Goal: Task Accomplishment & Management: Manage account settings

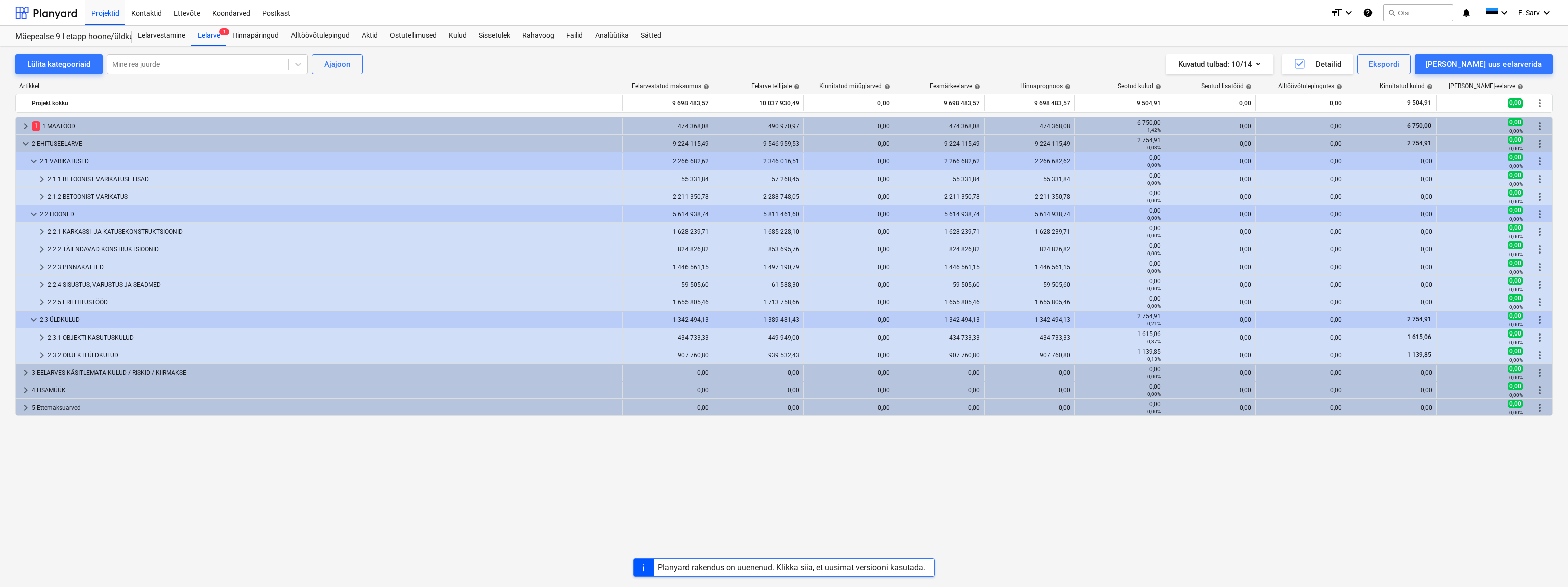
click at [648, 502] on div "keyboard_arrow_right 1 1 MAATÖÖD 474 368,08 490 970,97 0,00 474 368,08 474 368,…" at bounding box center [784, 331] width 1538 height 429
click at [802, 482] on div "keyboard_arrow_right 1 1 MAATÖÖD 474 368,08 490 970,97 0,00 474 368,08 474 368,…" at bounding box center [784, 331] width 1538 height 429
click at [246, 35] on div "Hinnapäringud" at bounding box center [255, 35] width 59 height 20
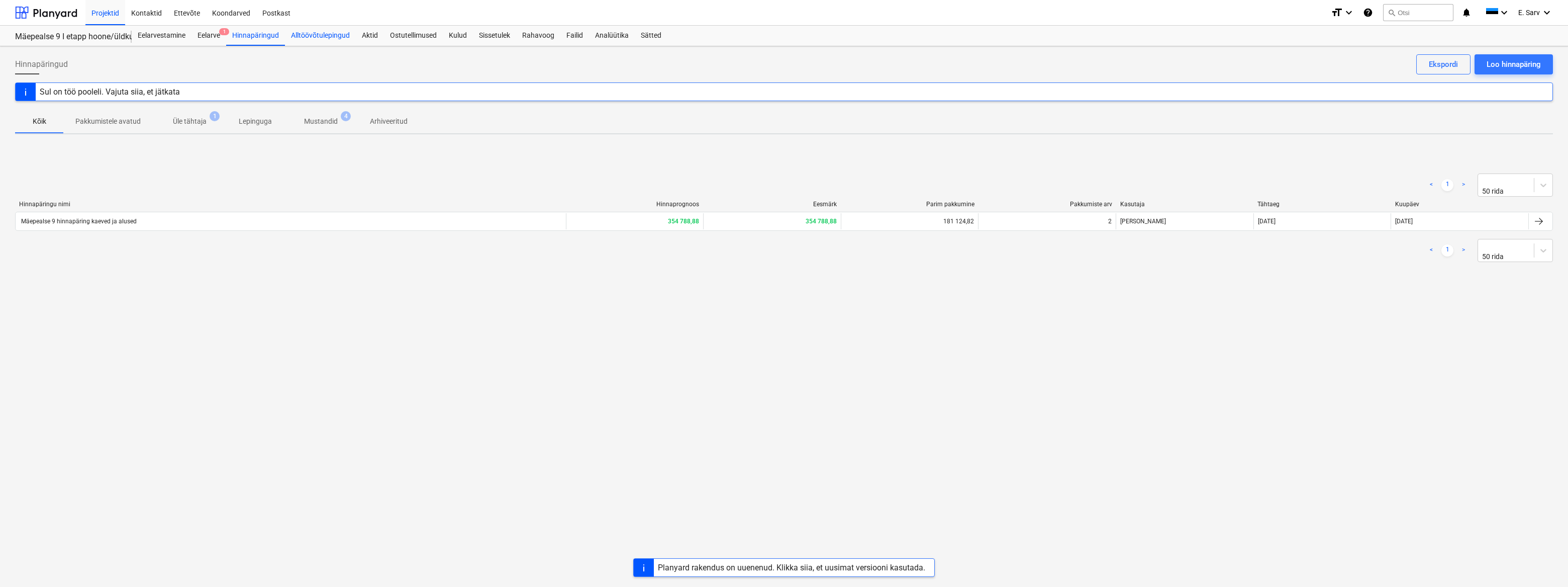
click at [316, 35] on div "Alltöövõtulepingud" at bounding box center [320, 35] width 71 height 20
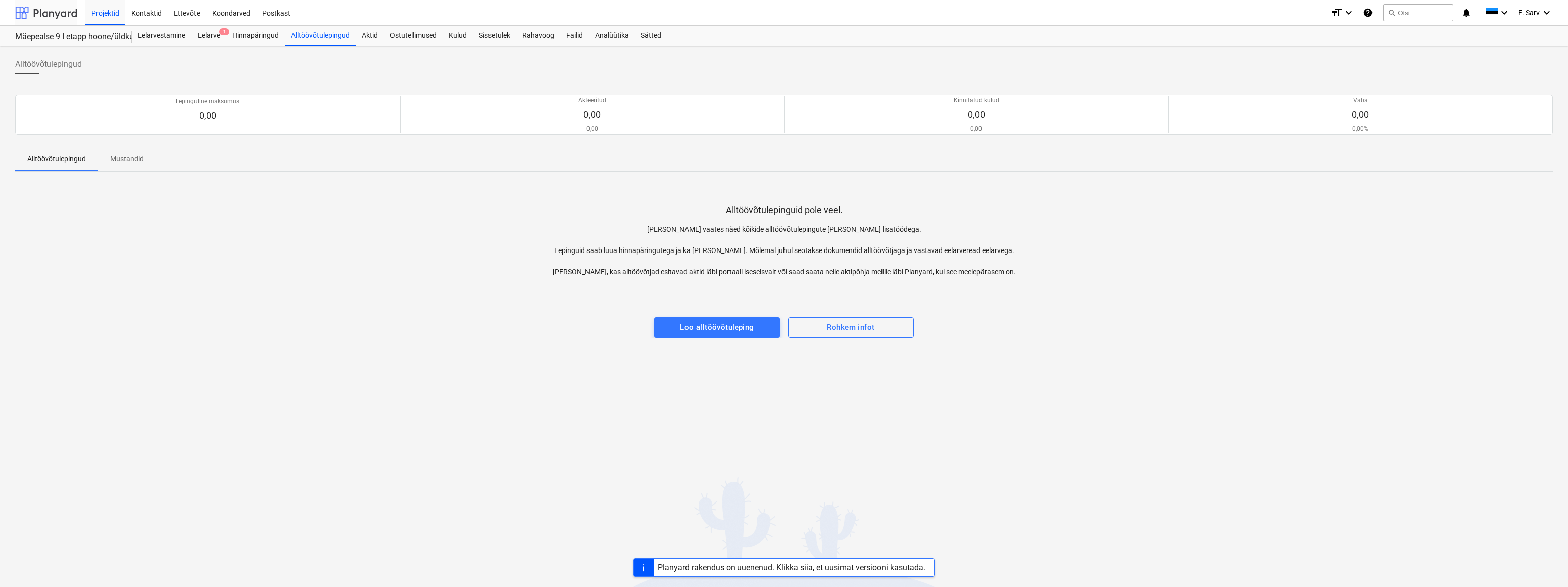
click at [53, 8] on div at bounding box center [46, 12] width 63 height 25
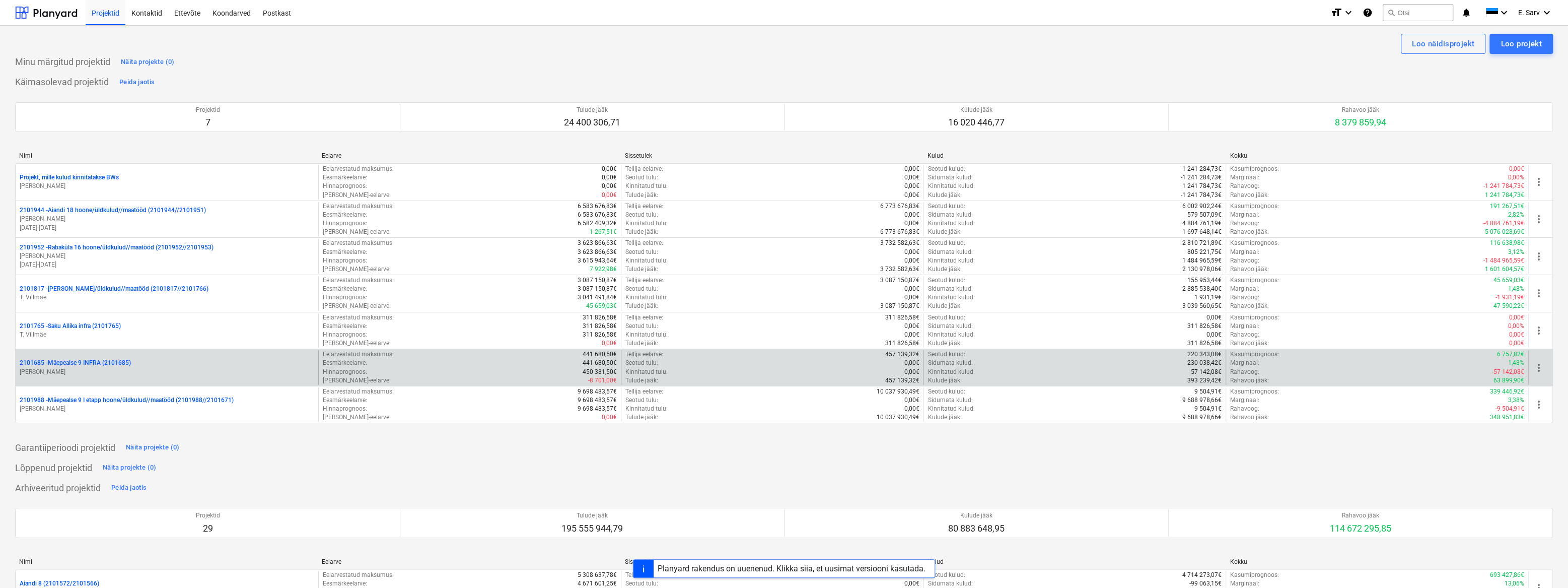
click at [90, 361] on p "2101685 - Mäepealse 9 INFRA (2101685)" at bounding box center [75, 362] width 112 height 8
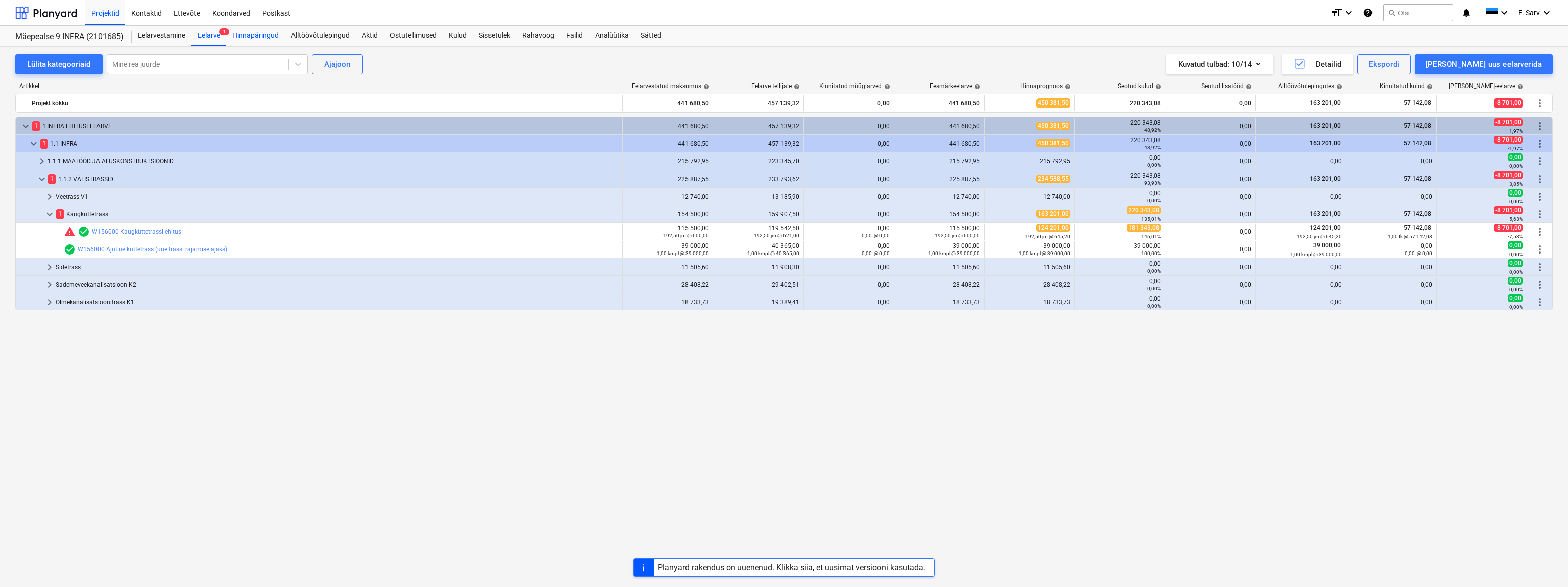
click at [261, 35] on div "Hinnapäringud" at bounding box center [255, 35] width 59 height 20
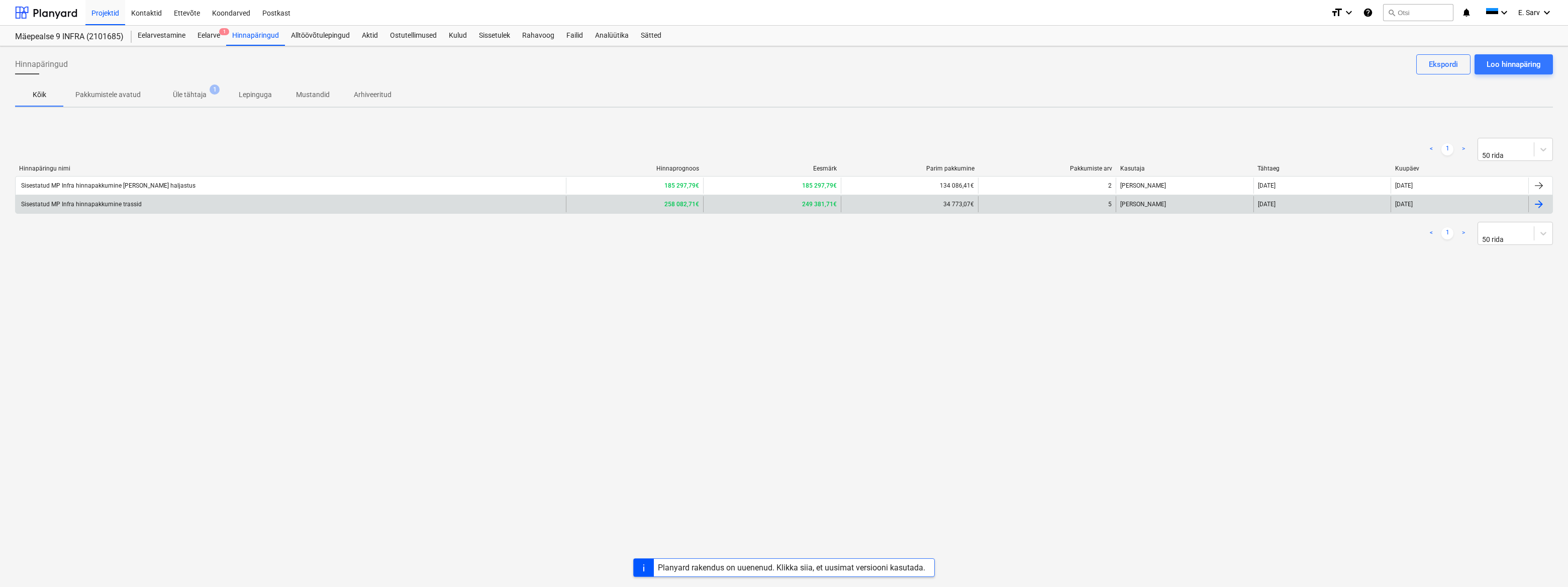
click at [121, 203] on div "Sisestatud MP Infra hinnapakkumine trassid" at bounding box center [81, 203] width 122 height 7
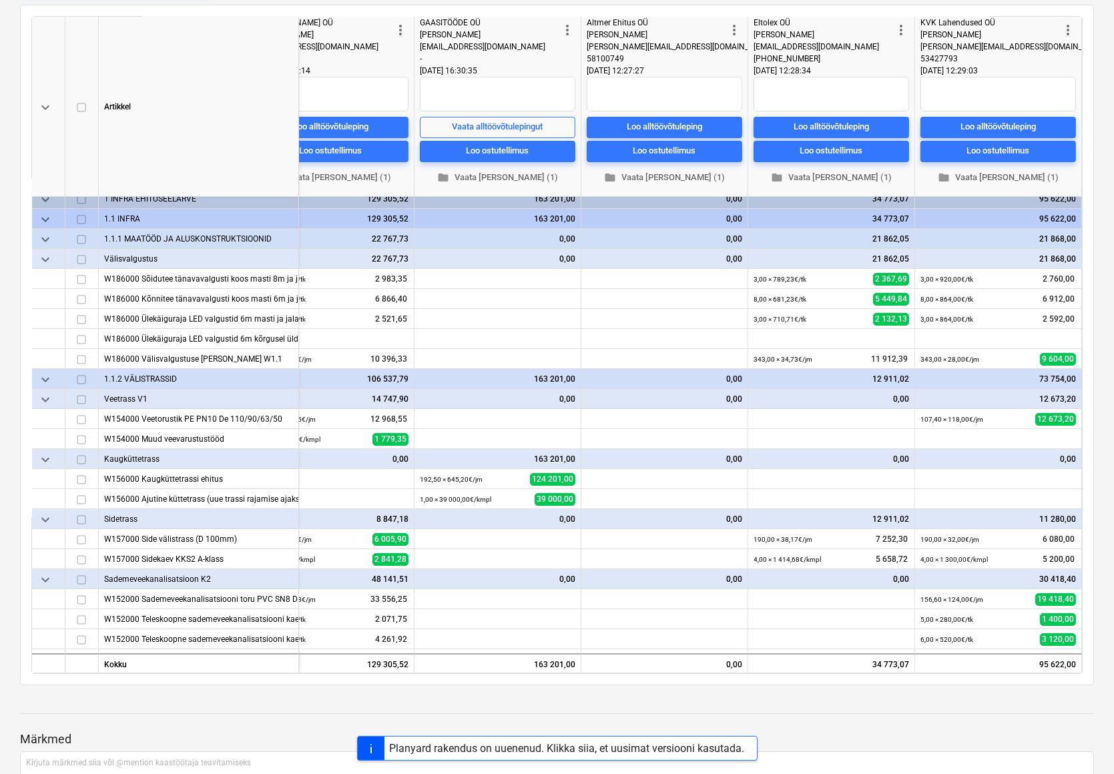
scroll to position [0, 402]
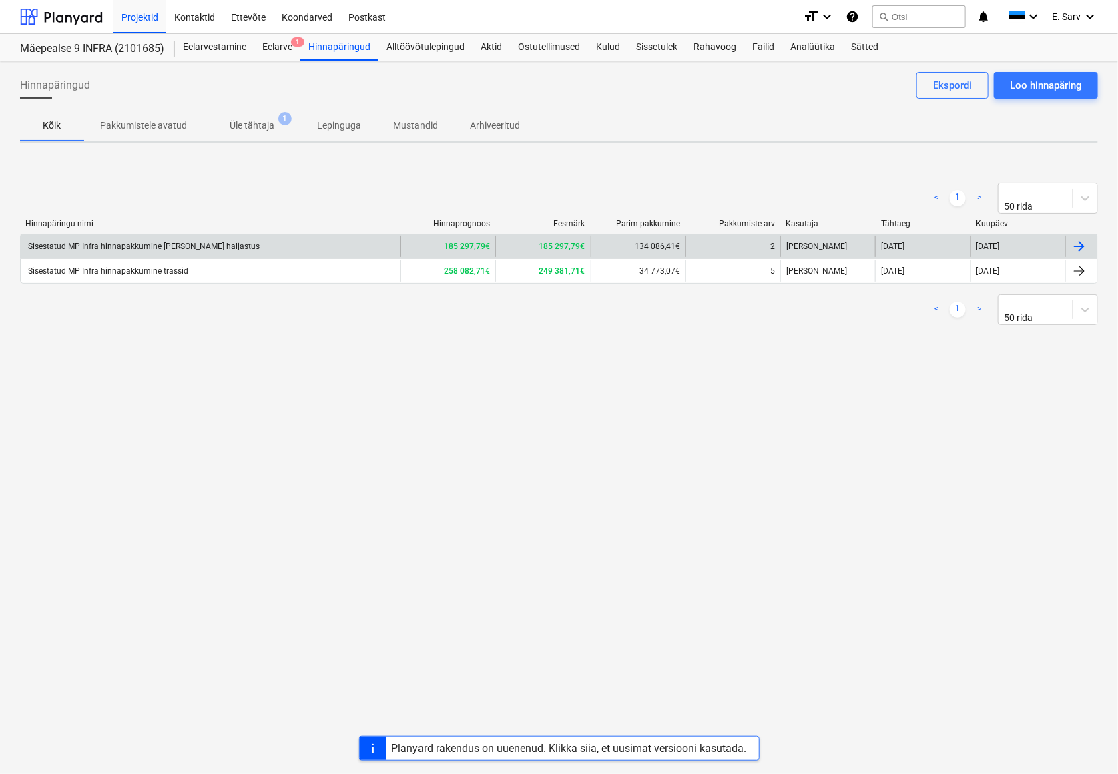
click at [162, 246] on div "Sisestatud MP Infra hinnapakkumine teed ja haljastus" at bounding box center [143, 246] width 234 height 9
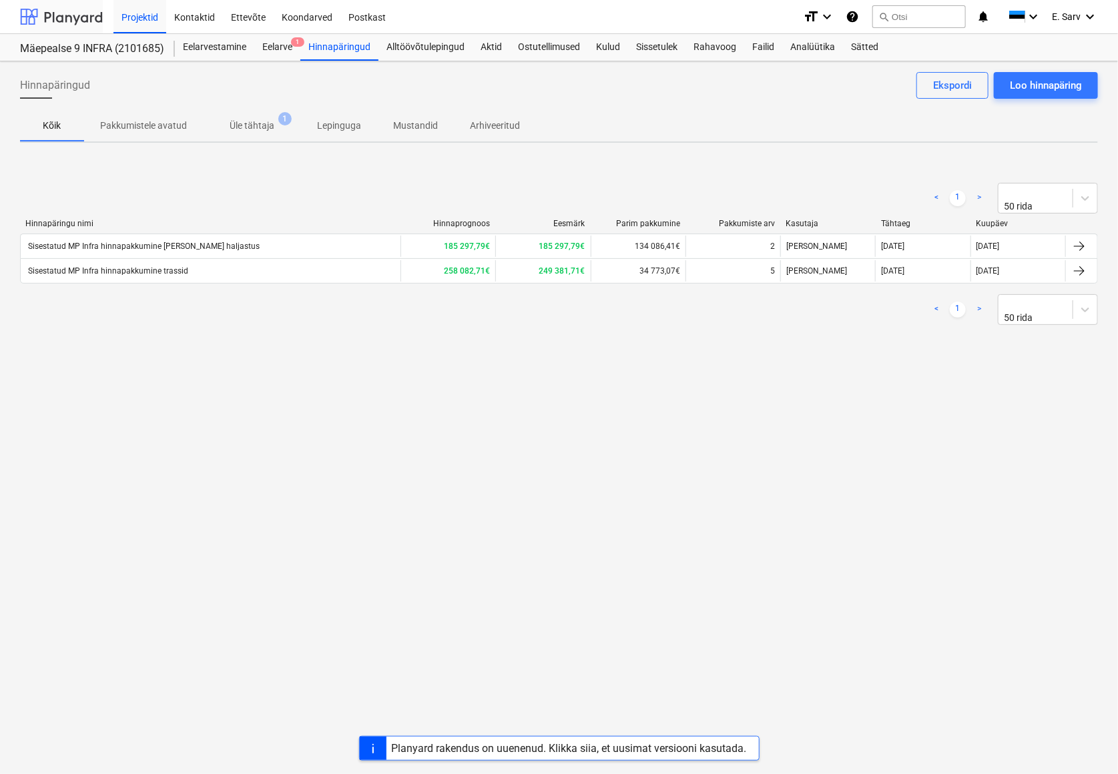
drag, startPoint x: 61, startPoint y: 19, endPoint x: 85, endPoint y: 24, distance: 23.8
click at [61, 19] on div at bounding box center [61, 16] width 83 height 33
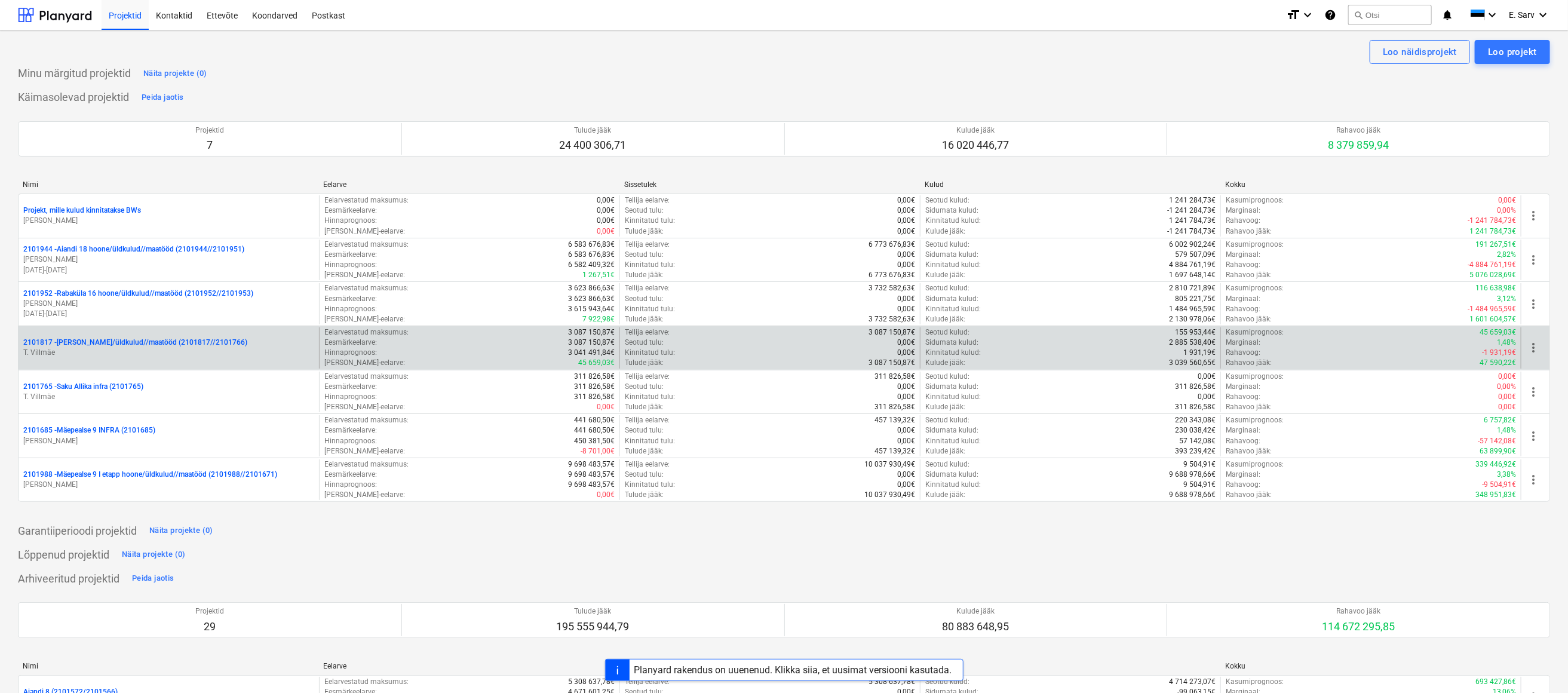
click at [93, 353] on p "T. Villmäe" at bounding box center [168, 352] width 291 height 10
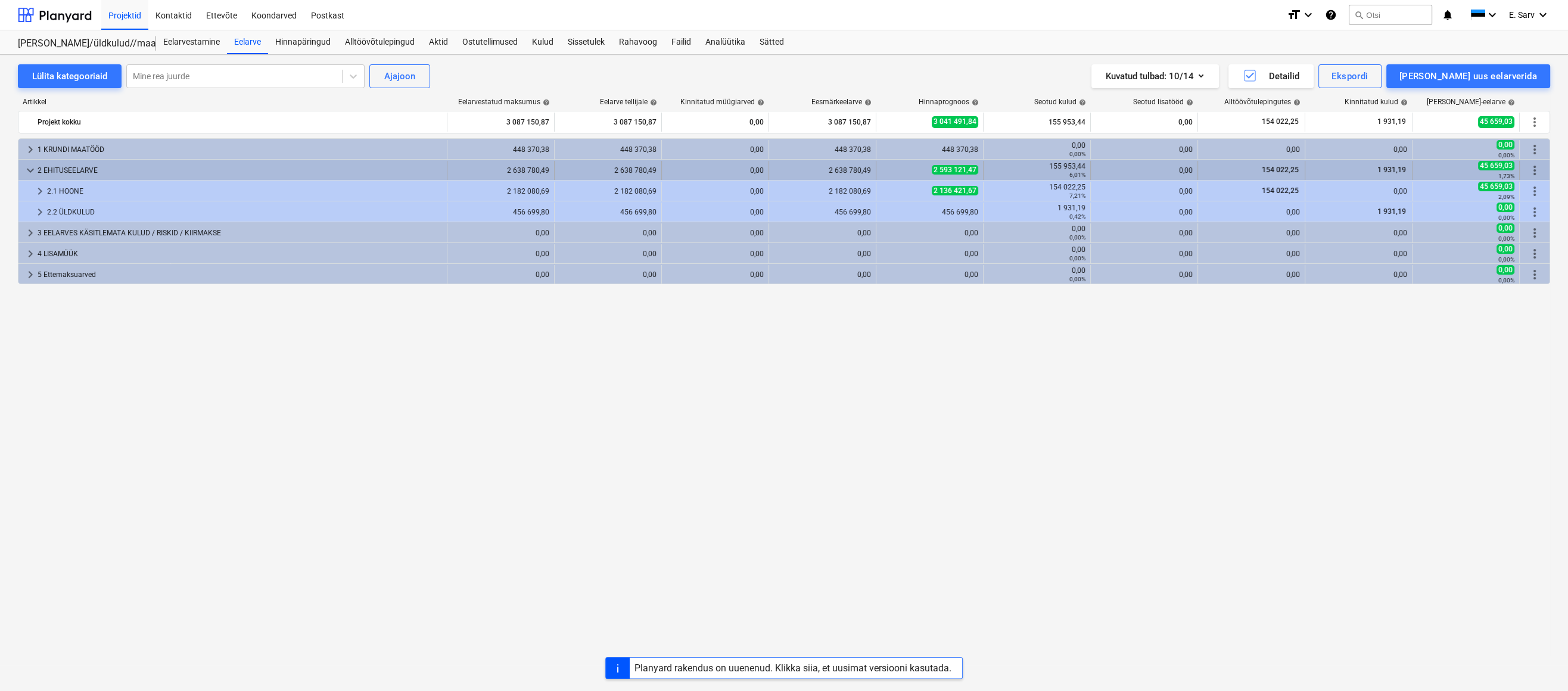
click at [29, 168] on span "keyboard_arrow_down" at bounding box center [30, 171] width 14 height 14
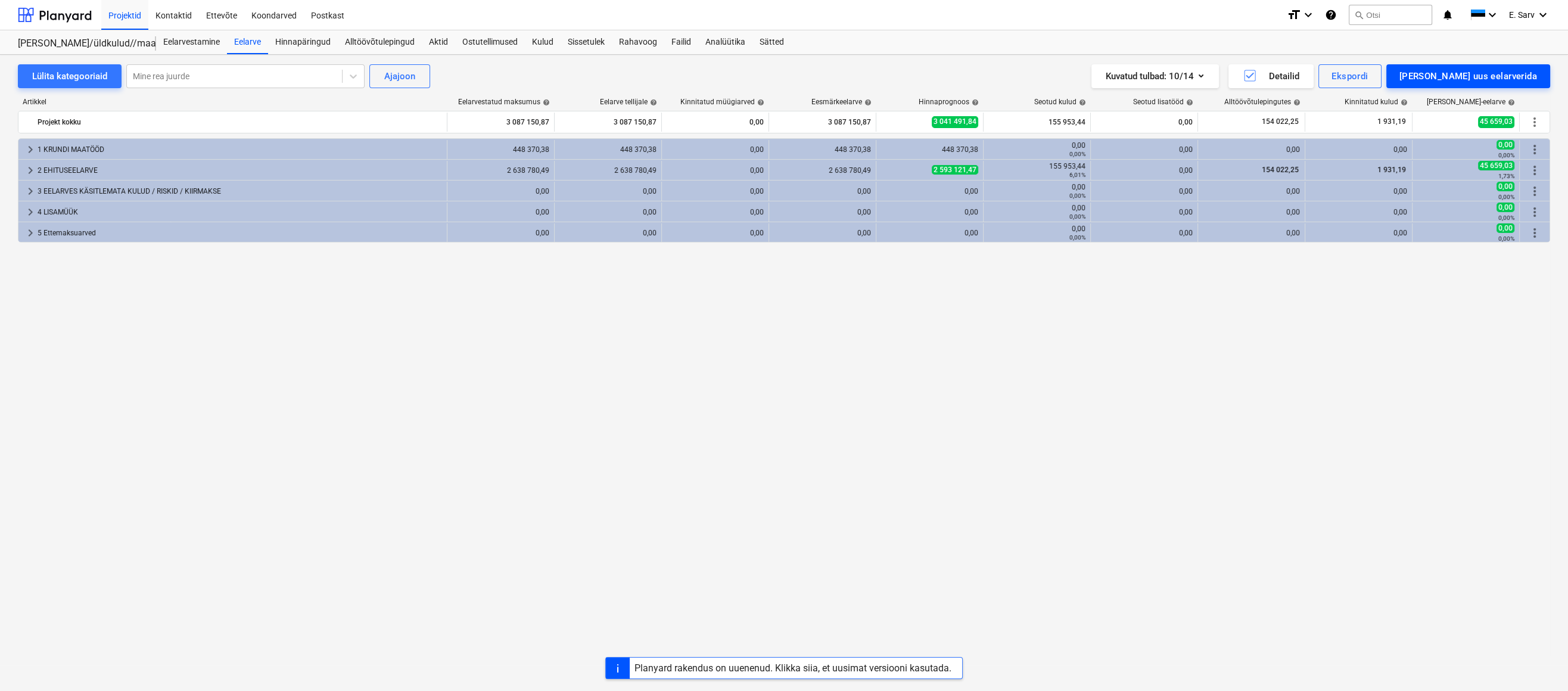
click at [1477, 77] on div "[PERSON_NAME] uus eelarverida" at bounding box center [1468, 76] width 137 height 15
click at [1495, 118] on div "Lisa malliväline" at bounding box center [1483, 112] width 134 height 12
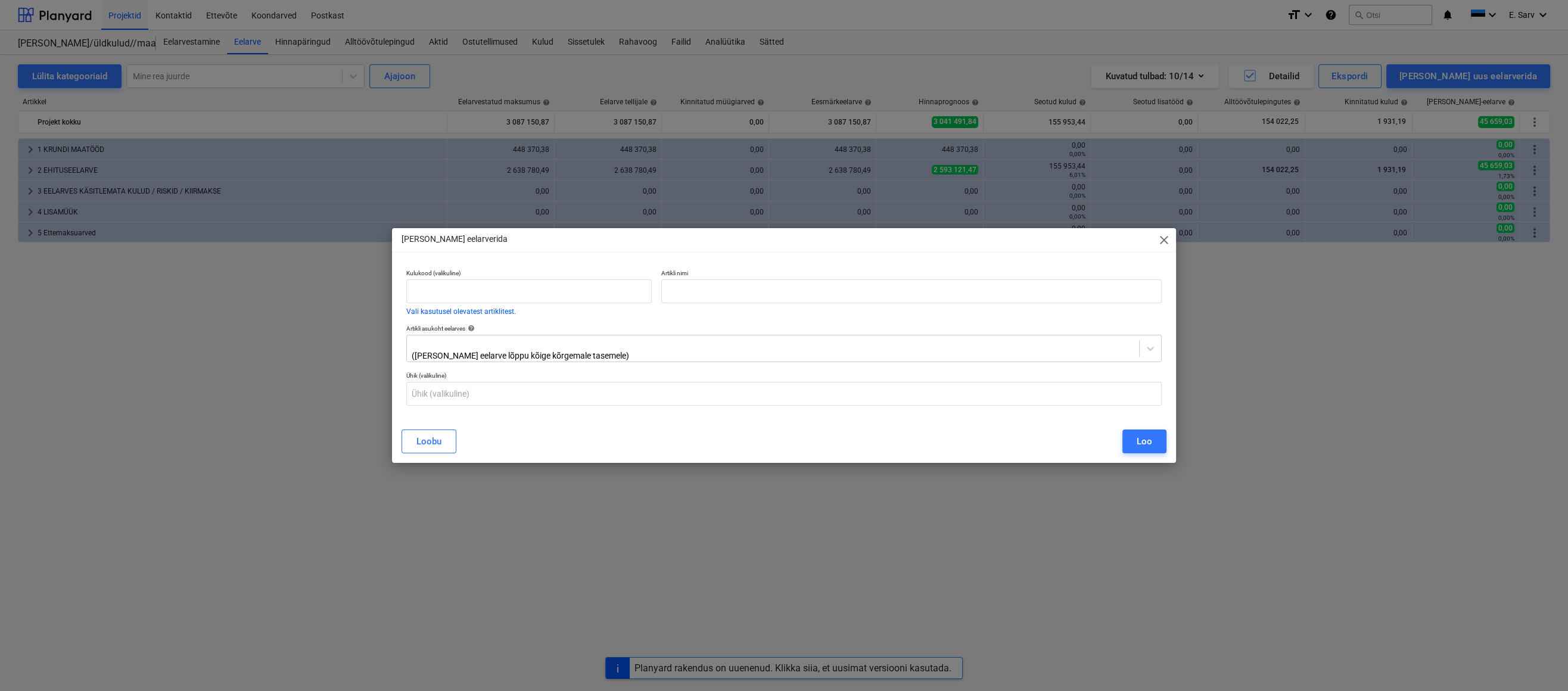
click at [270, 293] on div "Lisa eelarverida close Kulukood (valikuline) Vali kasutusel olevatest artiklite…" at bounding box center [784, 346] width 1568 height 691
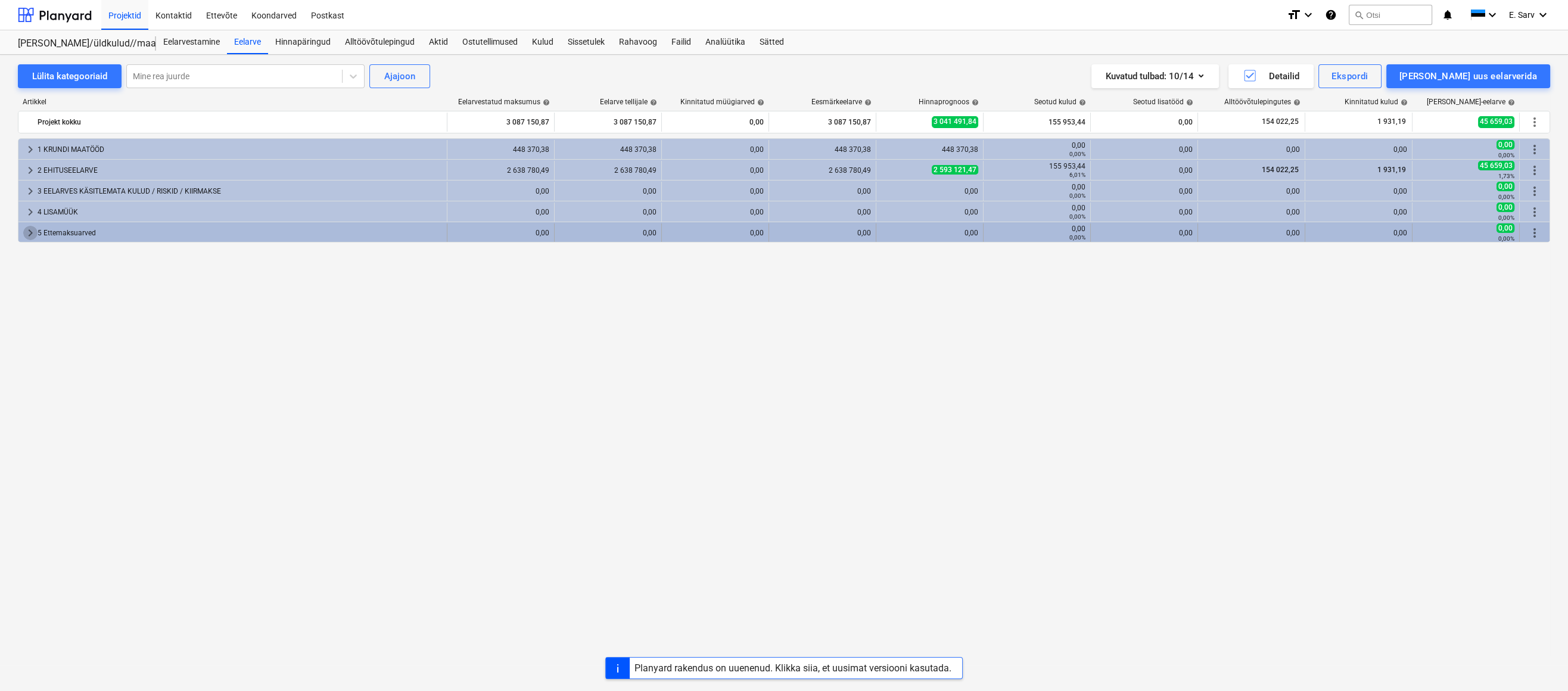
click at [26, 232] on span "keyboard_arrow_right" at bounding box center [30, 233] width 14 height 14
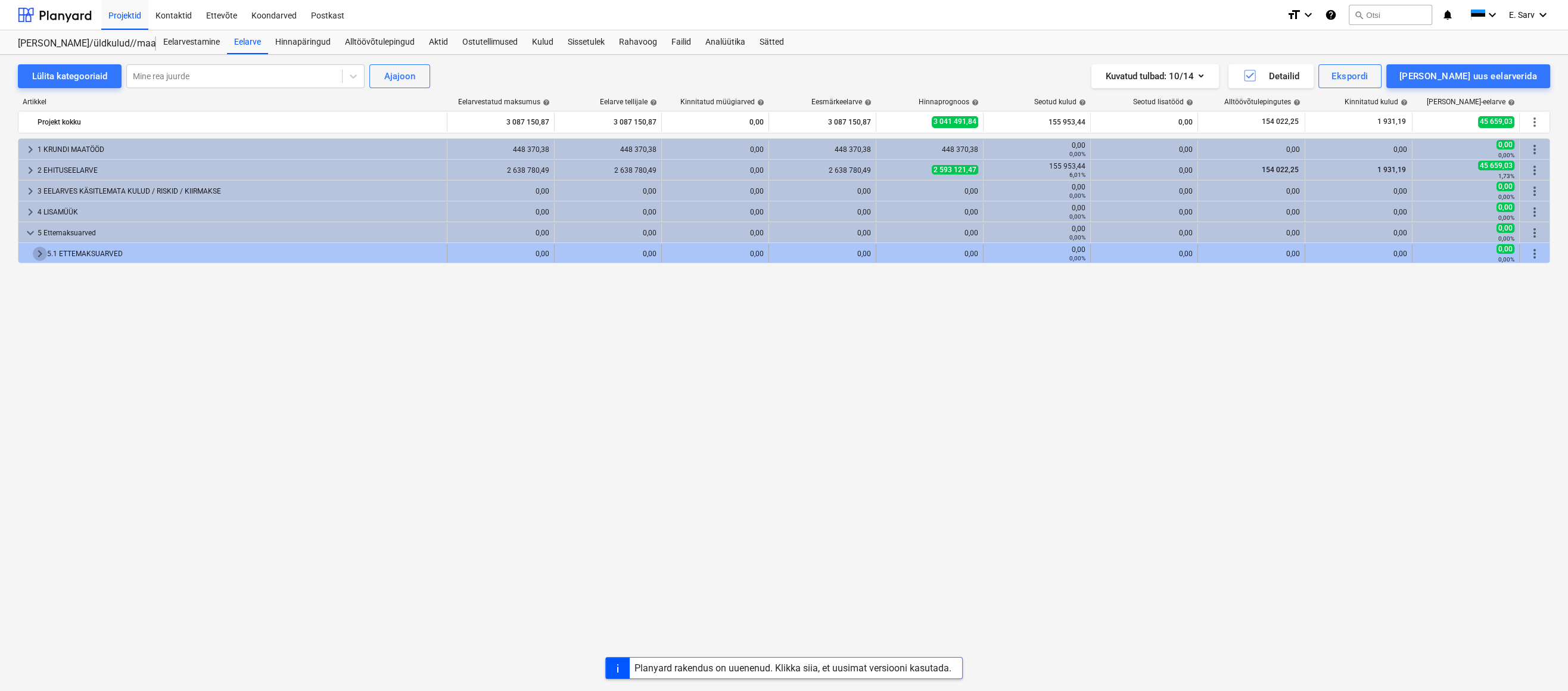
click at [37, 252] on span "keyboard_arrow_right" at bounding box center [40, 254] width 14 height 14
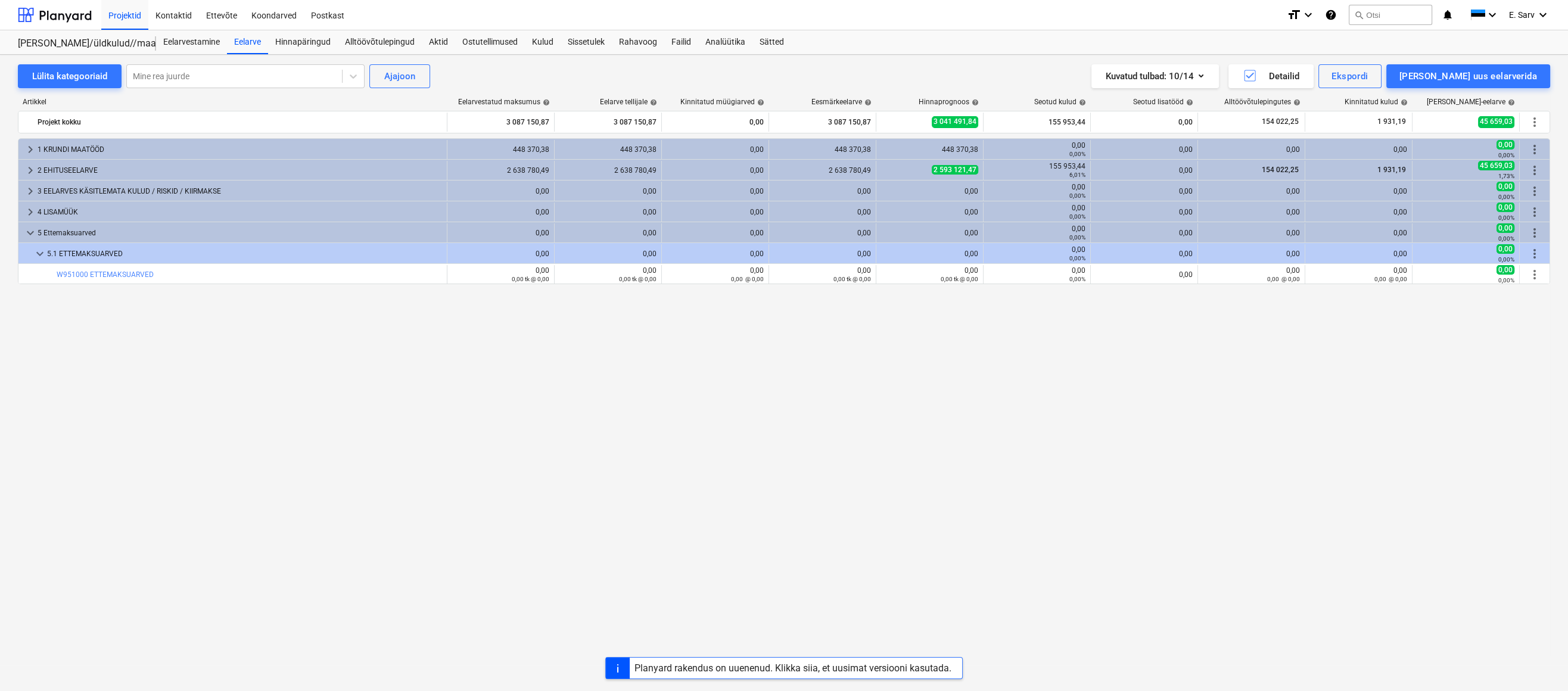
click at [37, 252] on span "keyboard_arrow_down" at bounding box center [40, 254] width 14 height 14
click at [29, 233] on span "keyboard_arrow_down" at bounding box center [30, 233] width 14 height 14
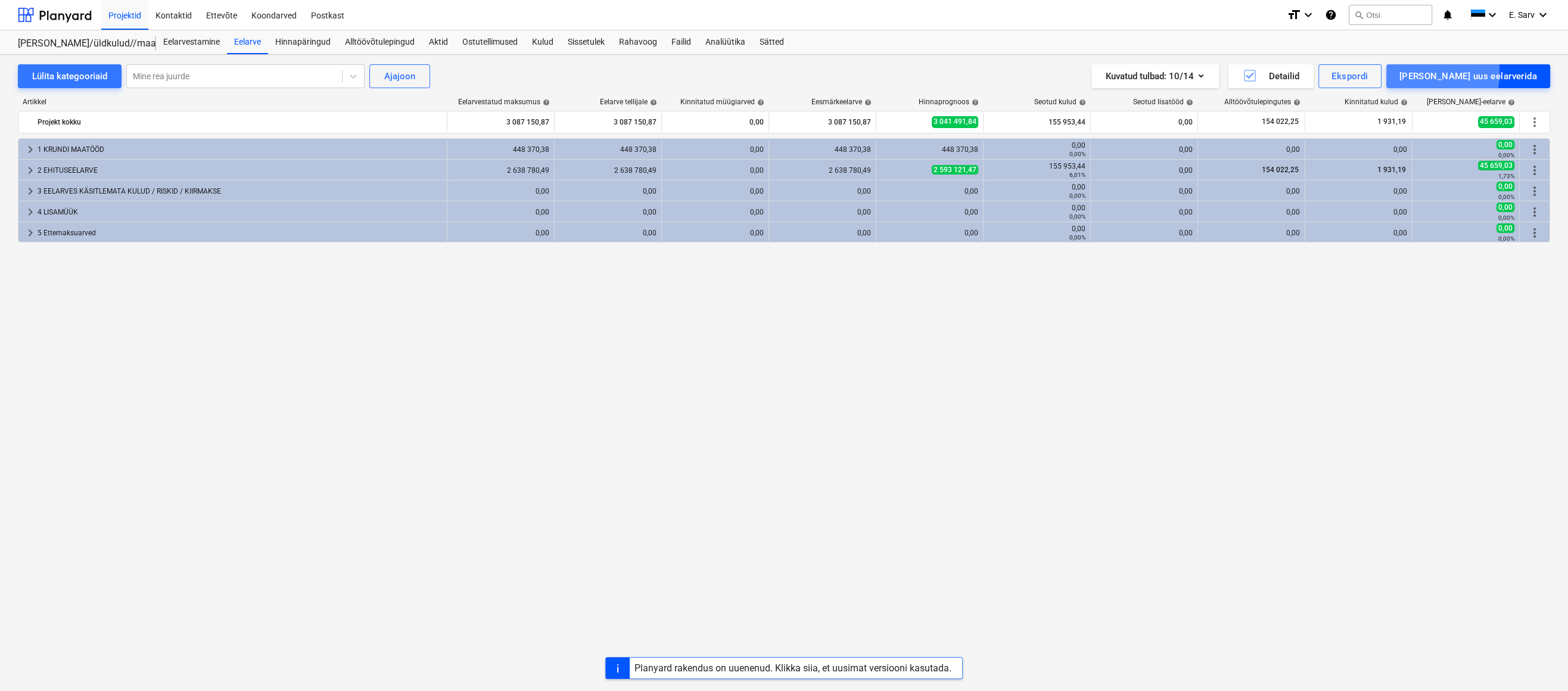
click at [1461, 72] on div "[PERSON_NAME] uus eelarverida" at bounding box center [1468, 76] width 137 height 15
click at [1482, 118] on div "Lisa malliväline" at bounding box center [1483, 112] width 134 height 12
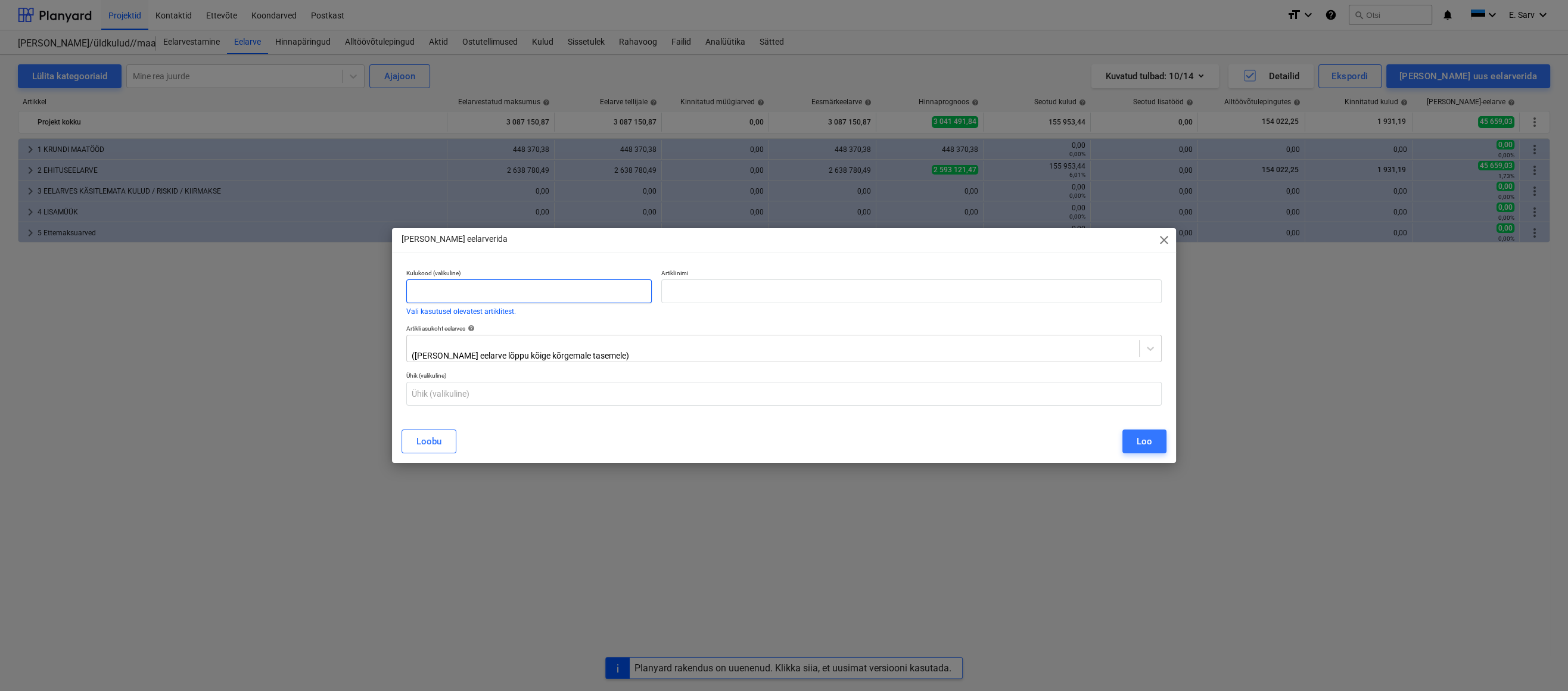
click at [488, 296] on input "text" at bounding box center [528, 291] width 245 height 24
type input "1234567"
click at [757, 296] on input "text" at bounding box center [911, 291] width 501 height 24
click at [710, 290] on input "text" at bounding box center [911, 291] width 501 height 24
paste input "Tellija reserv"
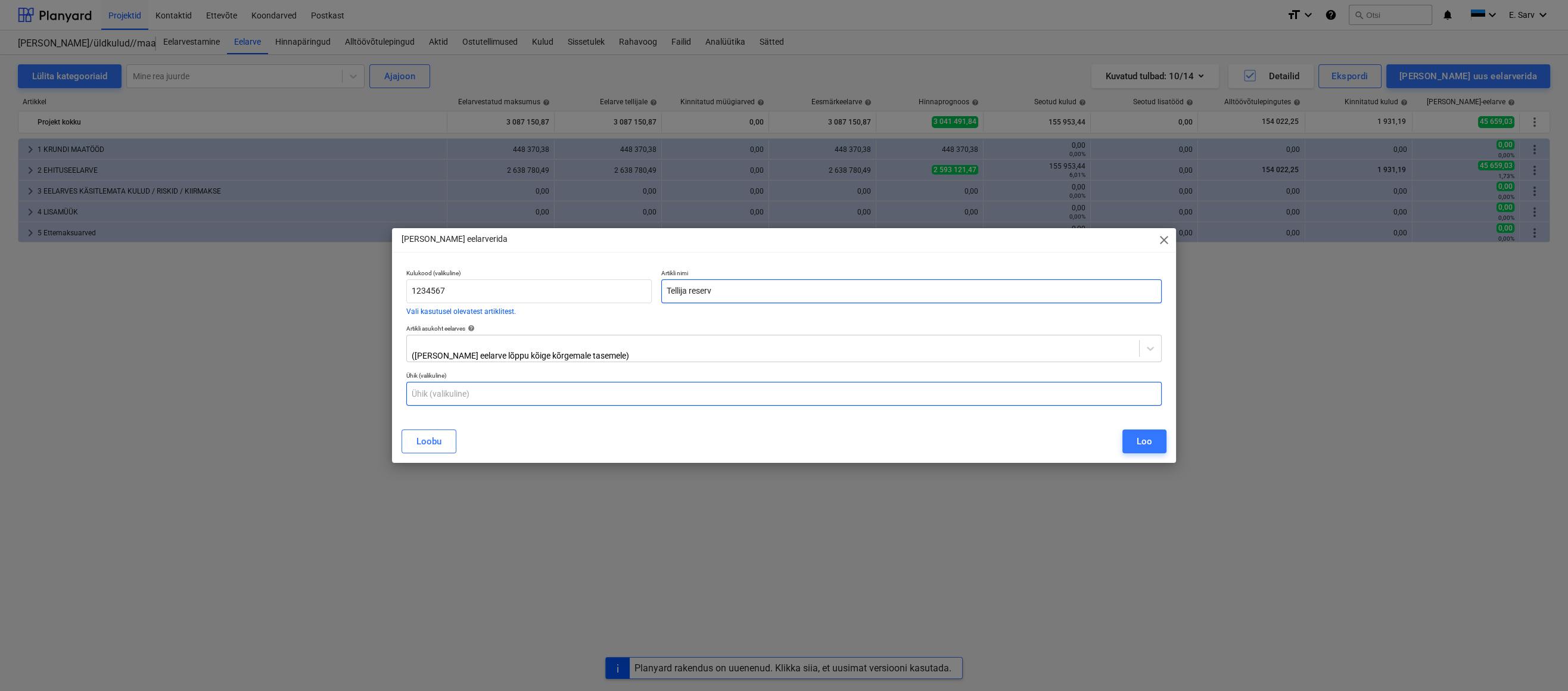
type input "Tellija reserv"
click at [495, 394] on input "text" at bounding box center [784, 394] width 755 height 24
type input "1"
click at [513, 429] on div "Loobu Loo" at bounding box center [784, 441] width 765 height 24
click at [1135, 440] on button "Loo" at bounding box center [1143, 441] width 44 height 24
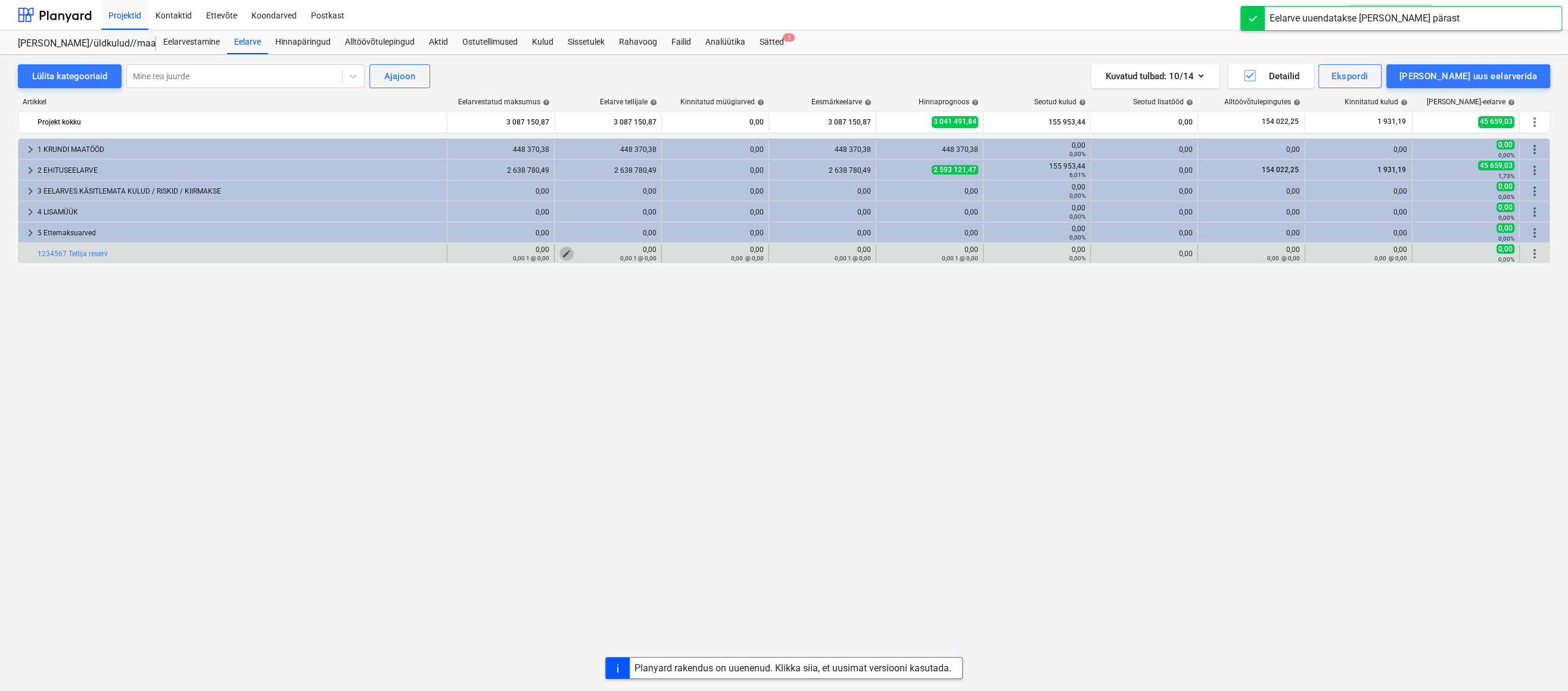
click at [567, 252] on span "edit" at bounding box center [566, 254] width 10 height 10
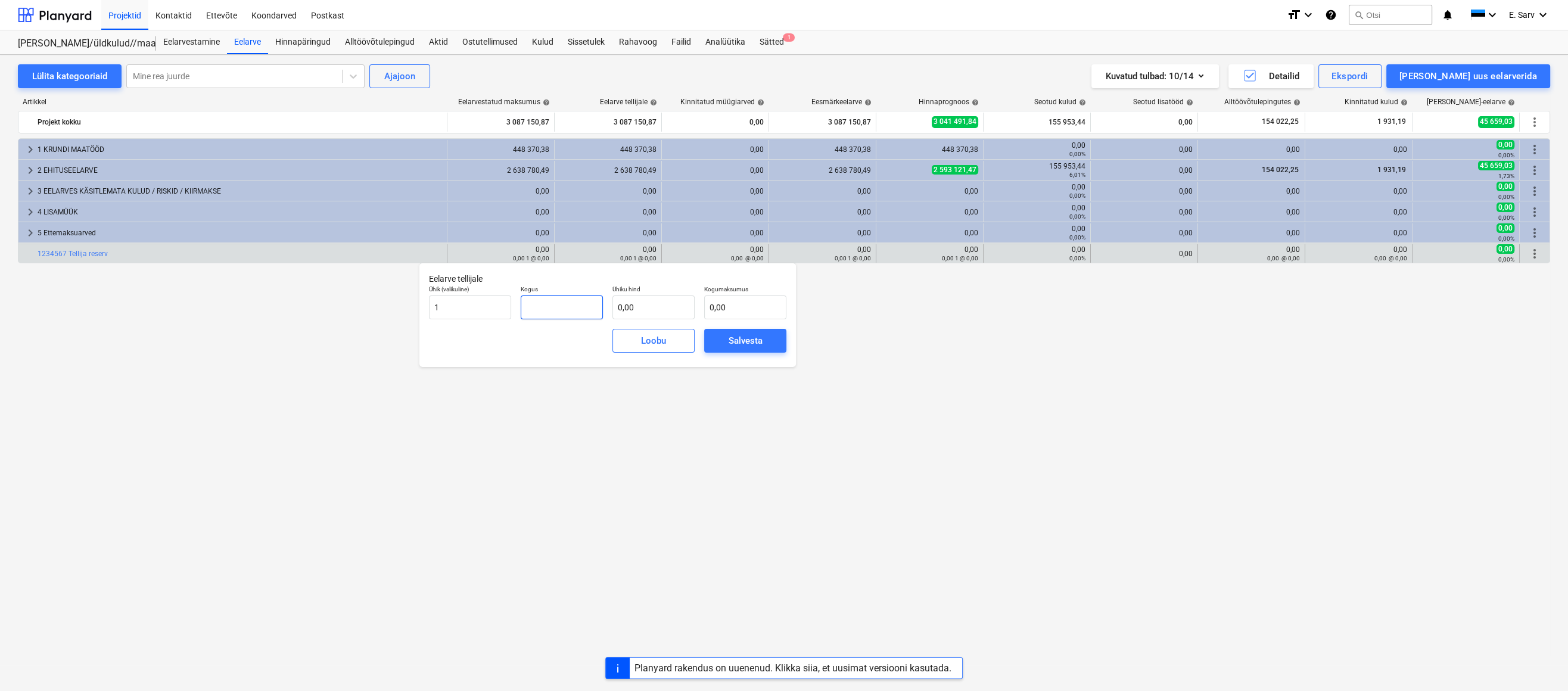
drag, startPoint x: 556, startPoint y: 310, endPoint x: 548, endPoint y: 310, distance: 8.0
click at [548, 310] on input "text" at bounding box center [561, 307] width 82 height 24
type input "0,00"
click at [533, 255] on small "0,00 1 @ 0,00" at bounding box center [531, 258] width 37 height 6
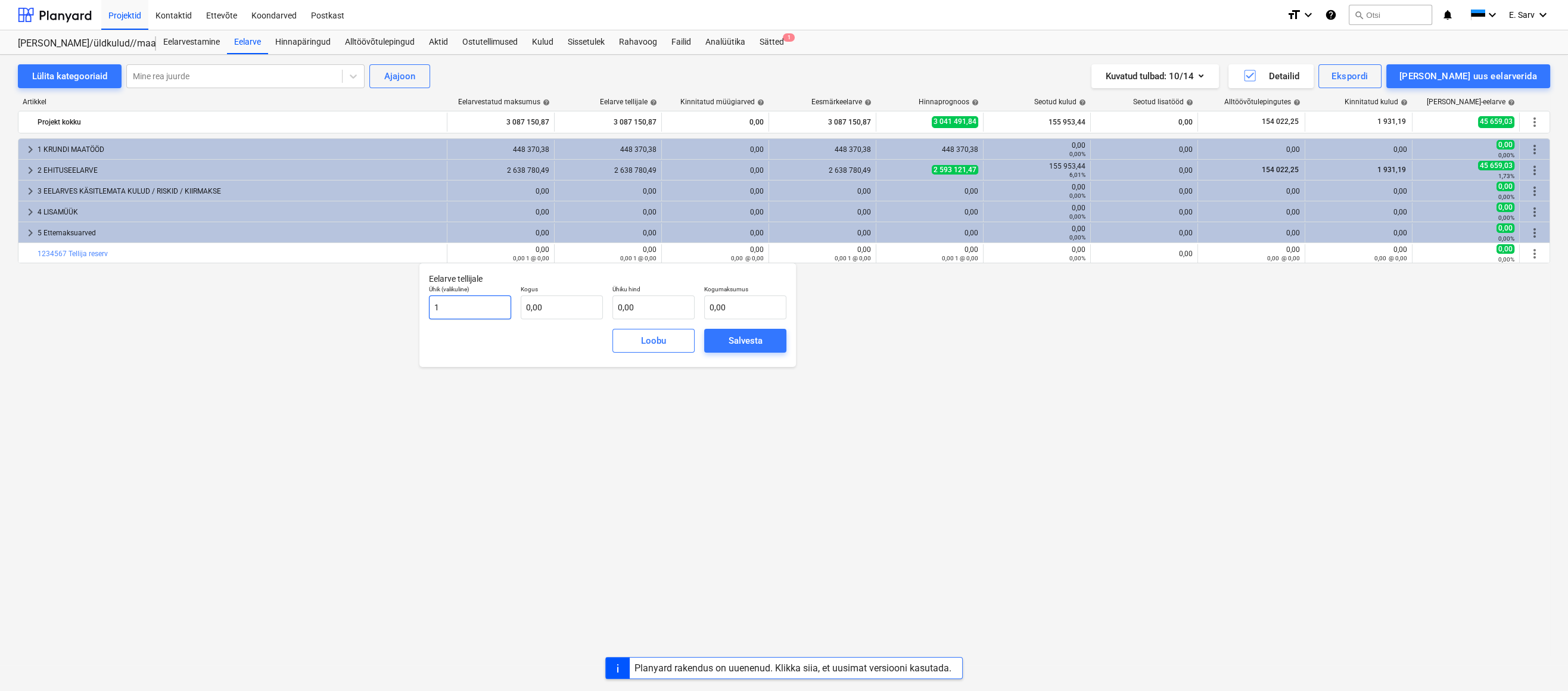
drag, startPoint x: 447, startPoint y: 305, endPoint x: 418, endPoint y: 303, distance: 29.1
click at [418, 303] on body "Projektid Kontaktid Ettevõte Koondarved Postkast format_size keyboard_arrow_dow…" at bounding box center [784, 346] width 1568 height 691
drag, startPoint x: 442, startPoint y: 307, endPoint x: 433, endPoint y: 307, distance: 9.0
click at [433, 307] on input "1" at bounding box center [470, 307] width 82 height 24
type input "kmpl"
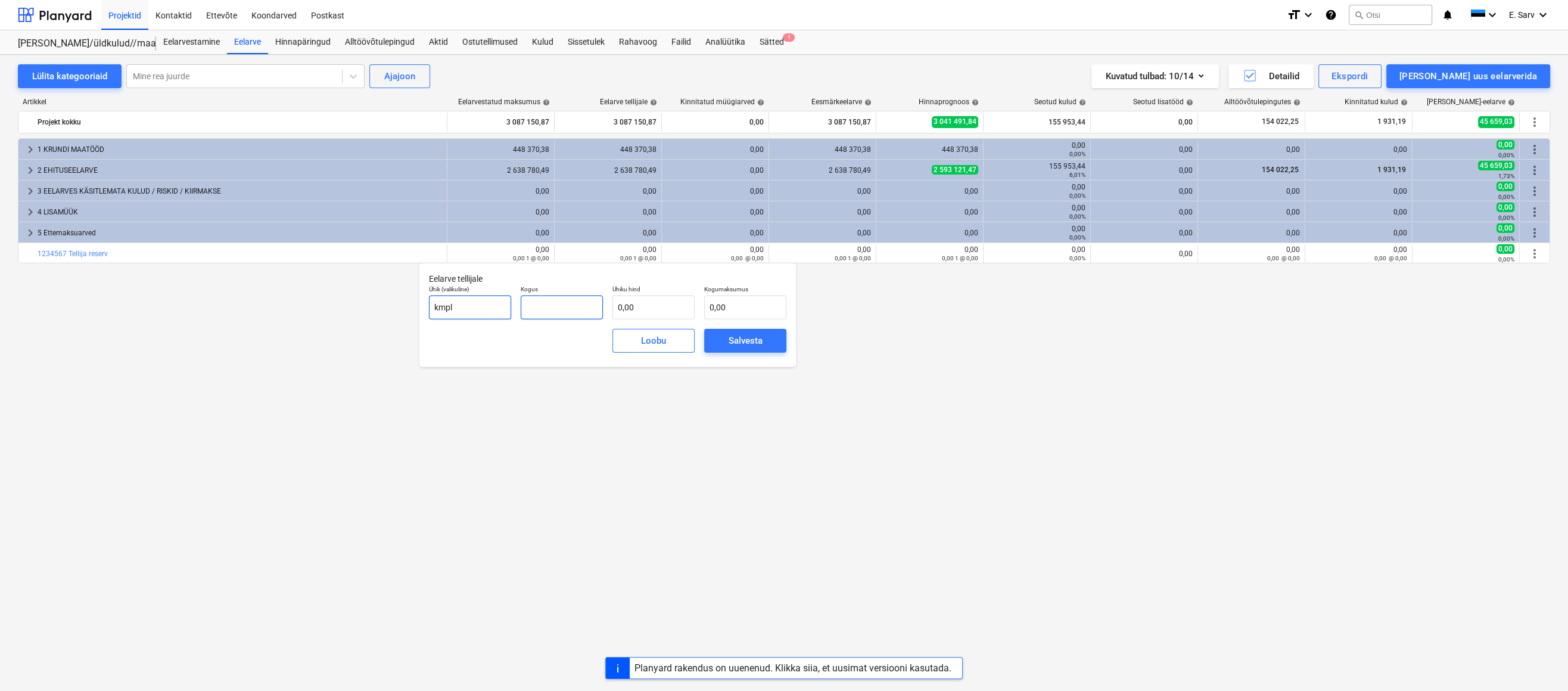
drag, startPoint x: 524, startPoint y: 306, endPoint x: 494, endPoint y: 304, distance: 30.1
click at [494, 304] on div "Ühik (valikuline) kmpl Kogus Ühiku hind 0,00 Kogumaksumus 0,00" at bounding box center [607, 302] width 367 height 44
type input "1,00"
click at [560, 343] on div "Loobu Salvesta" at bounding box center [607, 341] width 367 height 43
drag, startPoint x: 638, startPoint y: 306, endPoint x: 594, endPoint y: 306, distance: 44.0
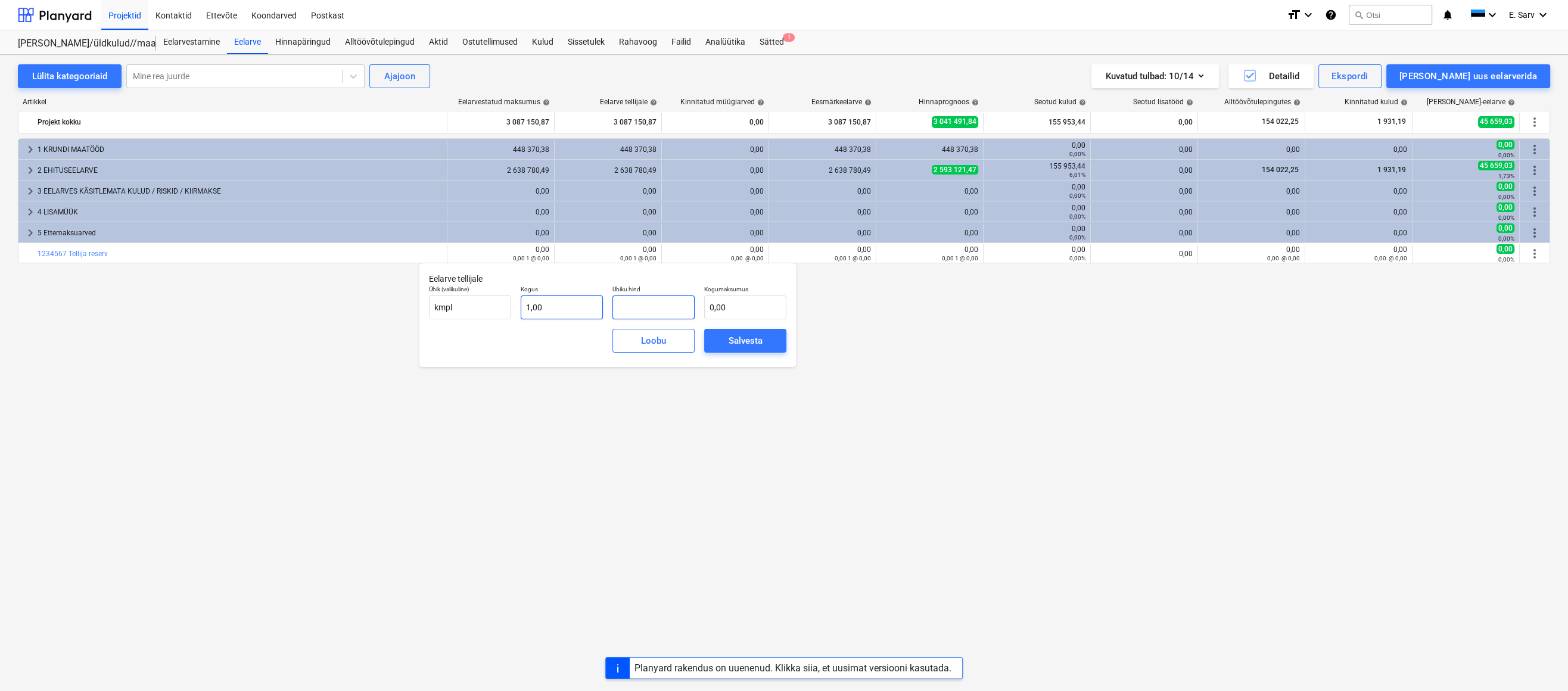
click at [594, 306] on div "Ühik (valikuline) kmpl Kogus 1,00 Ühiku hind Kogumaksumus 0,00" at bounding box center [607, 302] width 367 height 44
click at [631, 307] on input "text" at bounding box center [653, 307] width 82 height 24
type input "8"
type input "8,00"
type input "84"
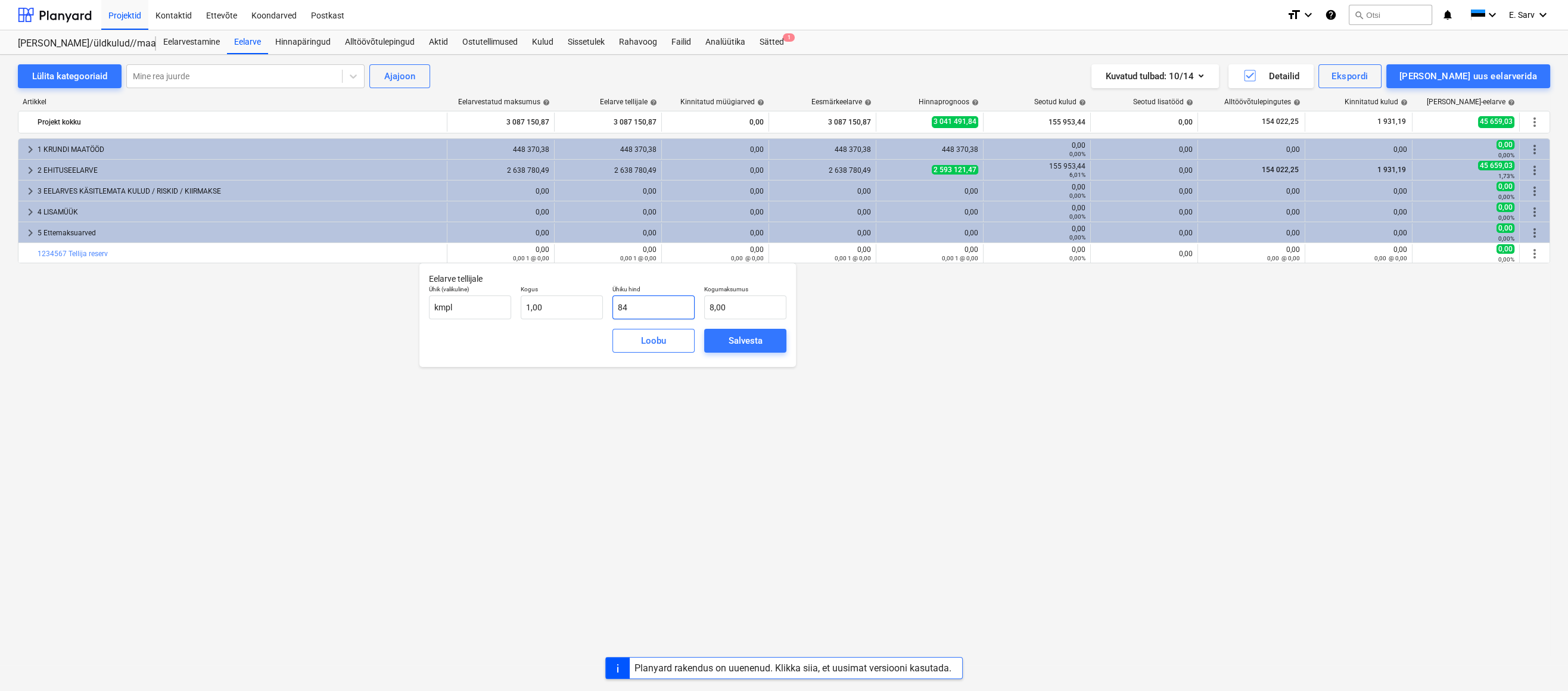
type input "84,00"
type input "843"
type input "843,00"
type input "8430"
type input "8 430,00"
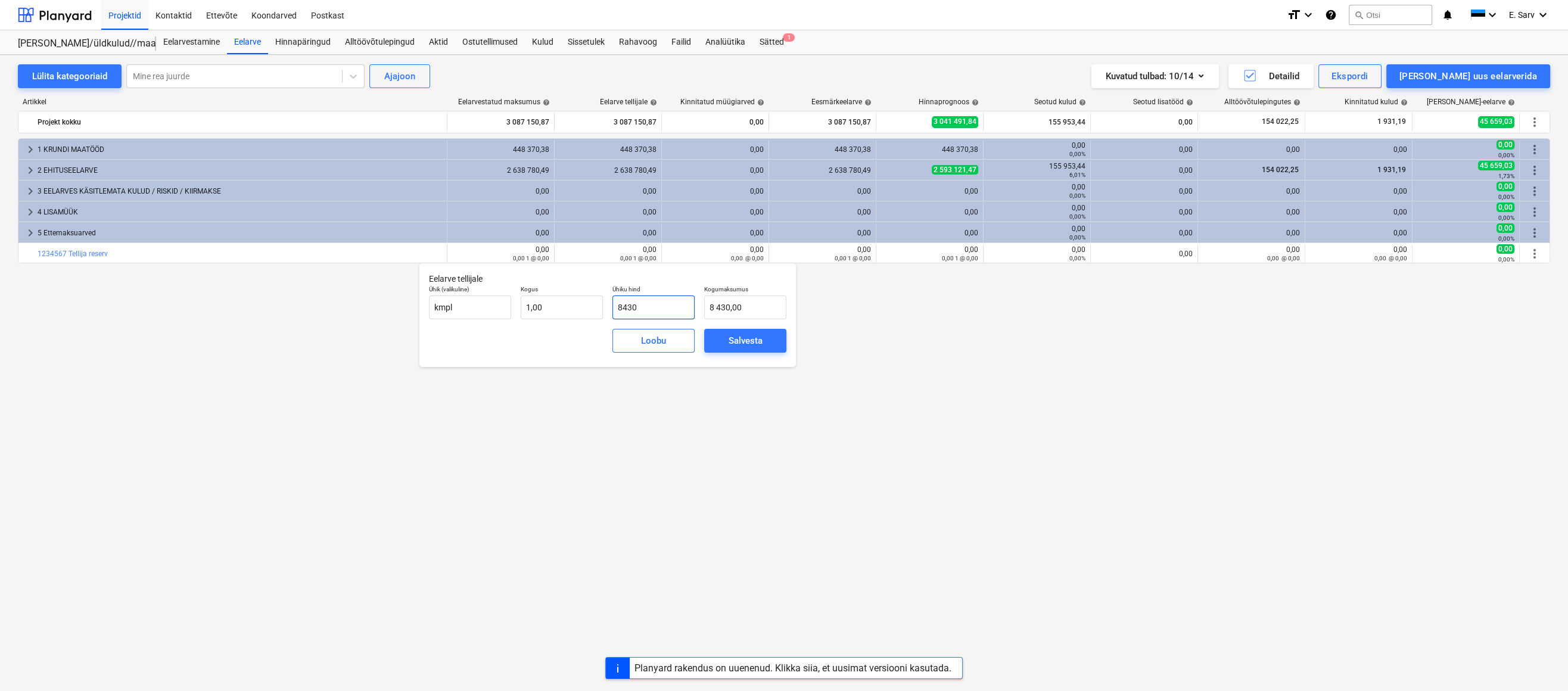
type input "84300"
type input "84 300,00"
click at [741, 339] on div "Salvesta" at bounding box center [745, 340] width 34 height 15
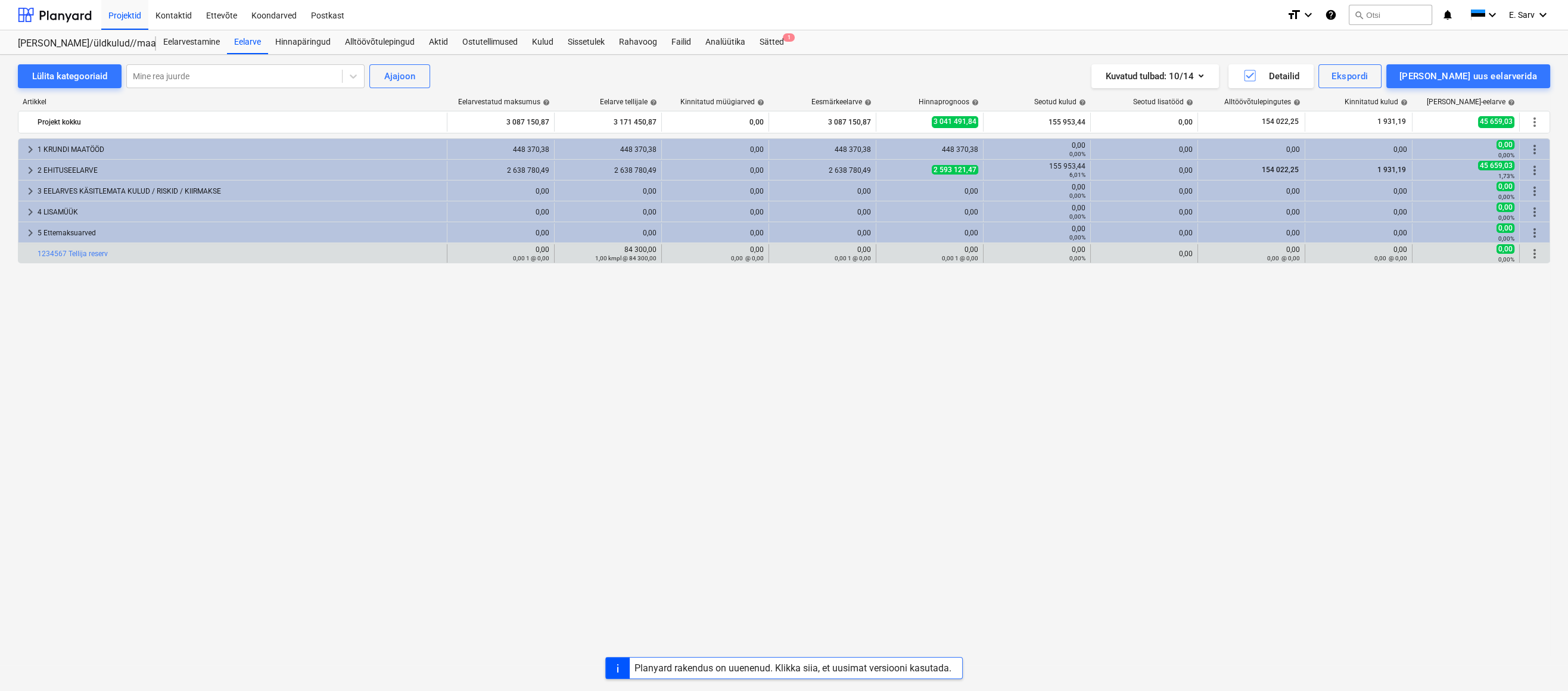
click at [1537, 254] on span "more_vert" at bounding box center [1534, 254] width 14 height 14
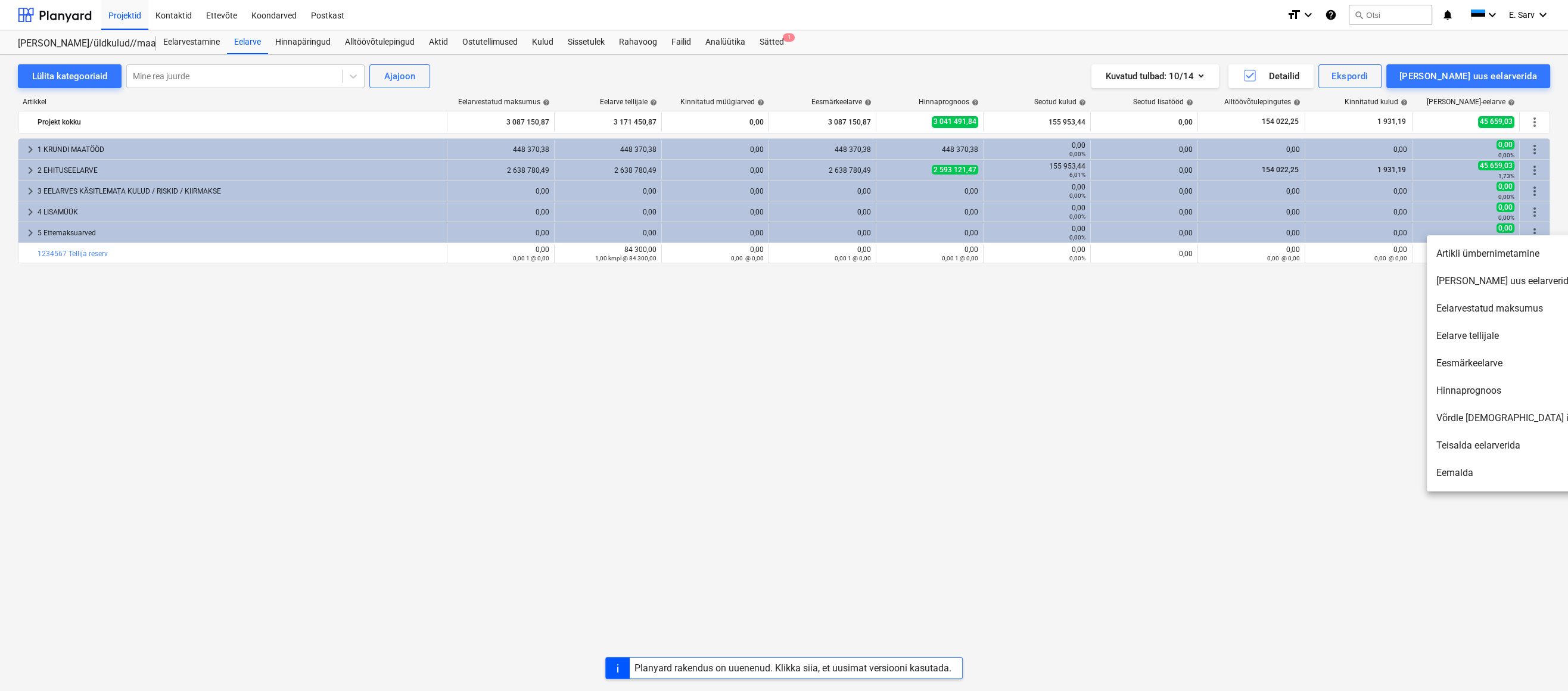
click at [1369, 334] on div at bounding box center [784, 346] width 1568 height 691
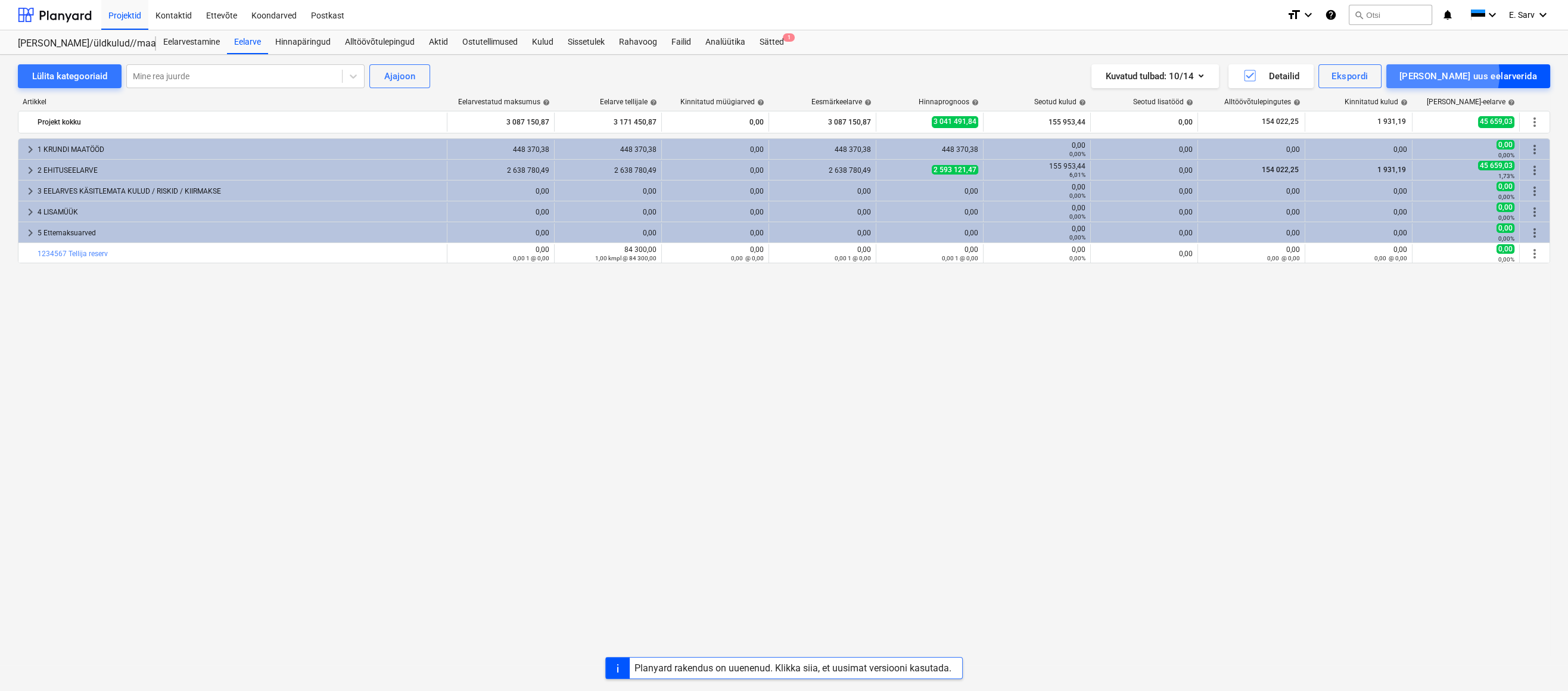
click at [1491, 74] on div "[PERSON_NAME] uus eelarverida" at bounding box center [1468, 76] width 137 height 15
click at [1513, 118] on div "Lisa malliväline" at bounding box center [1483, 112] width 134 height 12
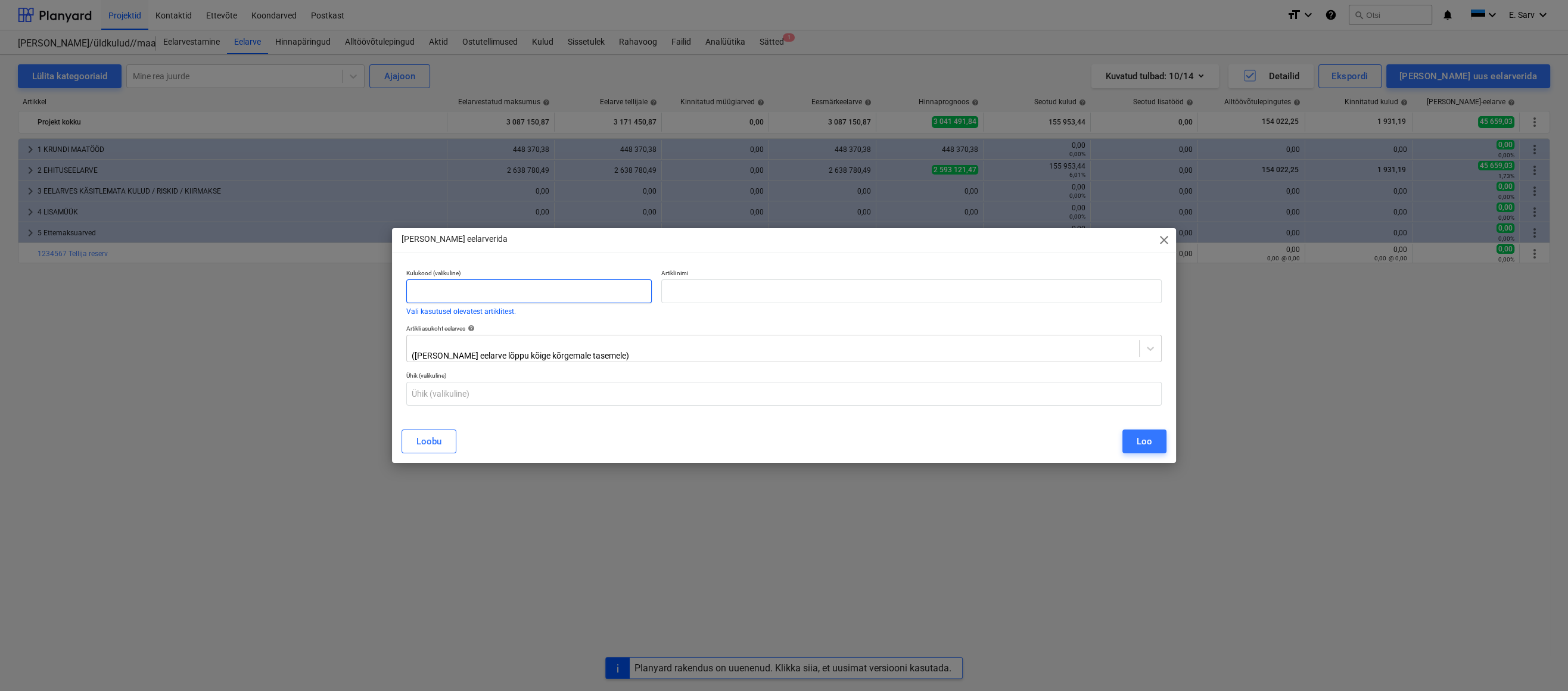
click at [560, 290] on input "text" at bounding box center [528, 291] width 245 height 24
drag, startPoint x: 405, startPoint y: 297, endPoint x: 397, endPoint y: 297, distance: 8.0
click at [397, 297] on div "Kulukood (valikuline) 1234567 Vali kasutusel olevatest artiklitest. Artikli nim…" at bounding box center [784, 342] width 784 height 156
type input "2345678"
click at [703, 297] on input "text" at bounding box center [911, 291] width 501 height 24
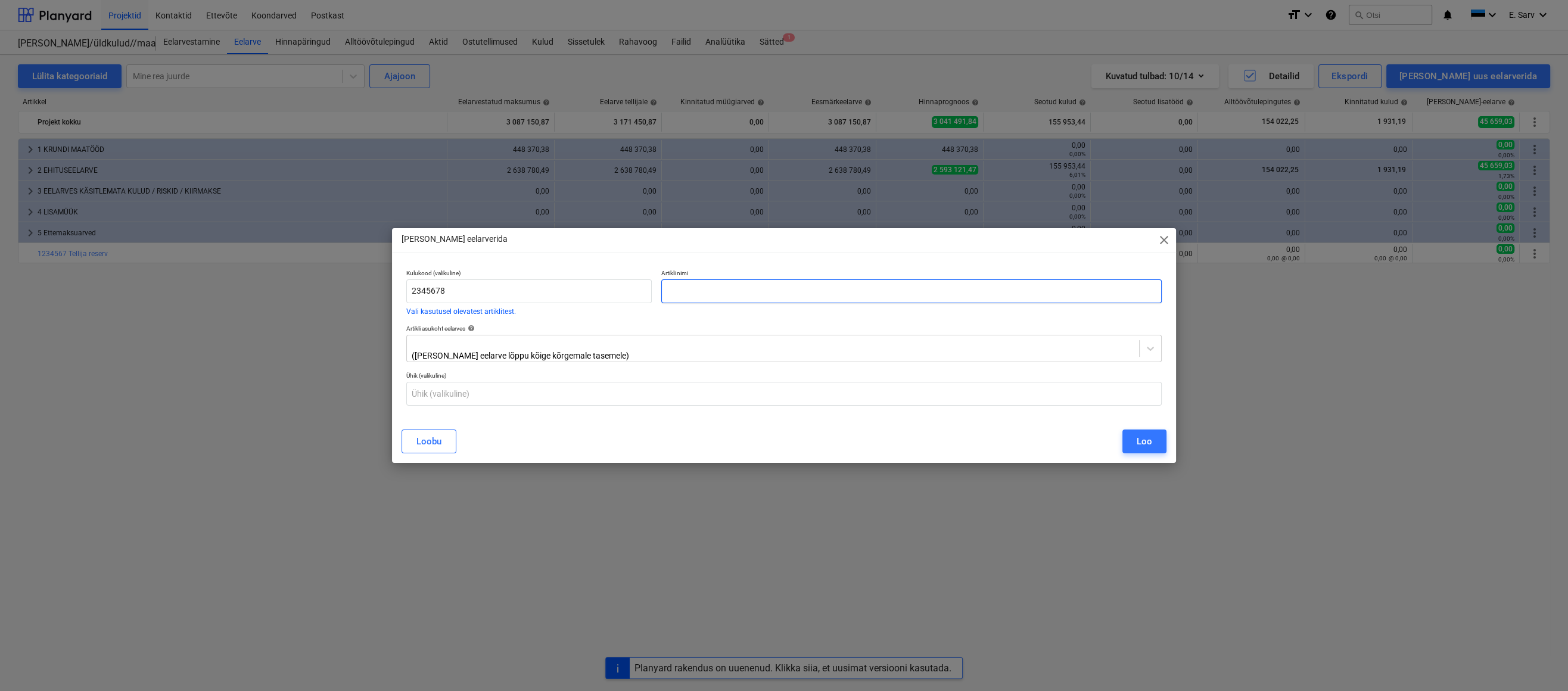
paste input "eelneva perioodi kulud"
click at [666, 296] on input "eelneva perioodi kulud" at bounding box center [911, 291] width 501 height 24
type input "Eelneva perioodi kulud"
click at [506, 395] on input "text" at bounding box center [784, 394] width 755 height 24
type input "kmpl"
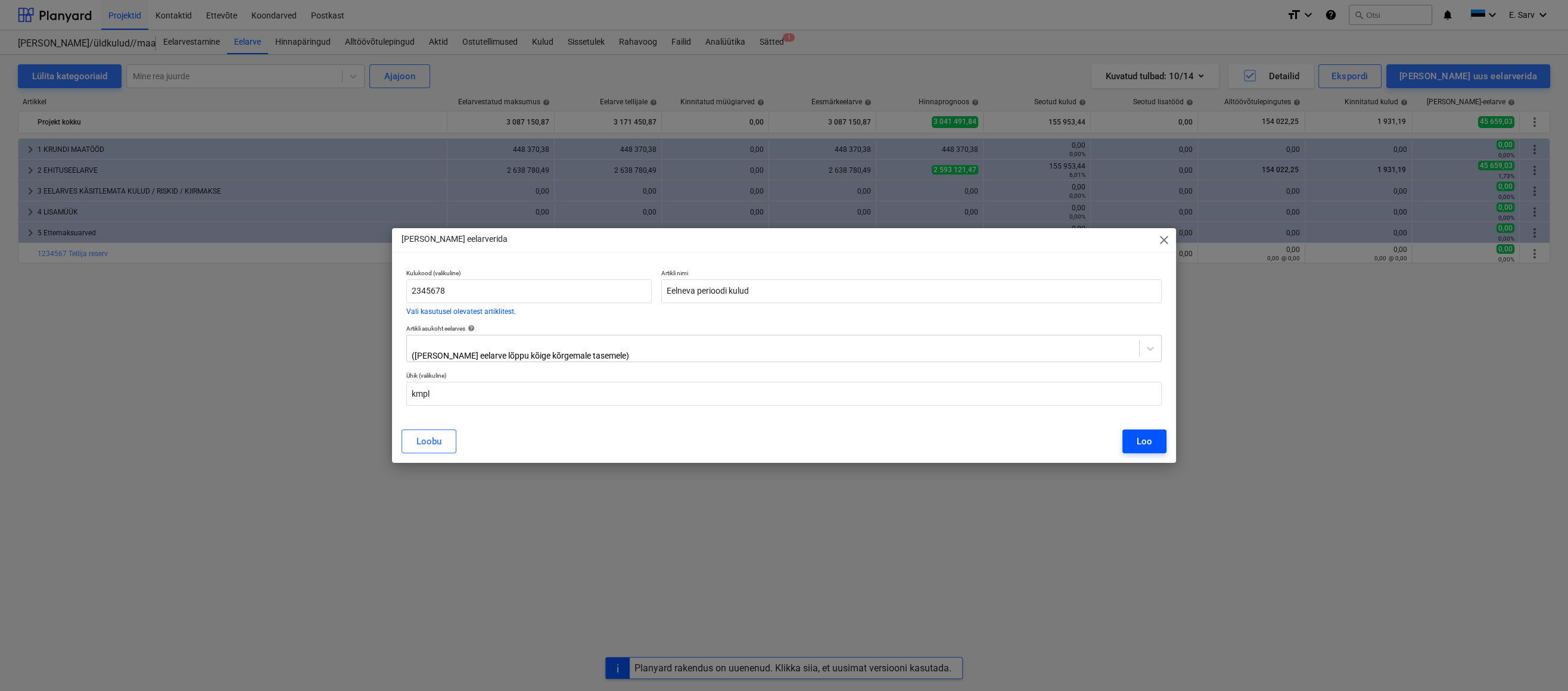
click at [1147, 438] on div "Loo" at bounding box center [1143, 441] width 15 height 15
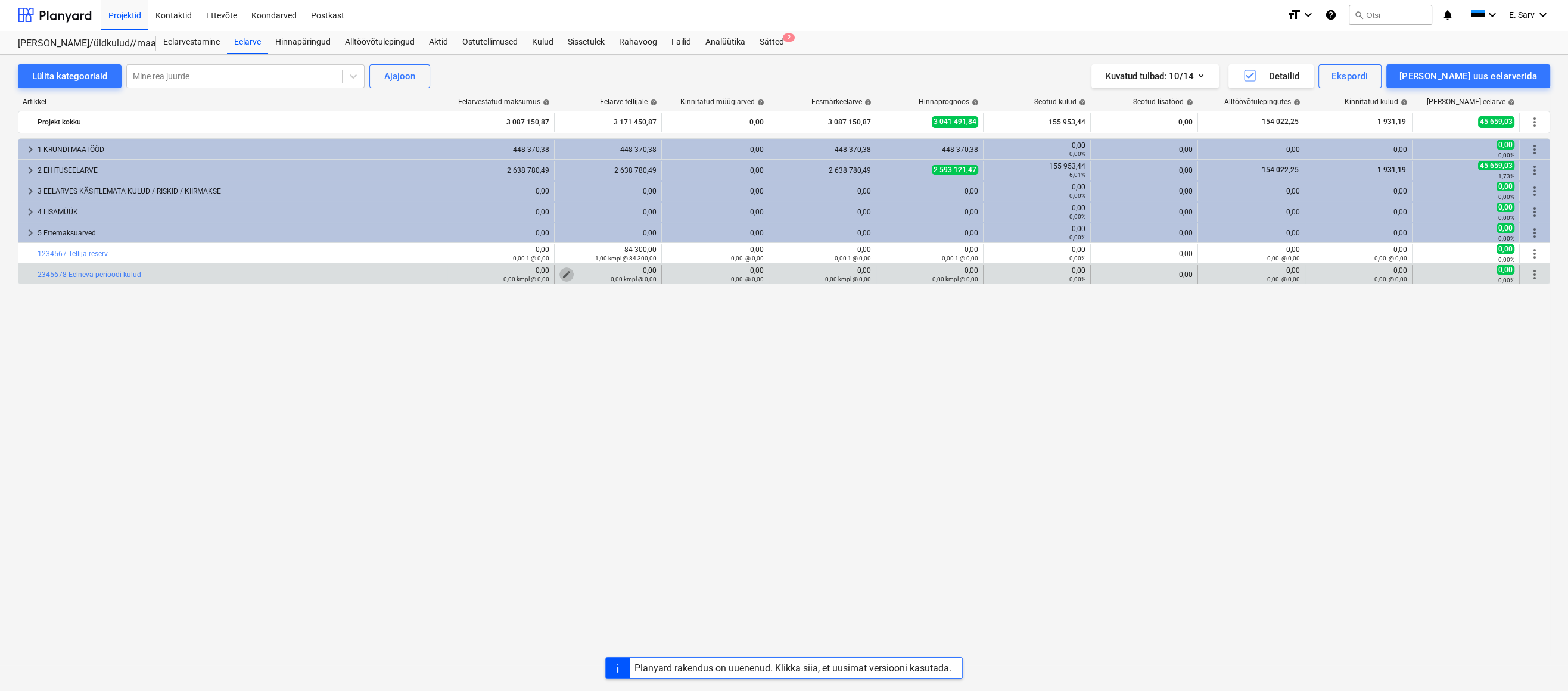
click at [567, 273] on span "edit" at bounding box center [566, 274] width 10 height 10
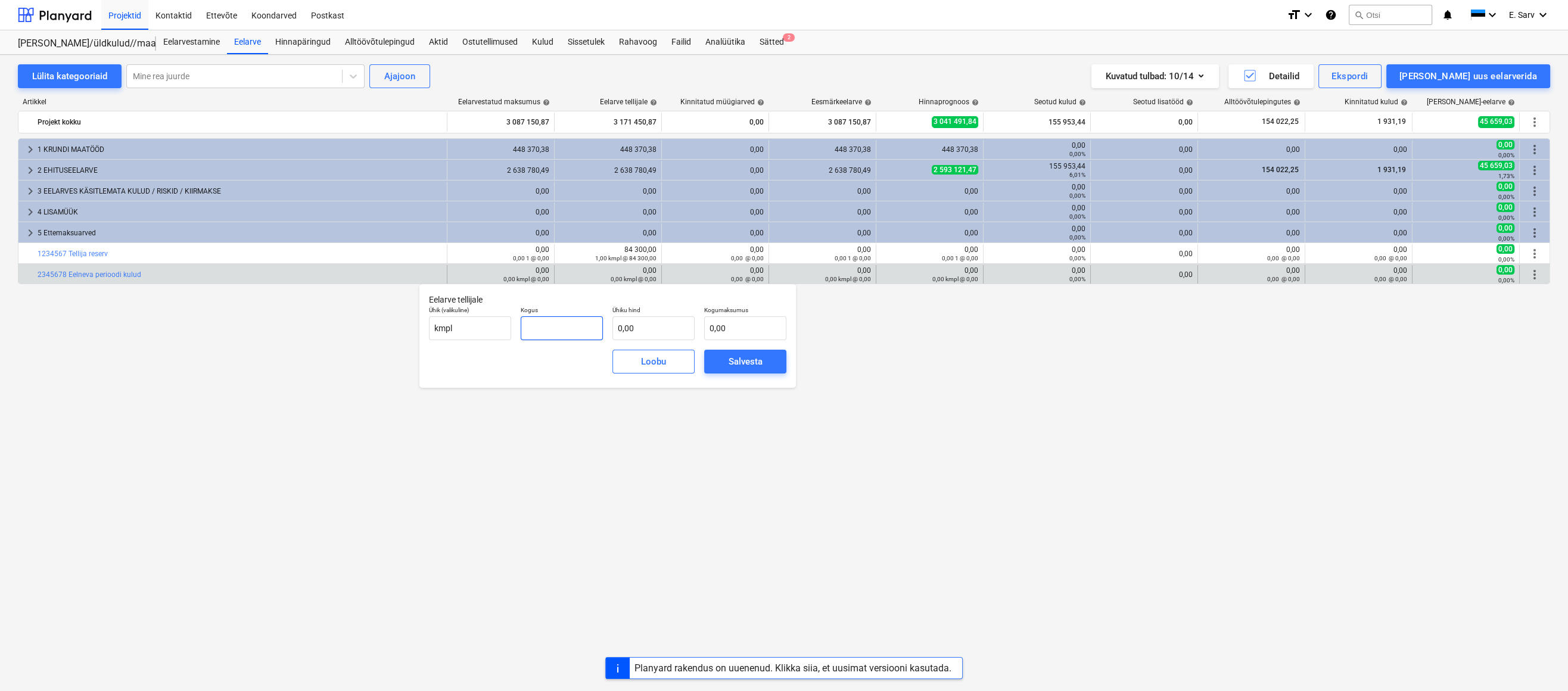
drag, startPoint x: 553, startPoint y: 325, endPoint x: 545, endPoint y: 325, distance: 8.0
click at [545, 325] on input "text" at bounding box center [561, 328] width 82 height 24
type input "1,00"
drag, startPoint x: 643, startPoint y: 328, endPoint x: 601, endPoint y: 328, distance: 42.0
click at [601, 328] on div "Ühik (valikuline) kmpl Kogus 1,00 Ühiku hind Kogumaksumus 0,00" at bounding box center [607, 323] width 367 height 44
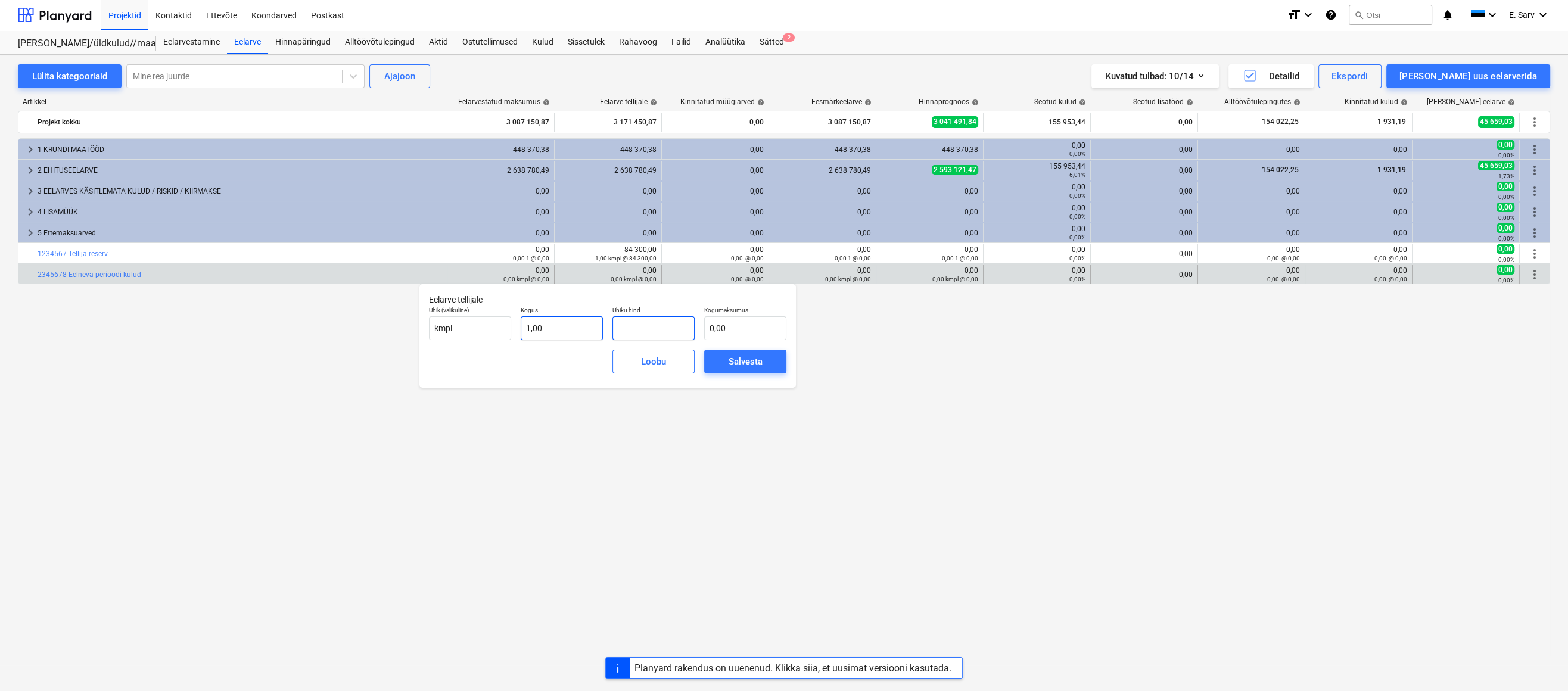
type input "8"
type input "8,00"
type input "86"
type input "86,00"
type input "867"
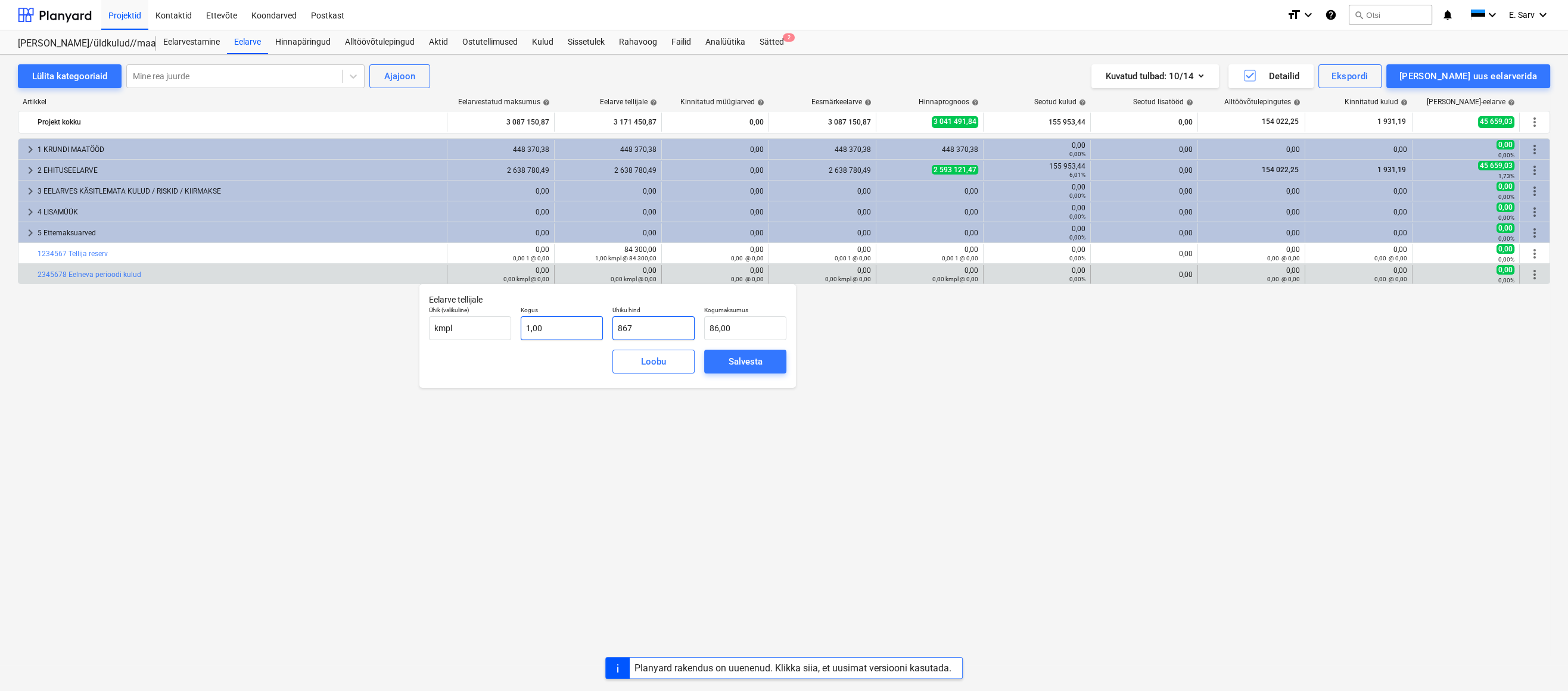
type input "867,00"
type input "8671"
type input "8 671,00"
click at [761, 359] on div "Salvesta" at bounding box center [745, 361] width 34 height 15
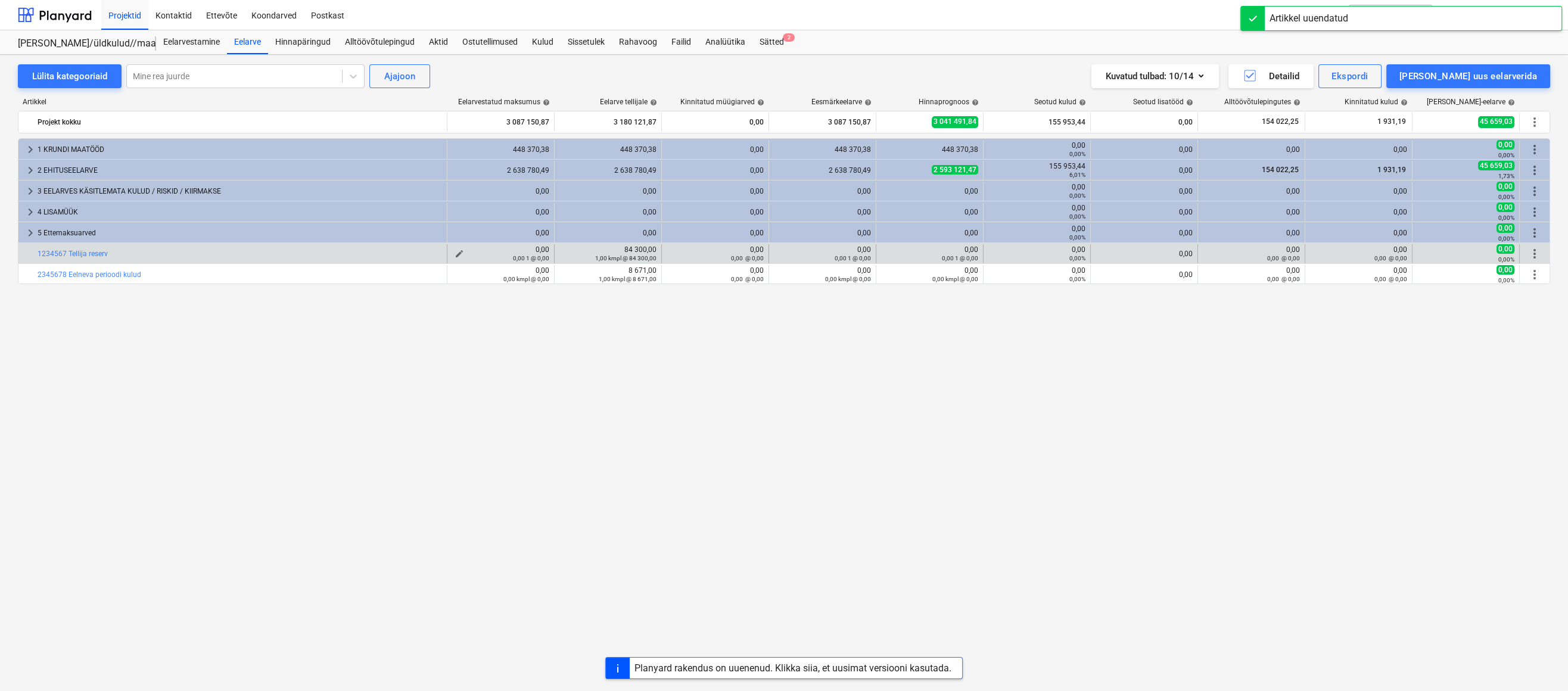
click at [460, 252] on span "edit" at bounding box center [459, 254] width 10 height 10
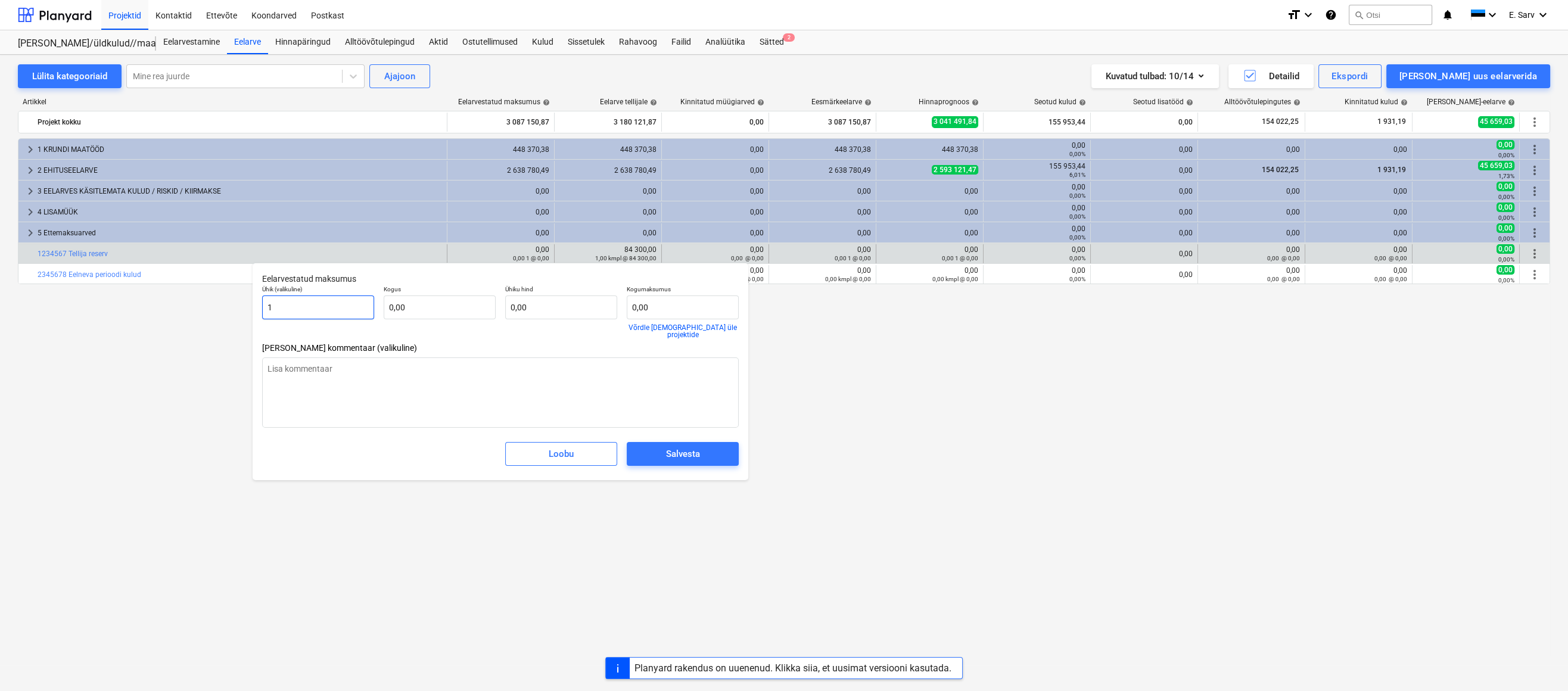
click at [262, 311] on input "1" at bounding box center [318, 307] width 112 height 24
type textarea "x"
type input "0"
click at [429, 332] on div "Kogus 0,00" at bounding box center [439, 312] width 121 height 62
click at [671, 449] on div "Salvesta" at bounding box center [683, 454] width 34 height 15
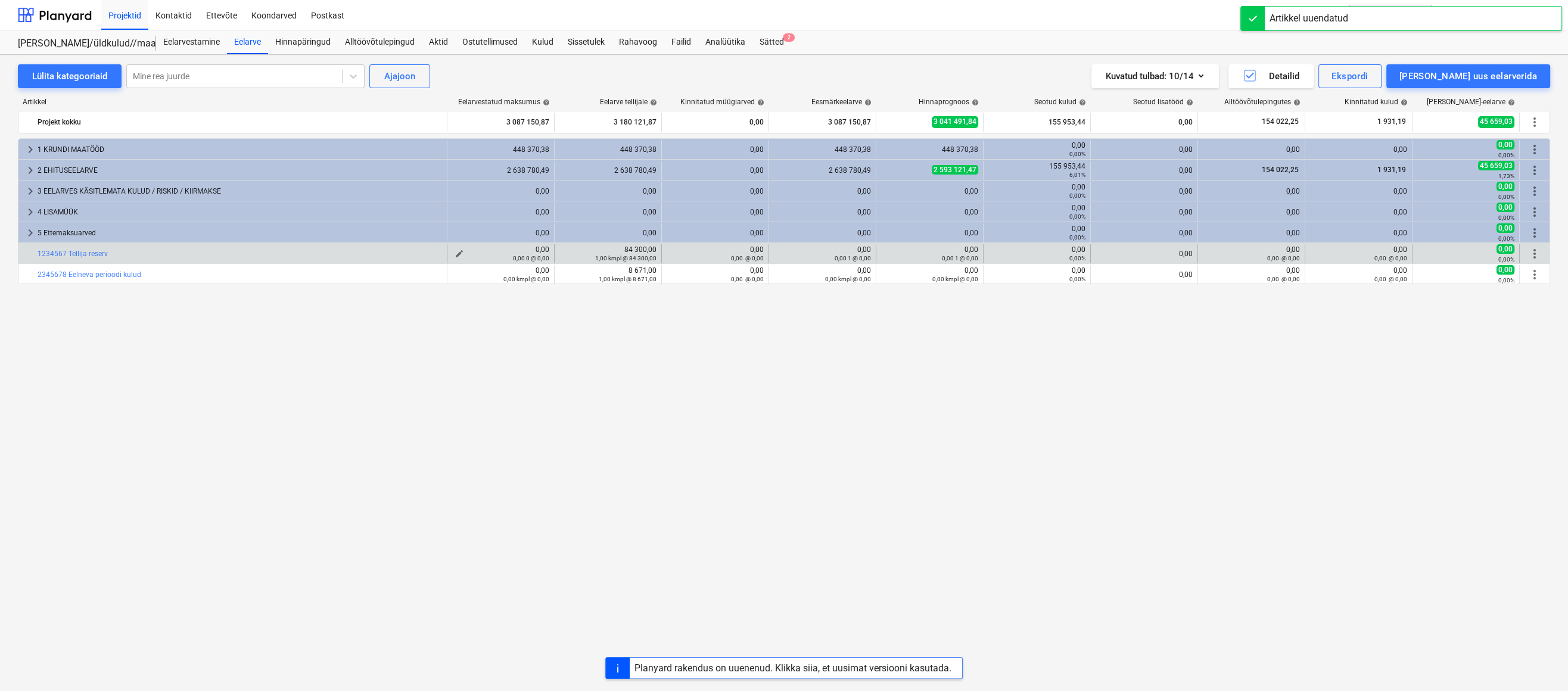
click at [531, 257] on small "0,00 0 @ 0,00" at bounding box center [531, 258] width 37 height 6
click at [456, 250] on span "edit" at bounding box center [459, 254] width 10 height 10
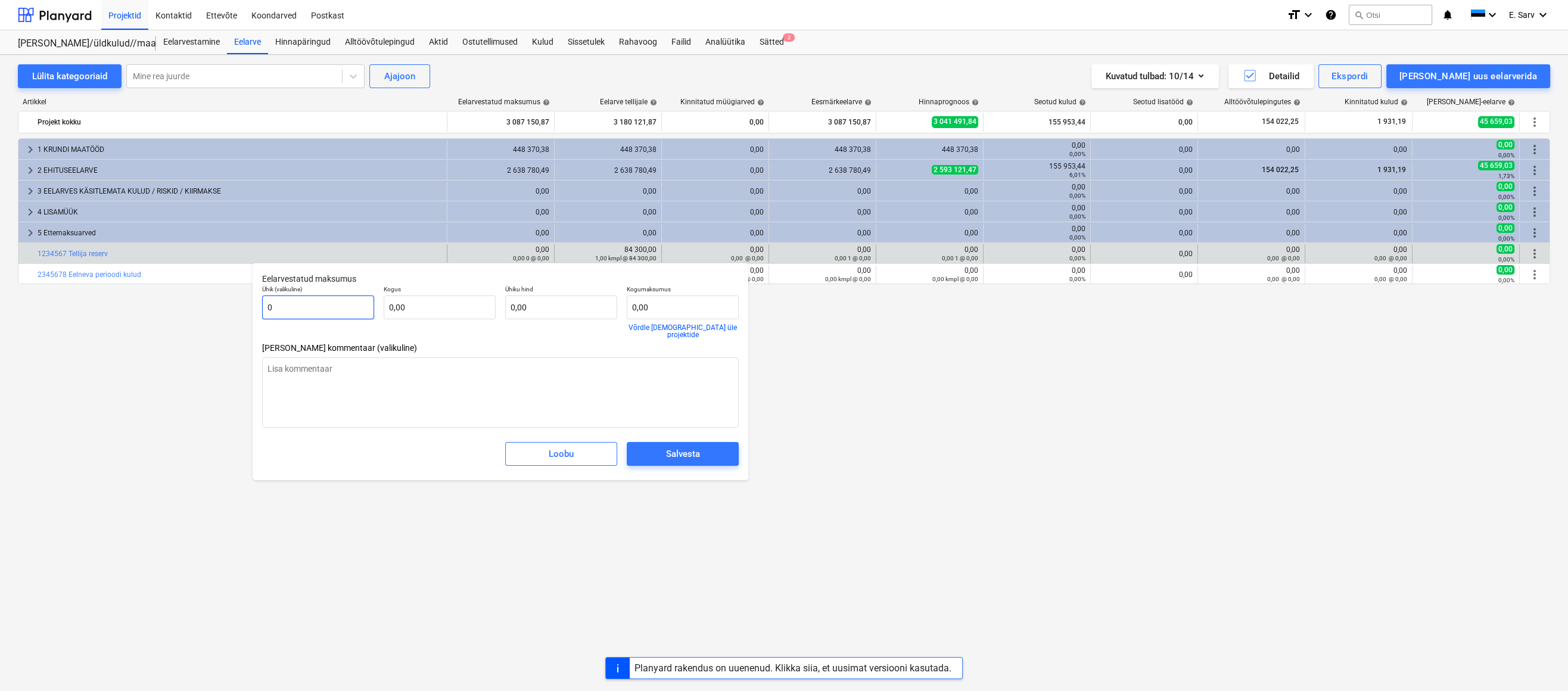
drag, startPoint x: 252, startPoint y: 309, endPoint x: 243, endPoint y: 310, distance: 9.1
click at [243, 310] on body "Projektid Kontaktid Ettevõte Koondarved Postkast format_size keyboard_arrow_dow…" at bounding box center [784, 346] width 1568 height 691
type textarea "x"
type input "k"
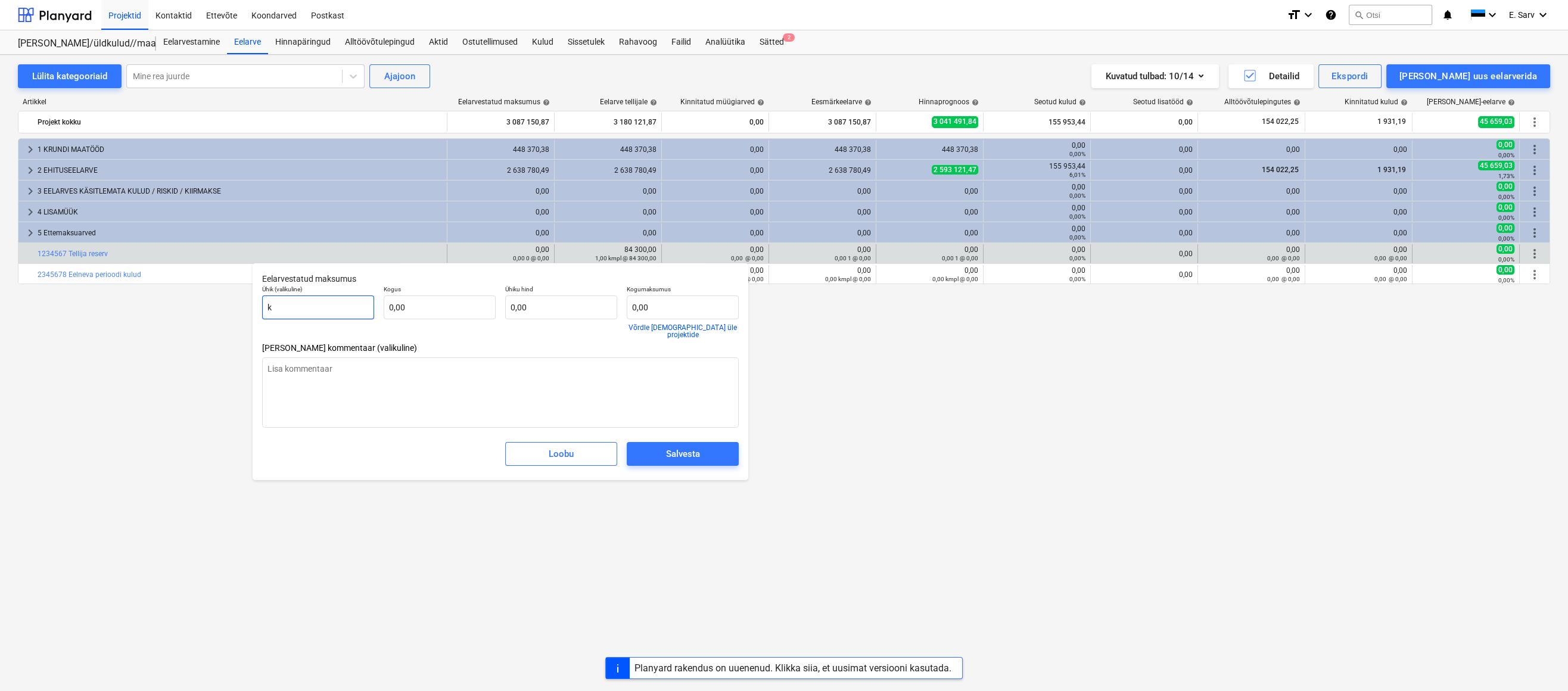
type textarea "x"
type input "km"
type textarea "x"
type input "kmp"
type textarea "x"
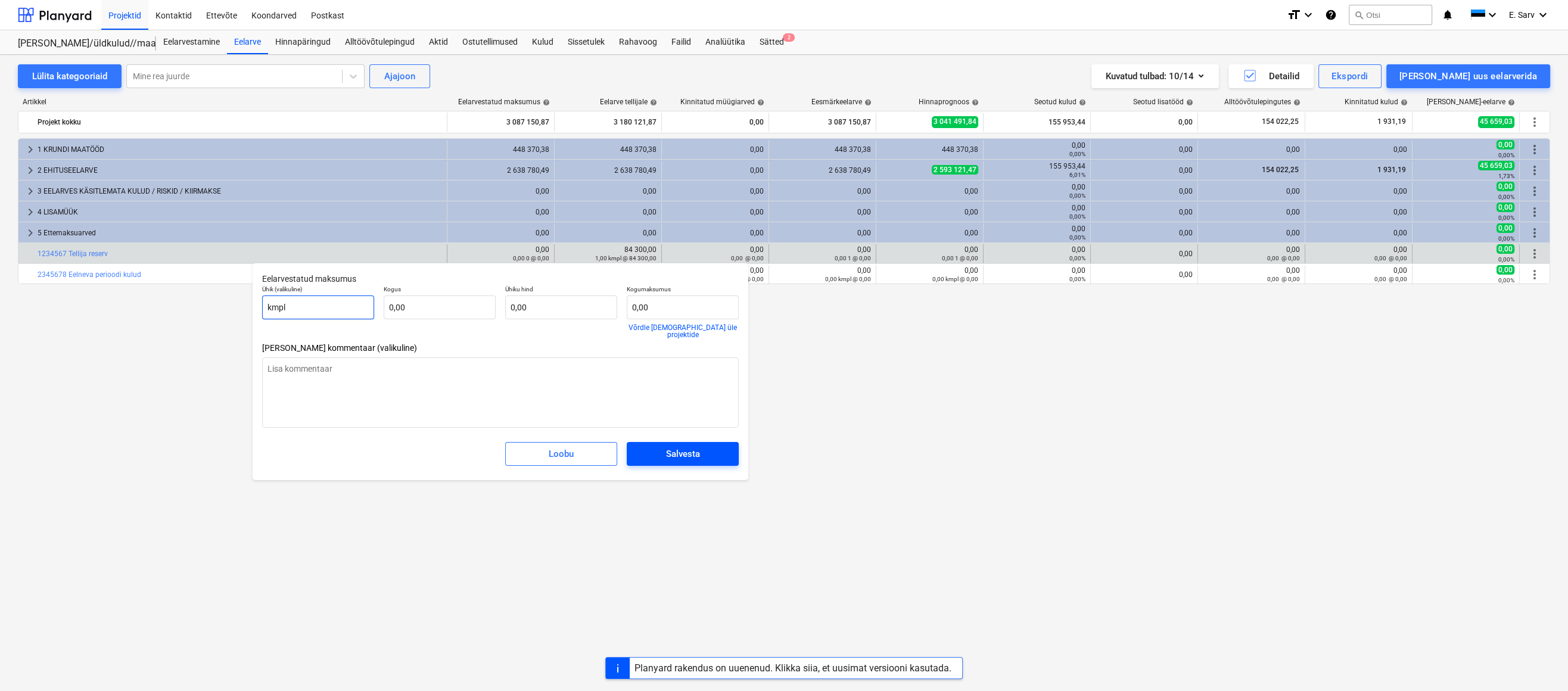
type input "kmpl"
click at [681, 442] on button "Salvesta" at bounding box center [682, 454] width 112 height 24
type textarea "x"
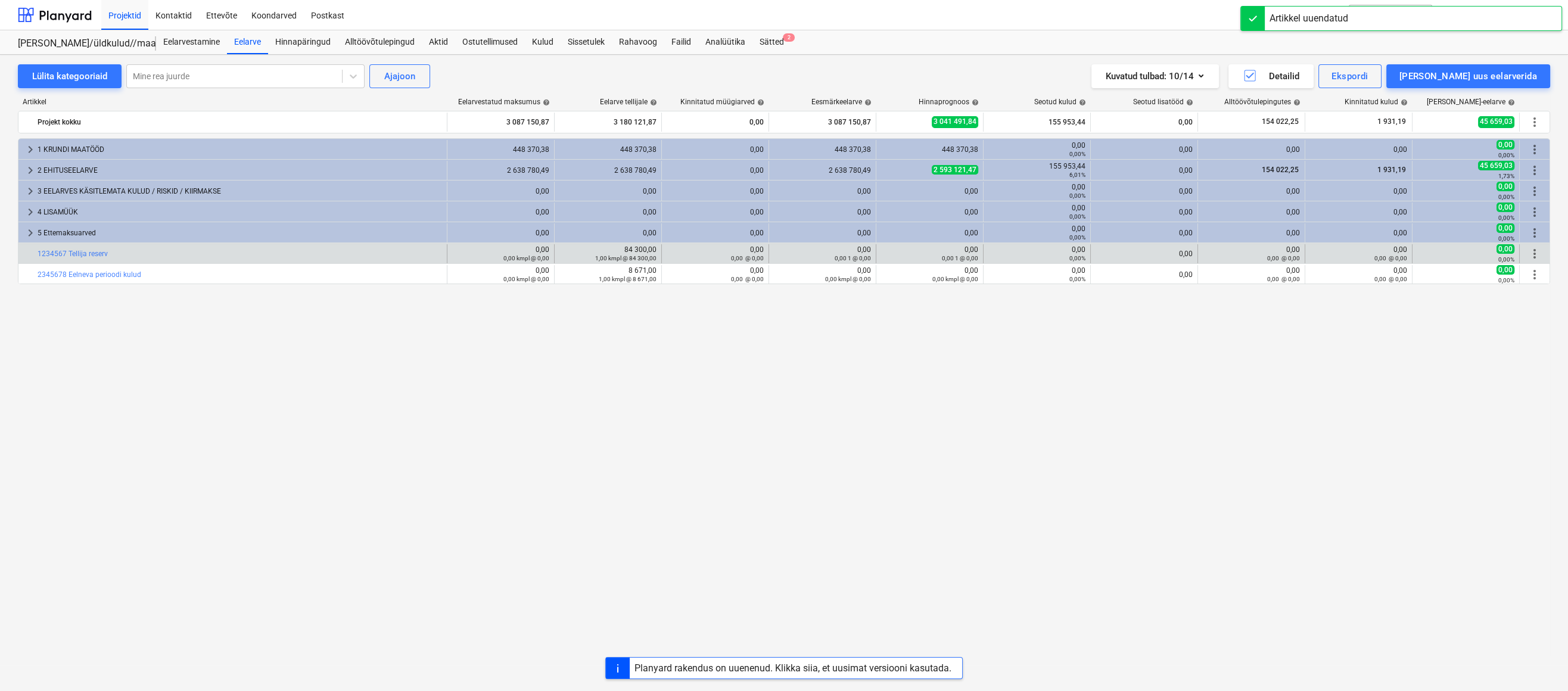
click at [748, 248] on div "0,00 0,00 @ 0,00" at bounding box center [715, 254] width 97 height 17
click at [785, 252] on span "edit" at bounding box center [781, 254] width 10 height 10
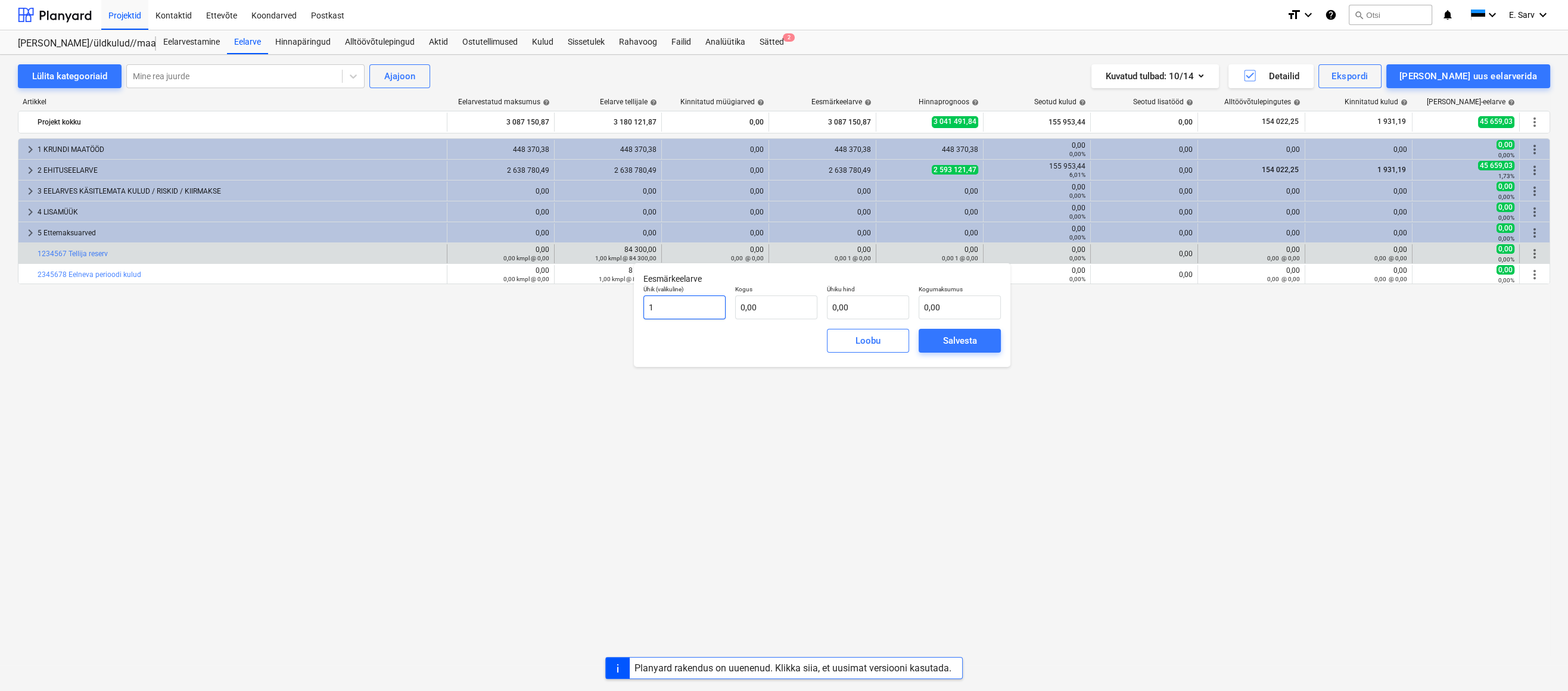
drag, startPoint x: 692, startPoint y: 302, endPoint x: 607, endPoint y: 309, distance: 85.3
click at [607, 309] on body "Projektid Kontaktid Ettevõte Koondarved Postkast format_size keyboard_arrow_dow…" at bounding box center [784, 346] width 1568 height 691
type input "kmpl"
click at [961, 338] on div "Salvesta" at bounding box center [960, 340] width 34 height 15
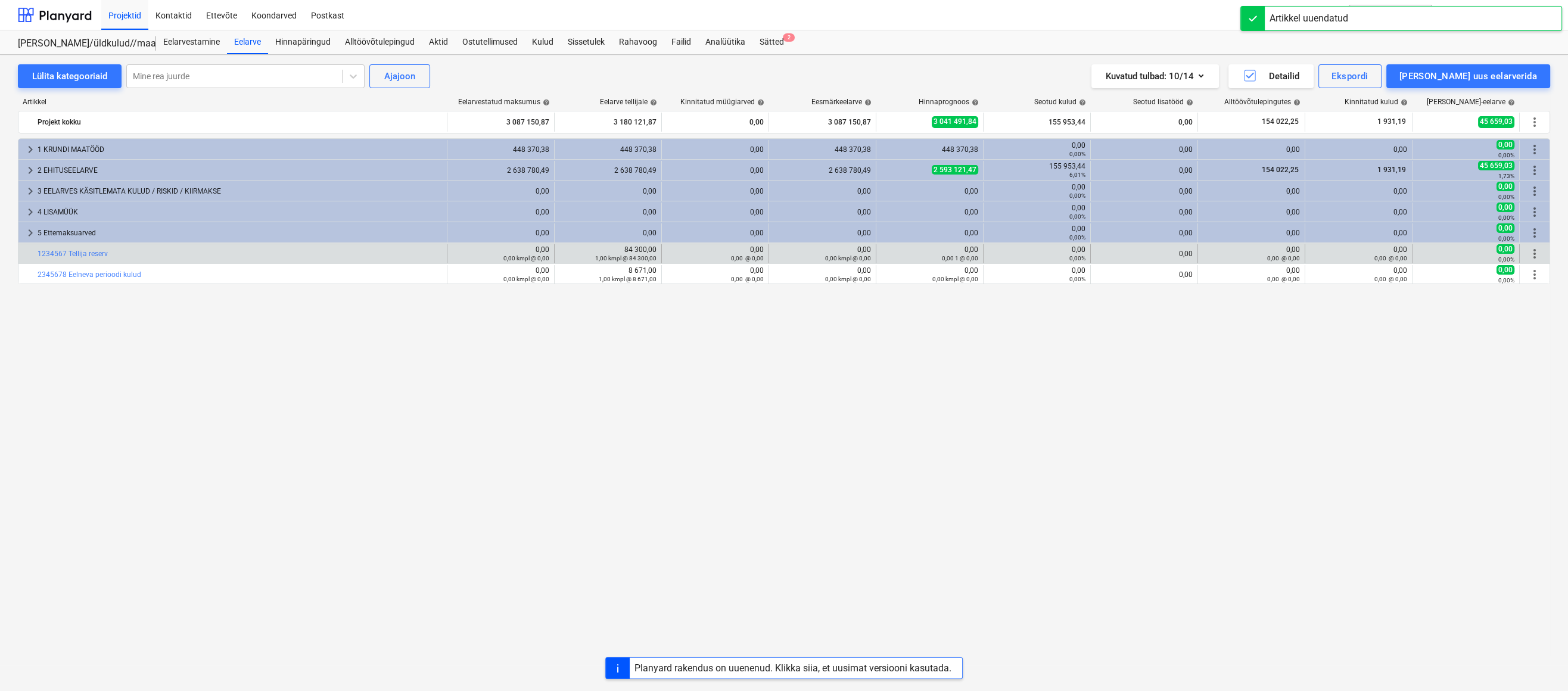
click at [1534, 252] on span "more_vert" at bounding box center [1534, 254] width 14 height 14
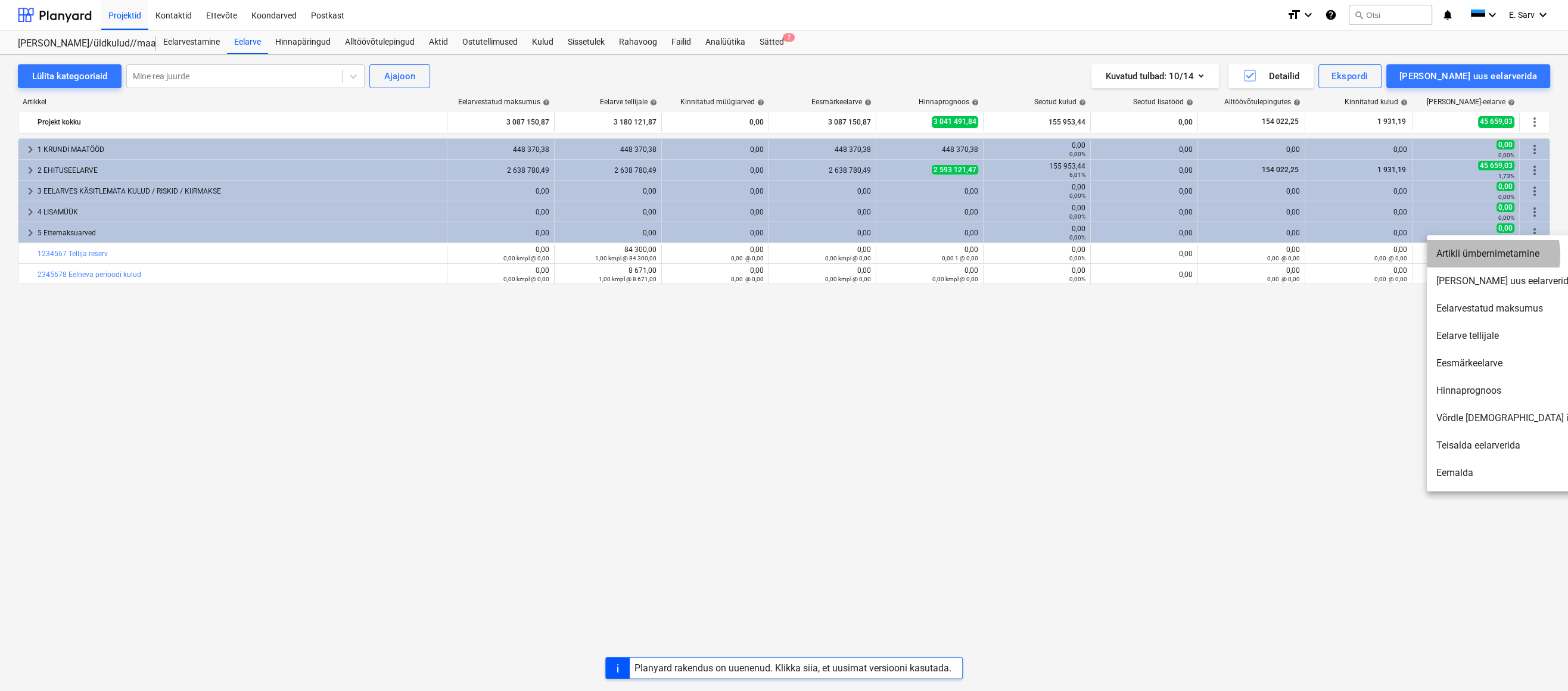
click at [1477, 255] on li "Artikli ümbernimetamine" at bounding box center [1530, 254] width 205 height 28
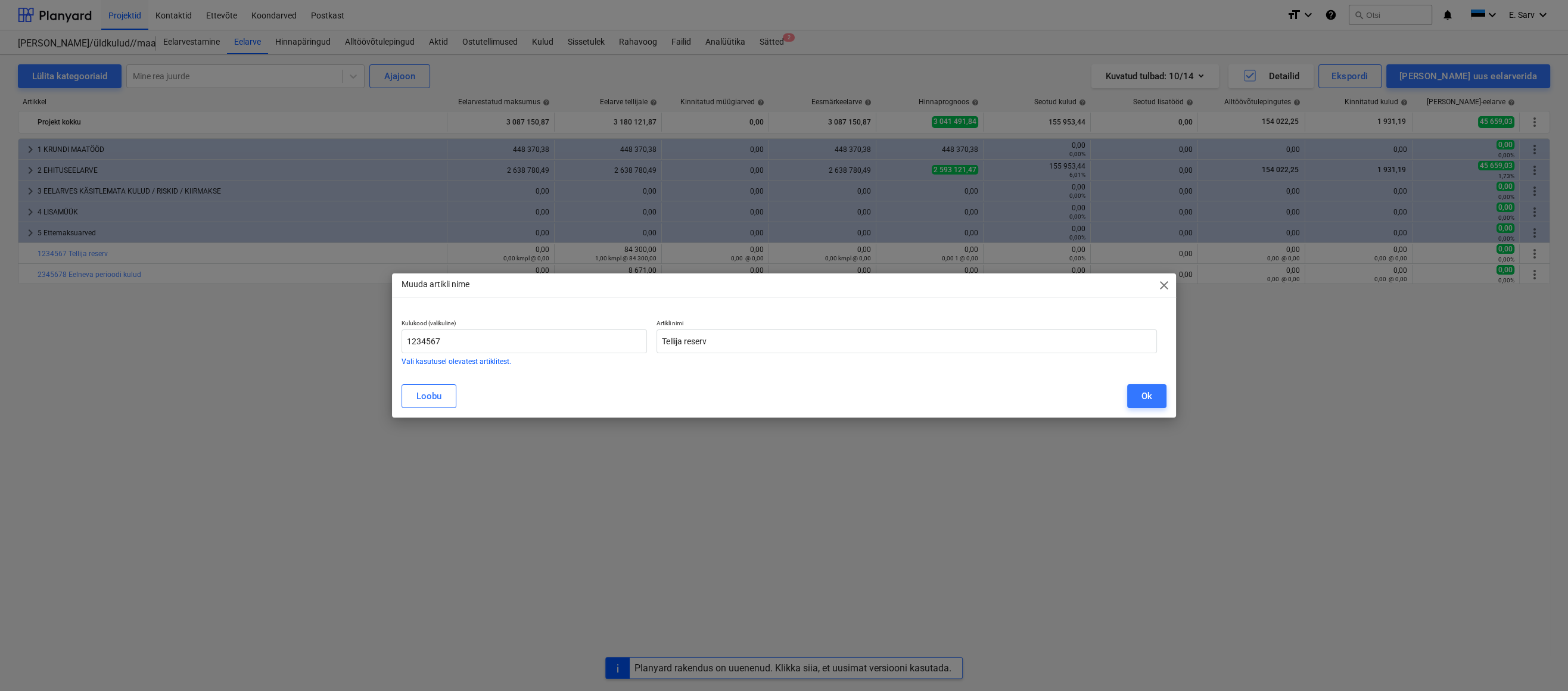
click at [1167, 286] on span "close" at bounding box center [1164, 286] width 14 height 14
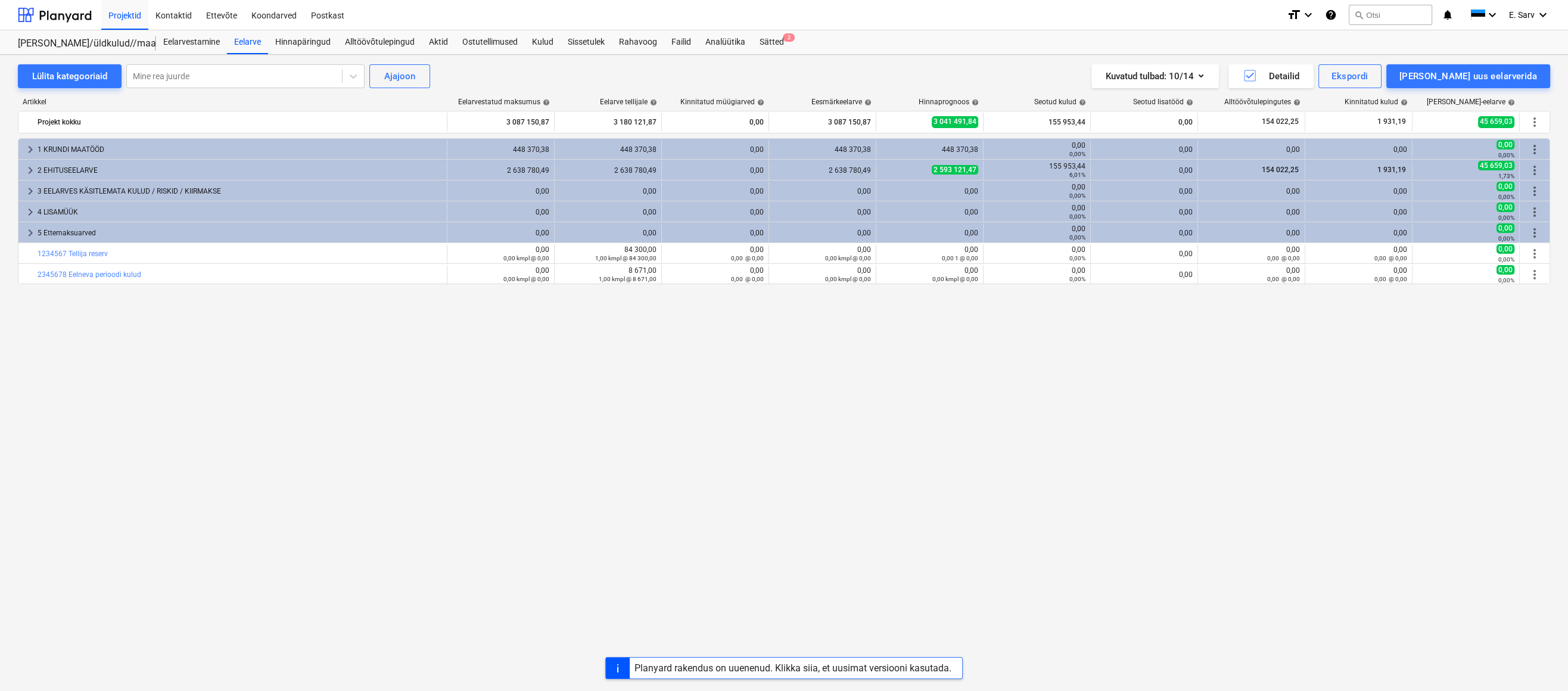
click at [1185, 462] on div "keyboard_arrow_right 1 KRUNDI MAATÖÖD 448 370,38 448 370,38 0,00 448 370,38 448…" at bounding box center [784, 390] width 1532 height 504
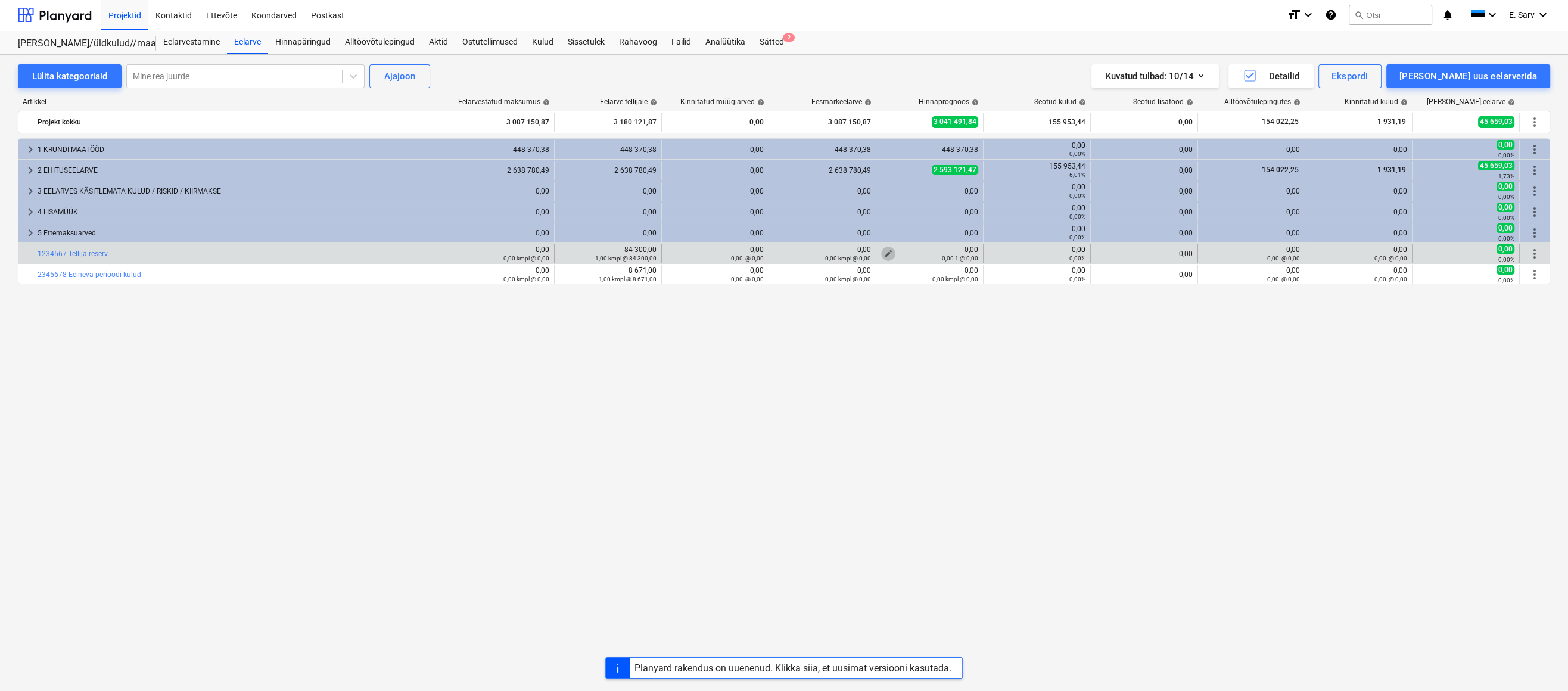
click at [885, 250] on span "edit" at bounding box center [888, 254] width 10 height 10
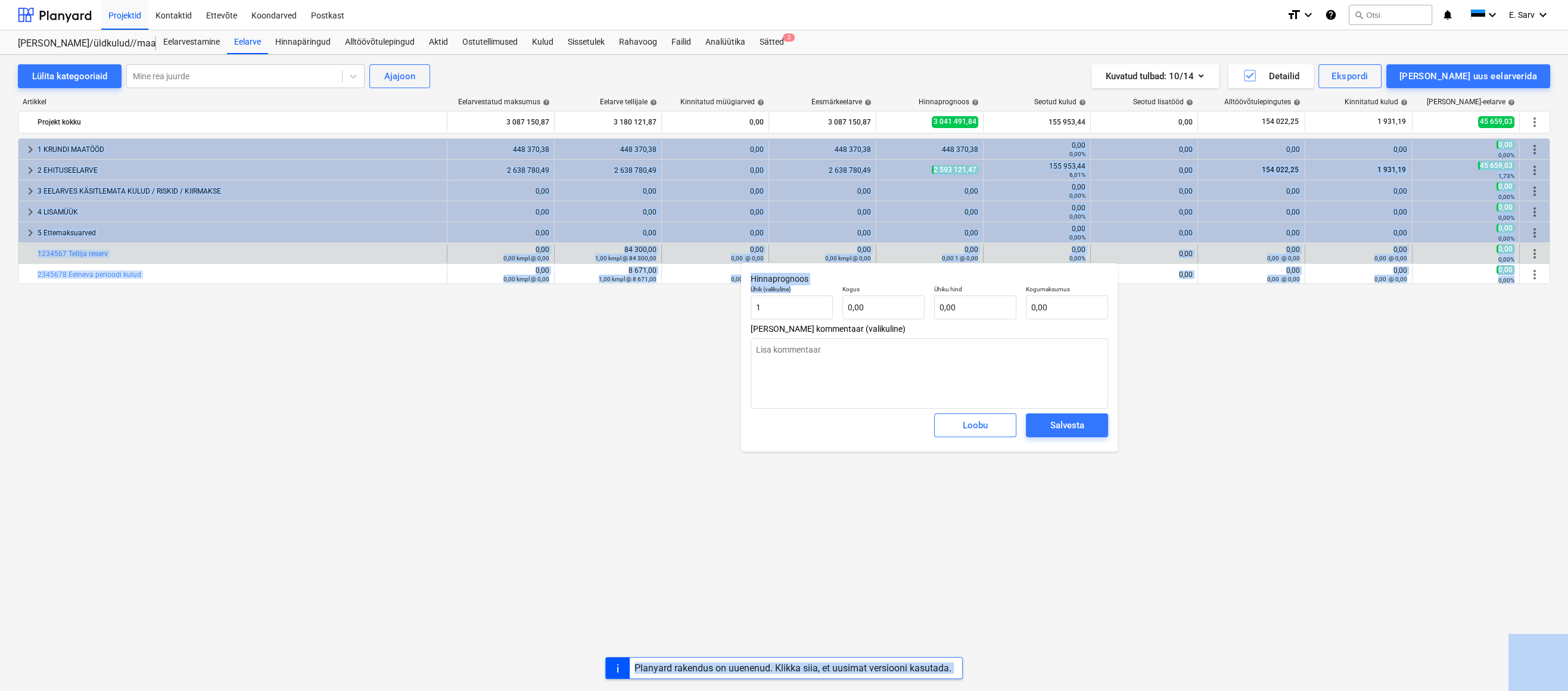
drag, startPoint x: 801, startPoint y: 298, endPoint x: 733, endPoint y: 304, distance: 68.3
click at [733, 304] on body "Projektid Kontaktid Ettevõte Koondarved Postkast format_size keyboard_arrow_dow…" at bounding box center [784, 346] width 1568 height 691
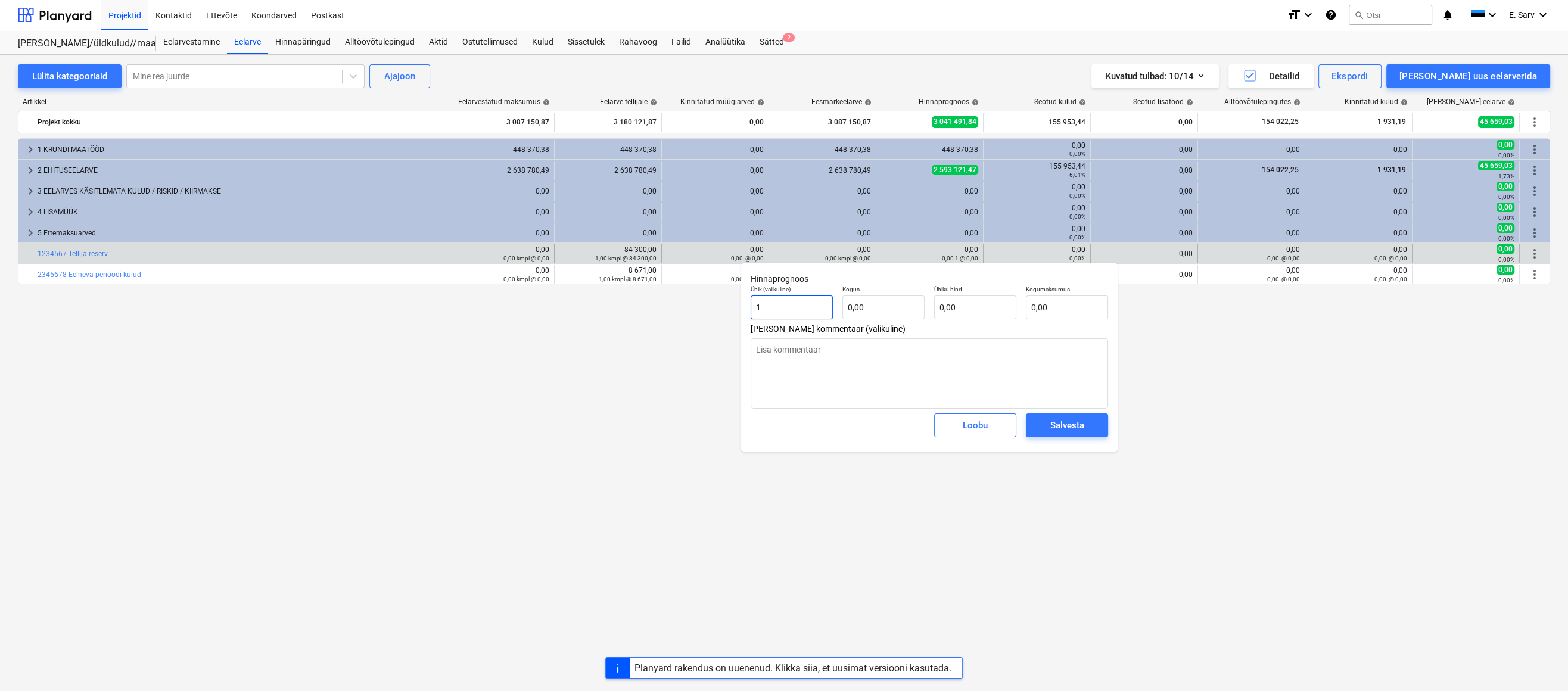
drag, startPoint x: 785, startPoint y: 309, endPoint x: 749, endPoint y: 307, distance: 36.1
click at [749, 307] on div "Ühik (valikuline) 1" at bounding box center [792, 302] width 92 height 44
type textarea "x"
type input "k"
type textarea "x"
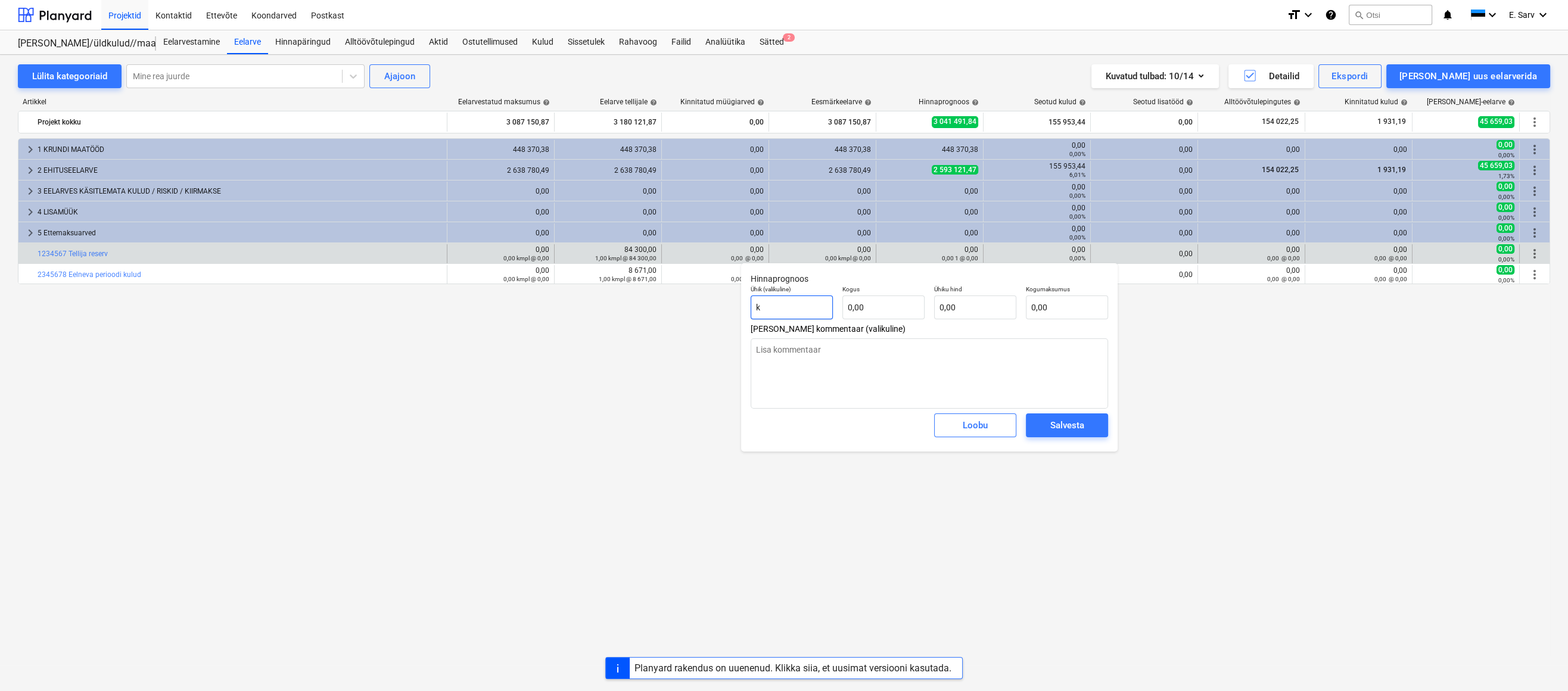
type input "km"
type textarea "x"
type input "kmp"
type textarea "x"
type input "kmpl"
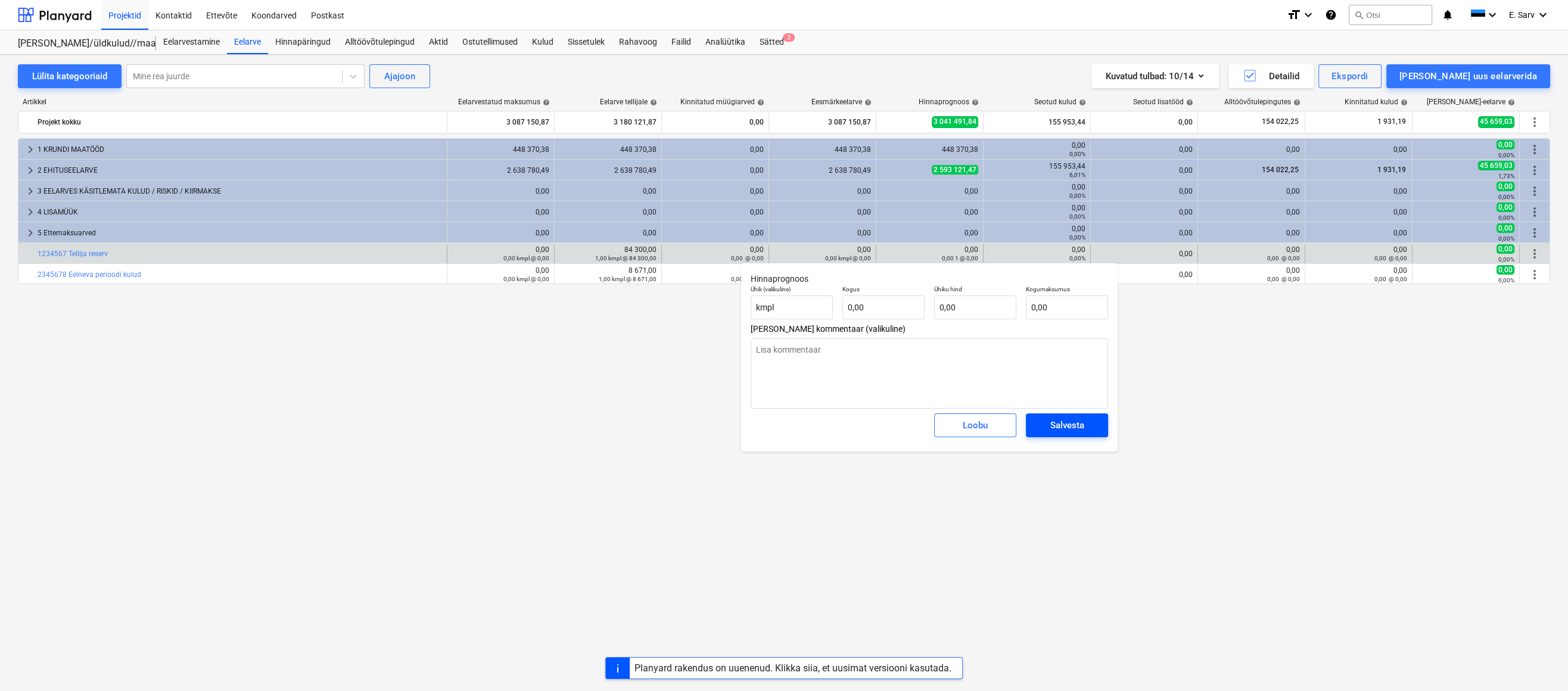
click at [1079, 425] on div "Salvesta" at bounding box center [1067, 425] width 34 height 15
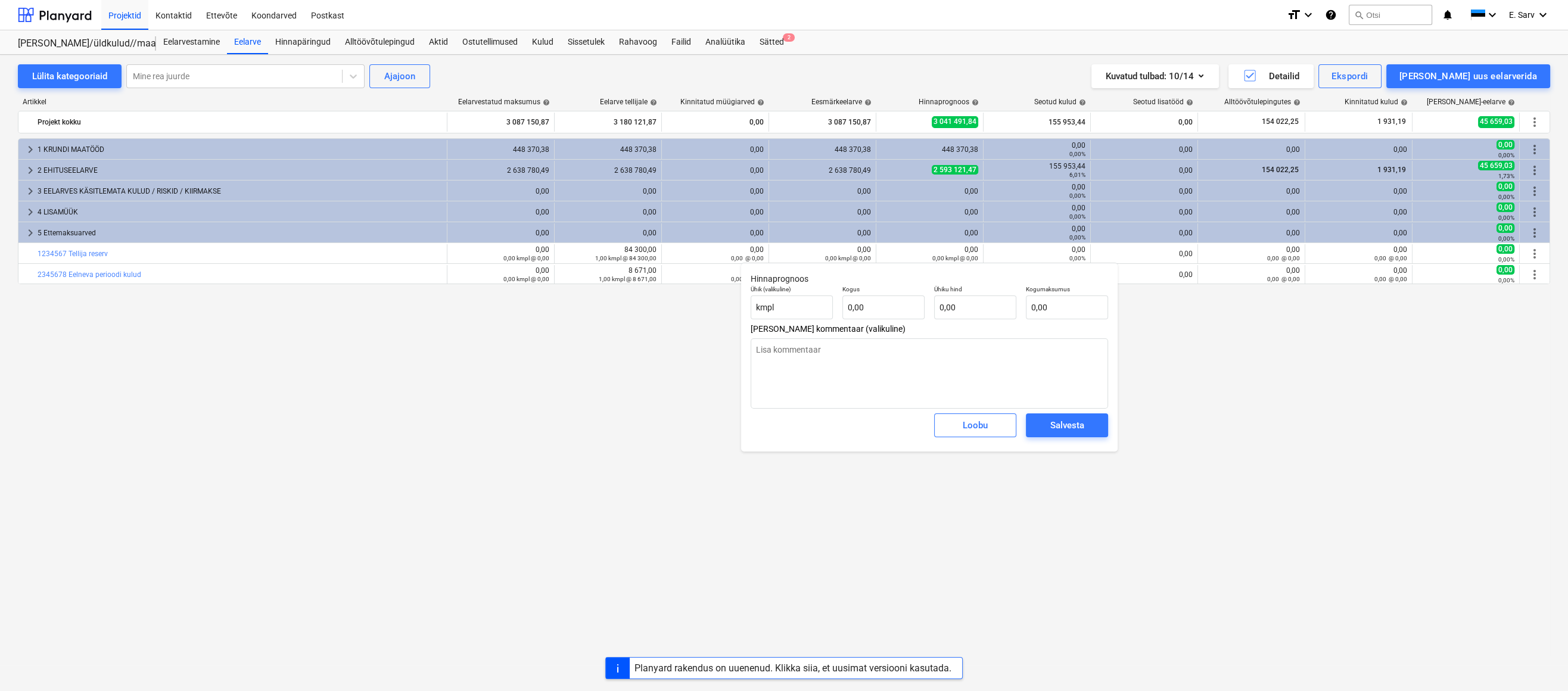
type textarea "x"
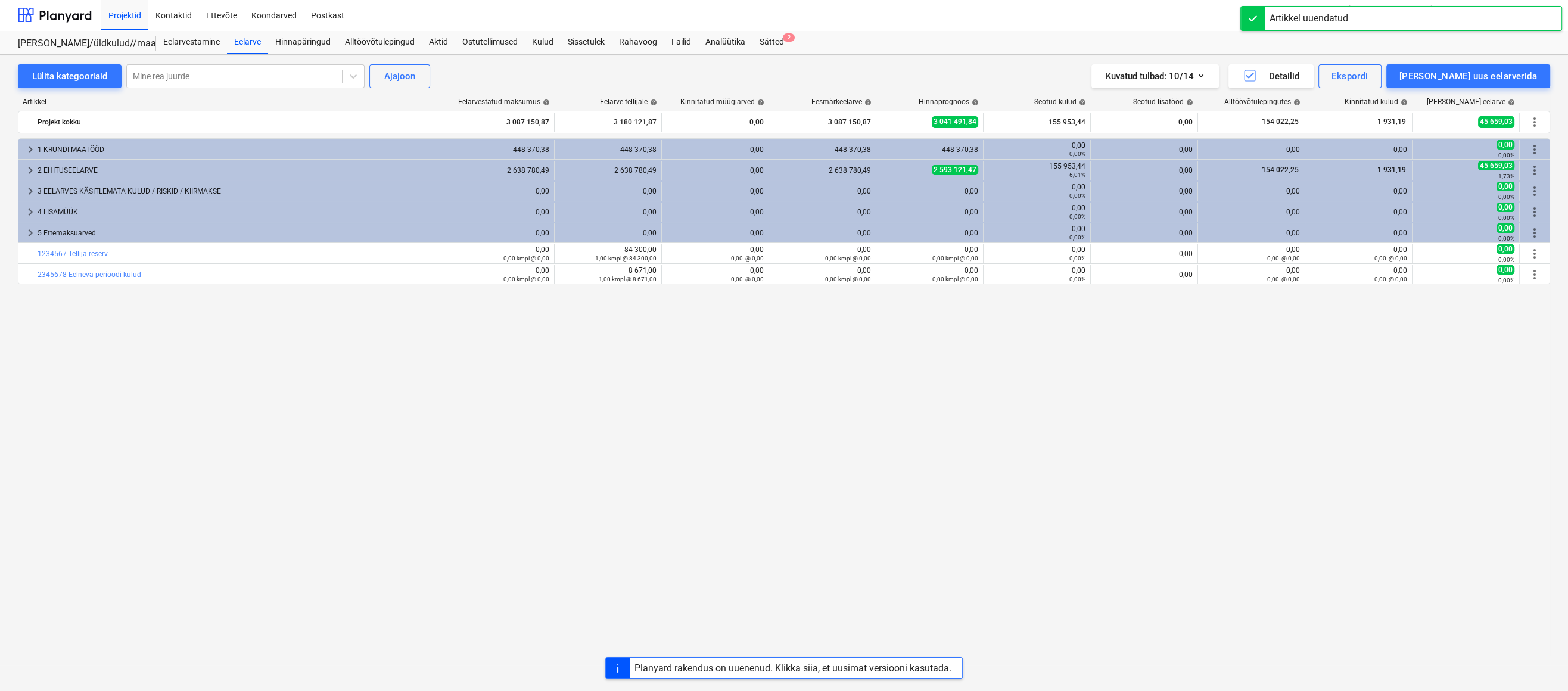
click at [1428, 368] on div "keyboard_arrow_right 1 KRUNDI MAATÖÖD 448 370,38 448 370,38 0,00 448 370,38 448…" at bounding box center [784, 390] width 1532 height 504
click at [588, 429] on div "keyboard_arrow_right 1 KRUNDI MAATÖÖD 448 370,38 448 370,38 0,00 448 370,38 448…" at bounding box center [784, 390] width 1532 height 504
click at [29, 230] on span "keyboard_arrow_right" at bounding box center [30, 233] width 14 height 14
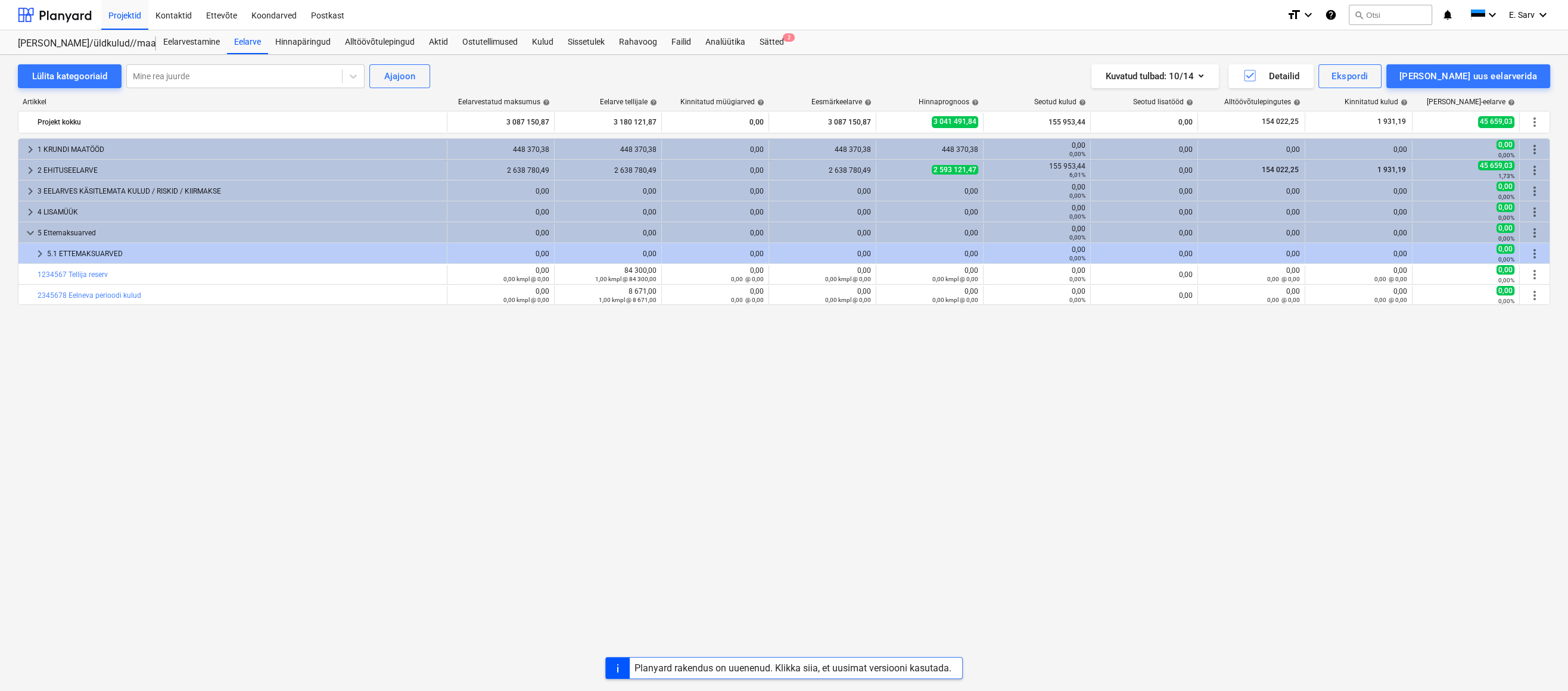
click at [29, 230] on span "keyboard_arrow_down" at bounding box center [30, 233] width 14 height 14
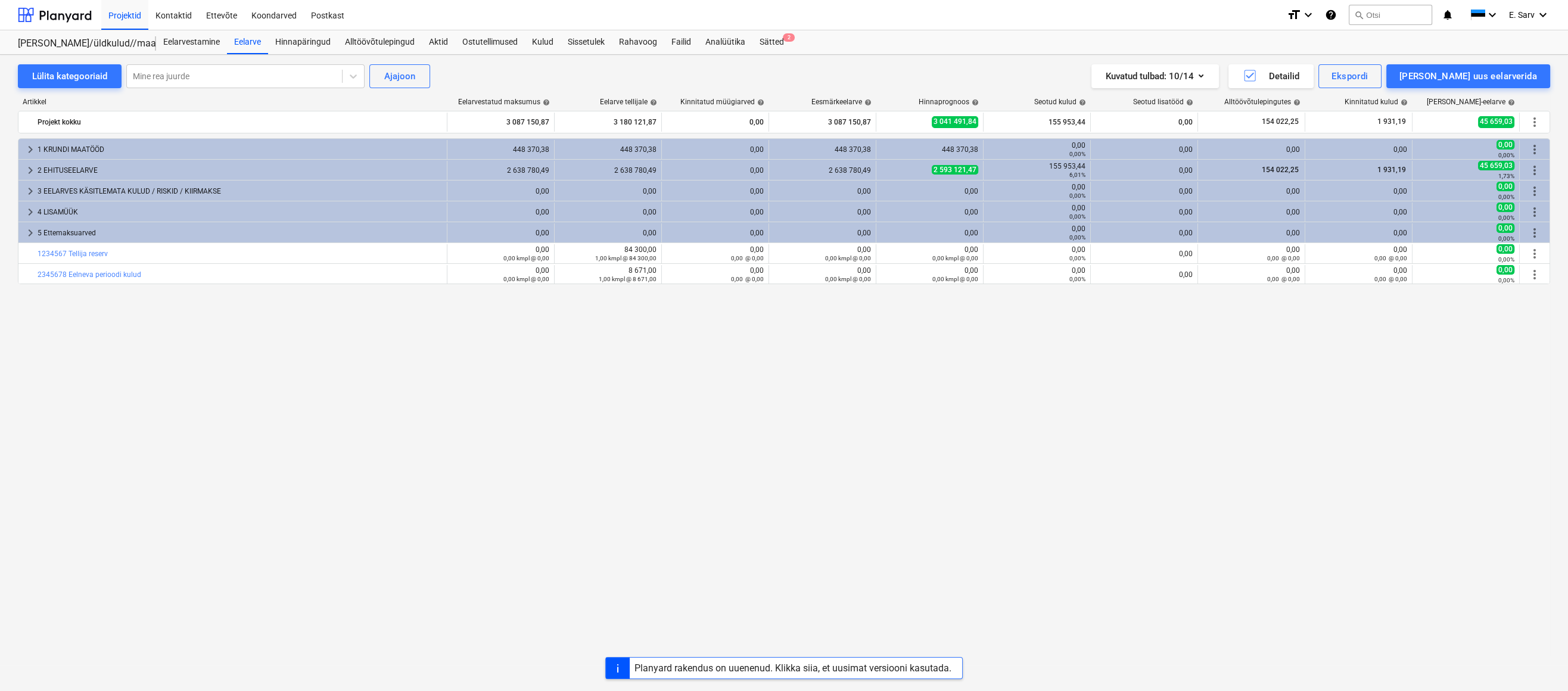
click at [361, 673] on div "Planyard rakendus on uuenenud. Klikka siia, et uusimat versiooni kasutada." at bounding box center [784, 668] width 1568 height 22
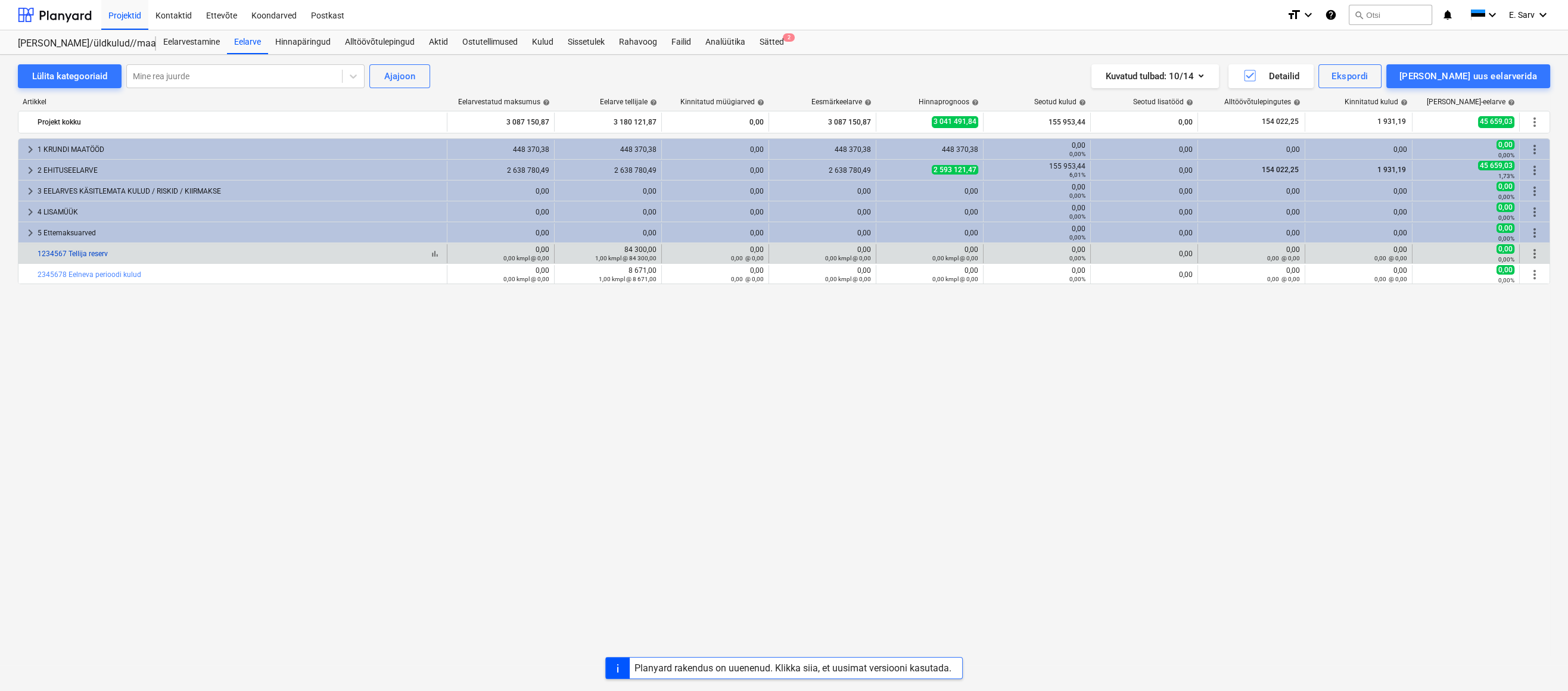
click at [47, 253] on link "1234567 Tellija reserv" at bounding box center [72, 254] width 71 height 8
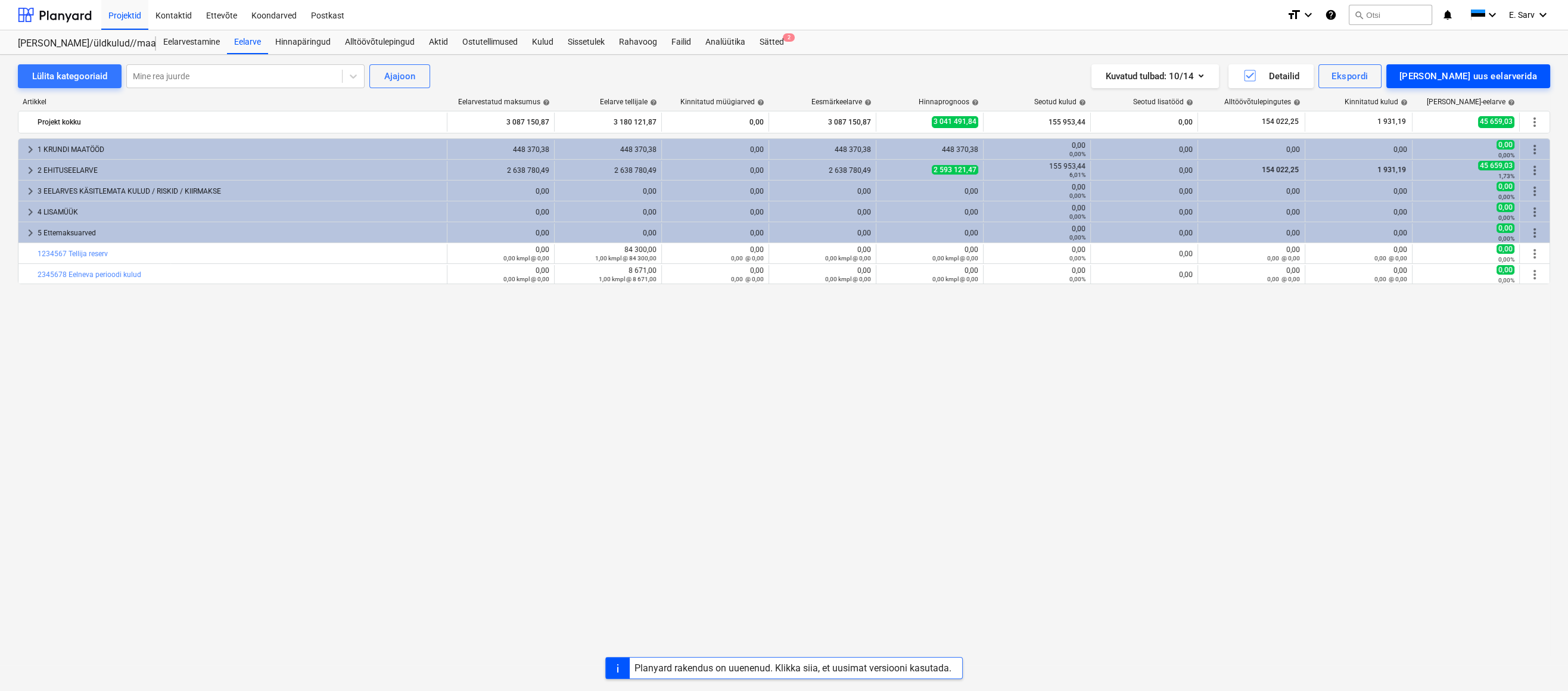
click at [1477, 80] on div "[PERSON_NAME] uus eelarverida" at bounding box center [1468, 76] width 137 height 15
click at [1491, 118] on div "Lisa malliväline" at bounding box center [1483, 112] width 134 height 12
click at [827, 421] on div "keyboard_arrow_right 1 KRUNDI MAATÖÖD 448 370,38 448 370,38 0,00 448 370,38 448…" at bounding box center [784, 390] width 1532 height 504
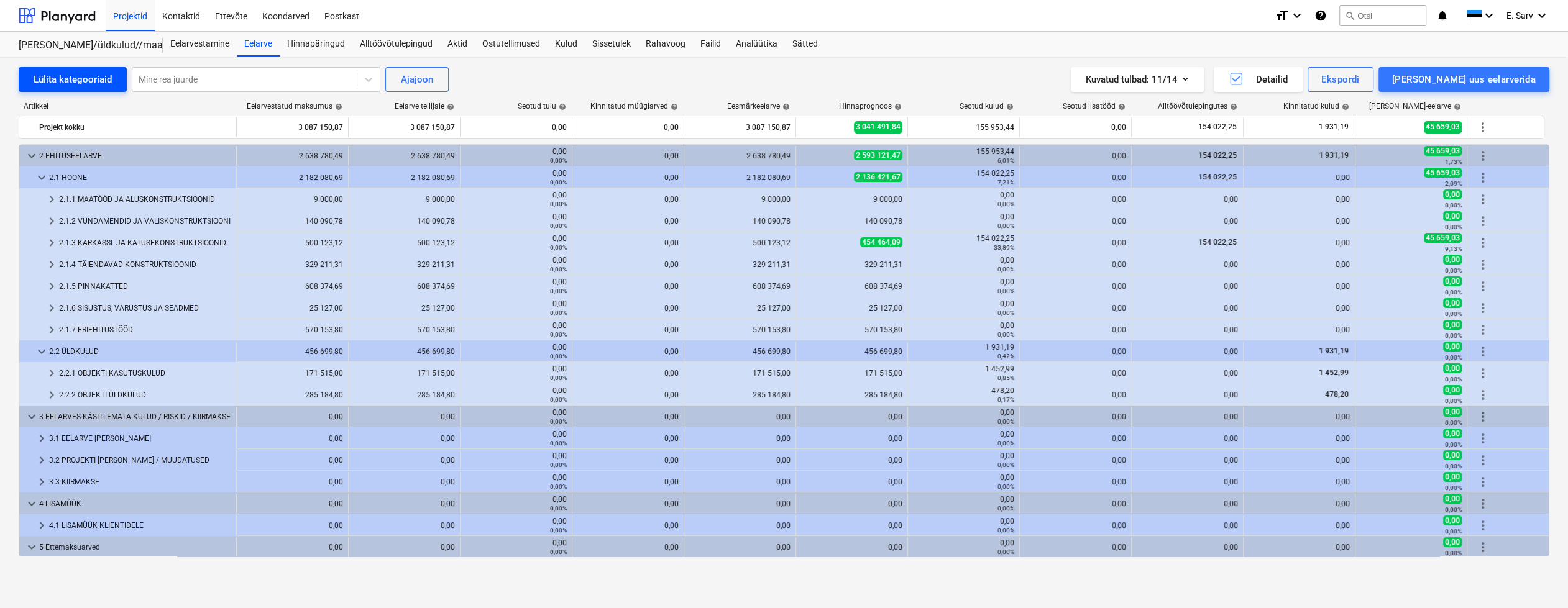
click at [74, 78] on div "Lülita kategooriaid" at bounding box center [73, 79] width 78 height 16
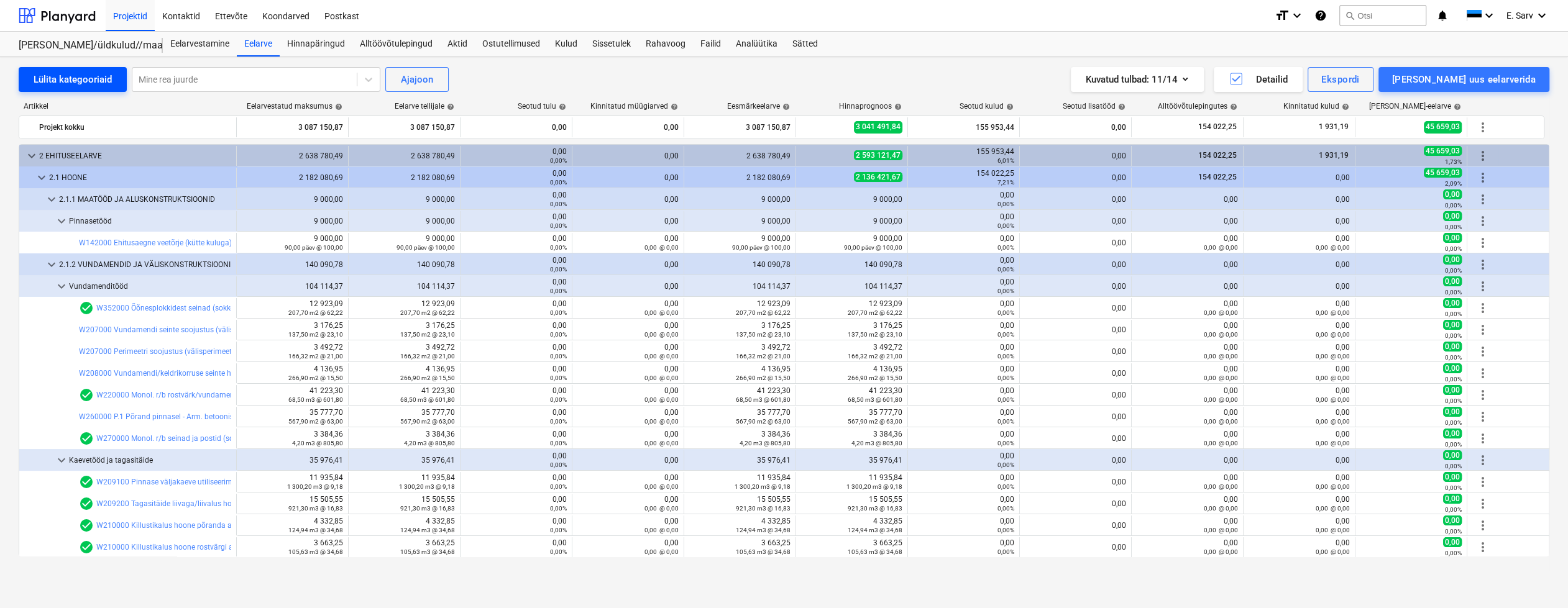
click at [74, 78] on div "Lülita kategooriaid" at bounding box center [73, 79] width 78 height 16
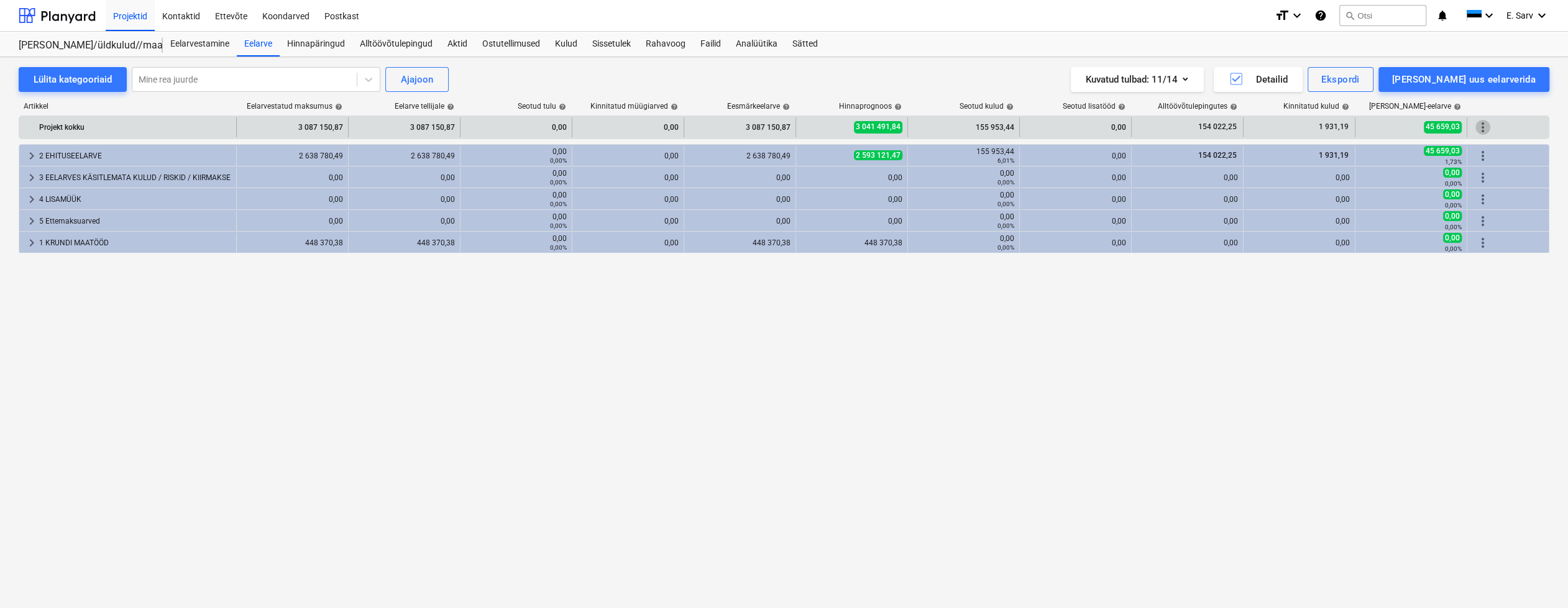
click at [1486, 126] on span "more_vert" at bounding box center [1483, 128] width 15 height 15
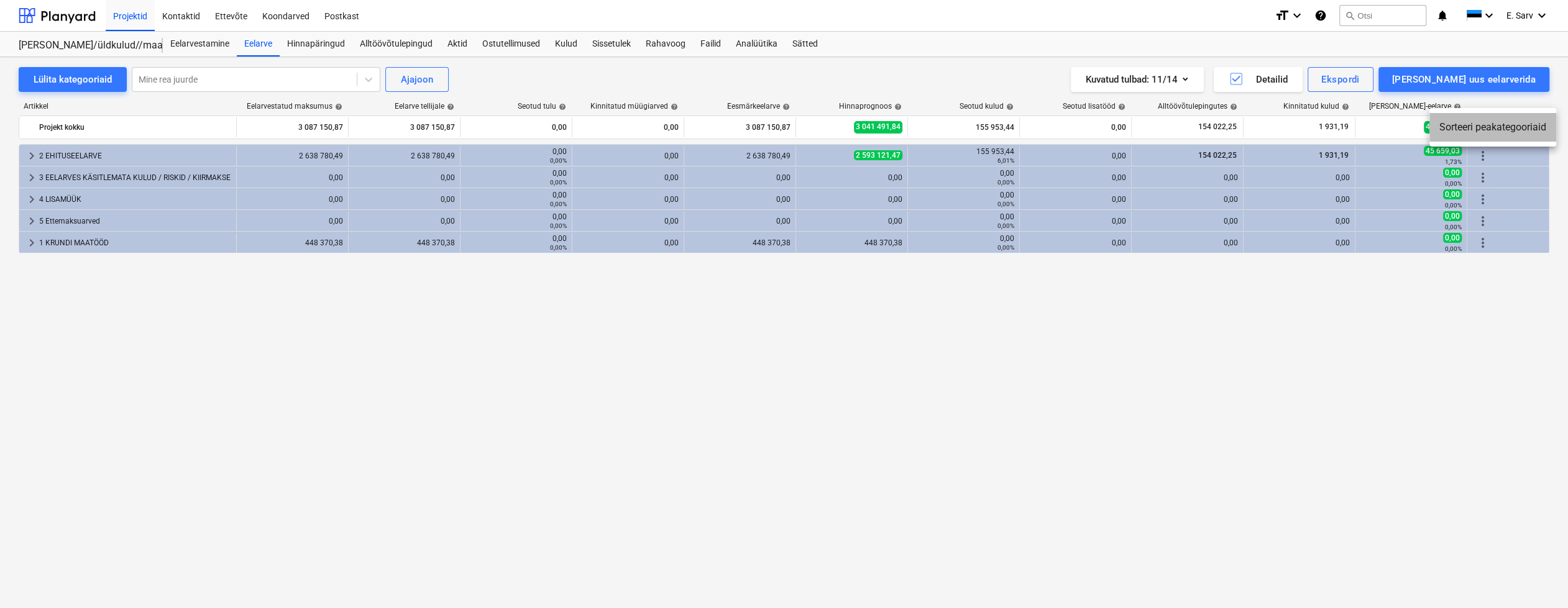
click at [1488, 124] on li "Sorteeri peakategooriaid" at bounding box center [1493, 127] width 127 height 29
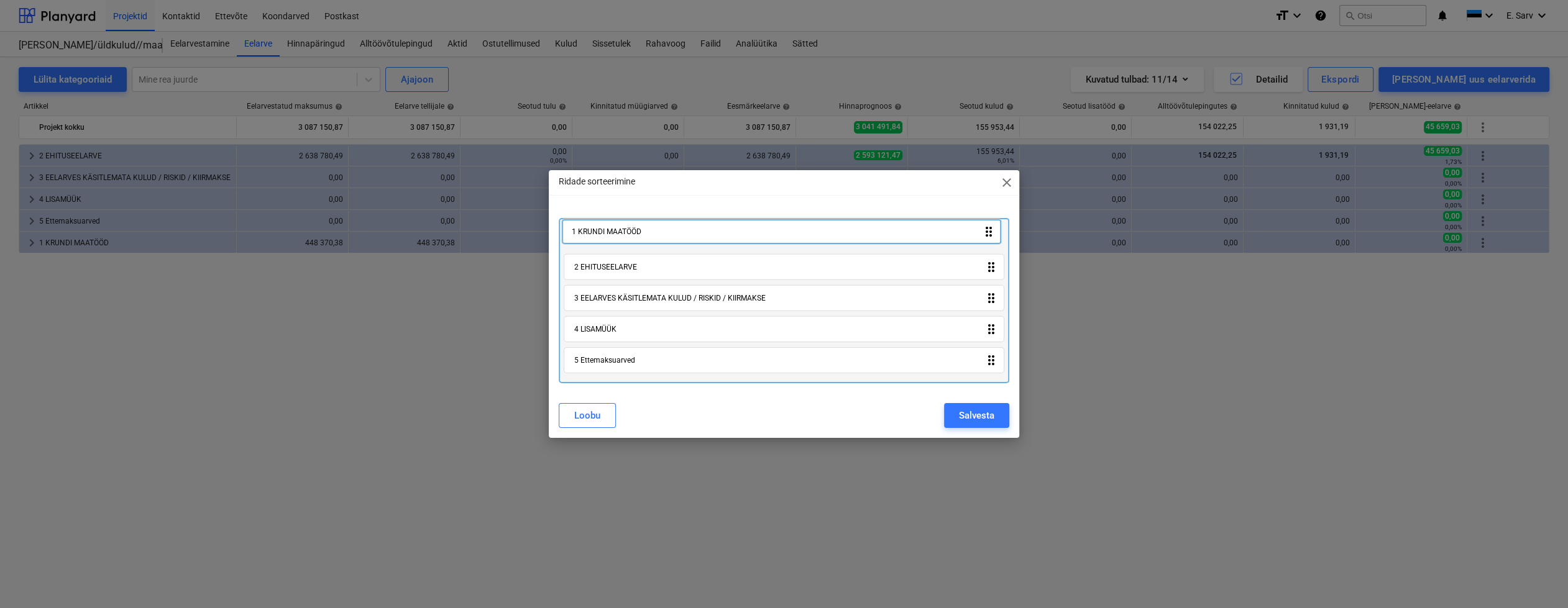
drag, startPoint x: 635, startPoint y: 363, endPoint x: 631, endPoint y: 231, distance: 132.1
click at [631, 231] on div "2 EHITUSEELARVE drag_indicator 3 EELARVES KÄSITLEMATA KULUD / RISKID / KIIRMAKS…" at bounding box center [784, 301] width 451 height 166
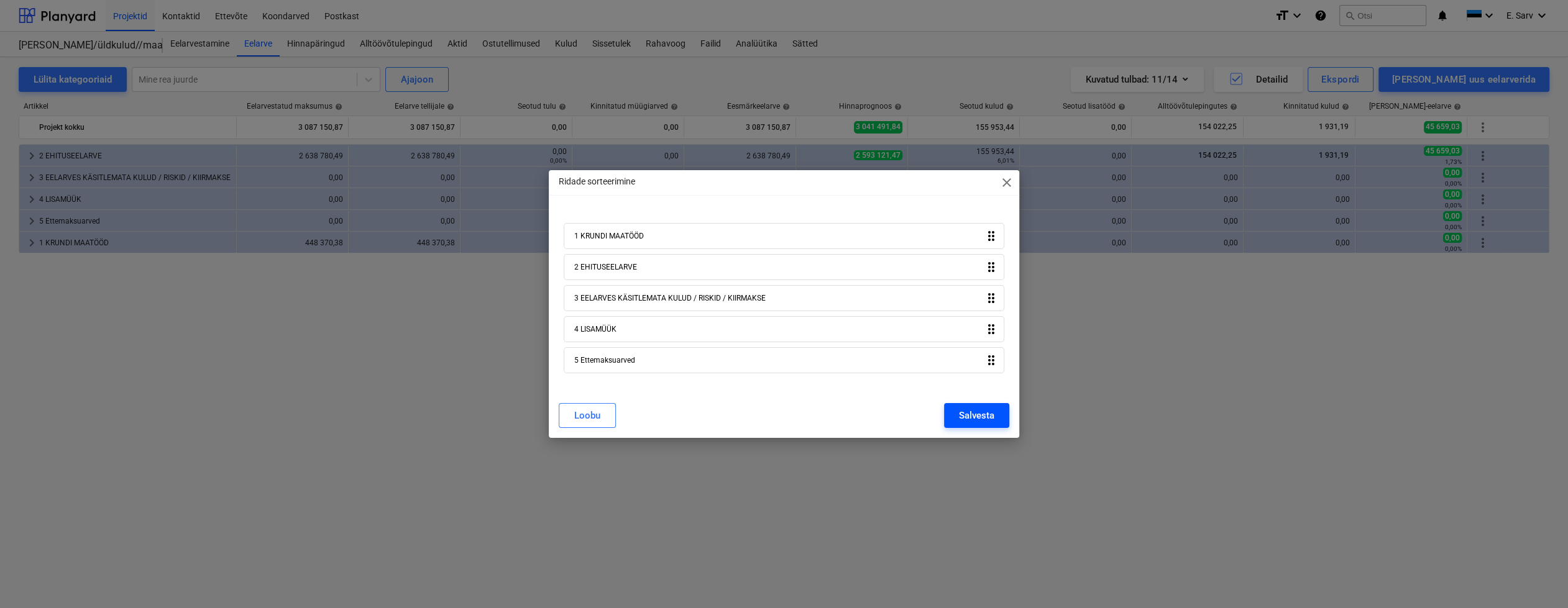
click at [975, 419] on div "Salvesta" at bounding box center [977, 415] width 35 height 16
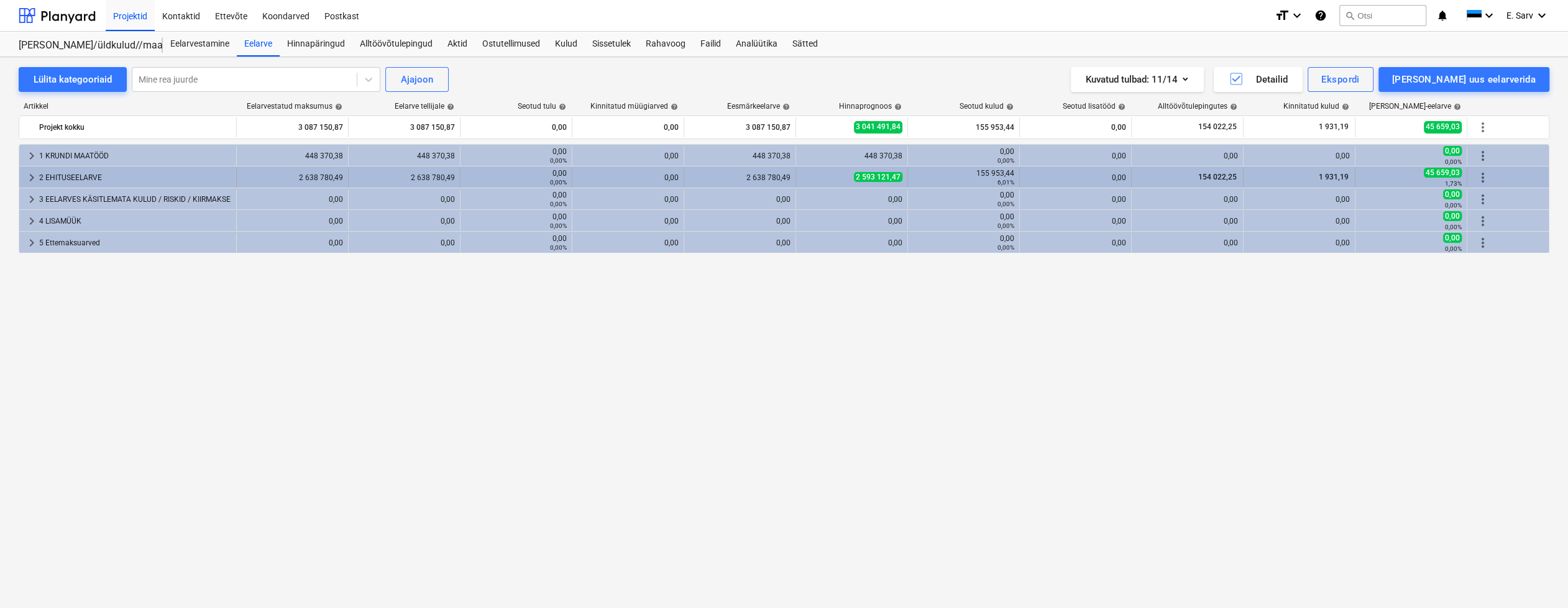
click at [28, 174] on span "keyboard_arrow_right" at bounding box center [32, 178] width 15 height 15
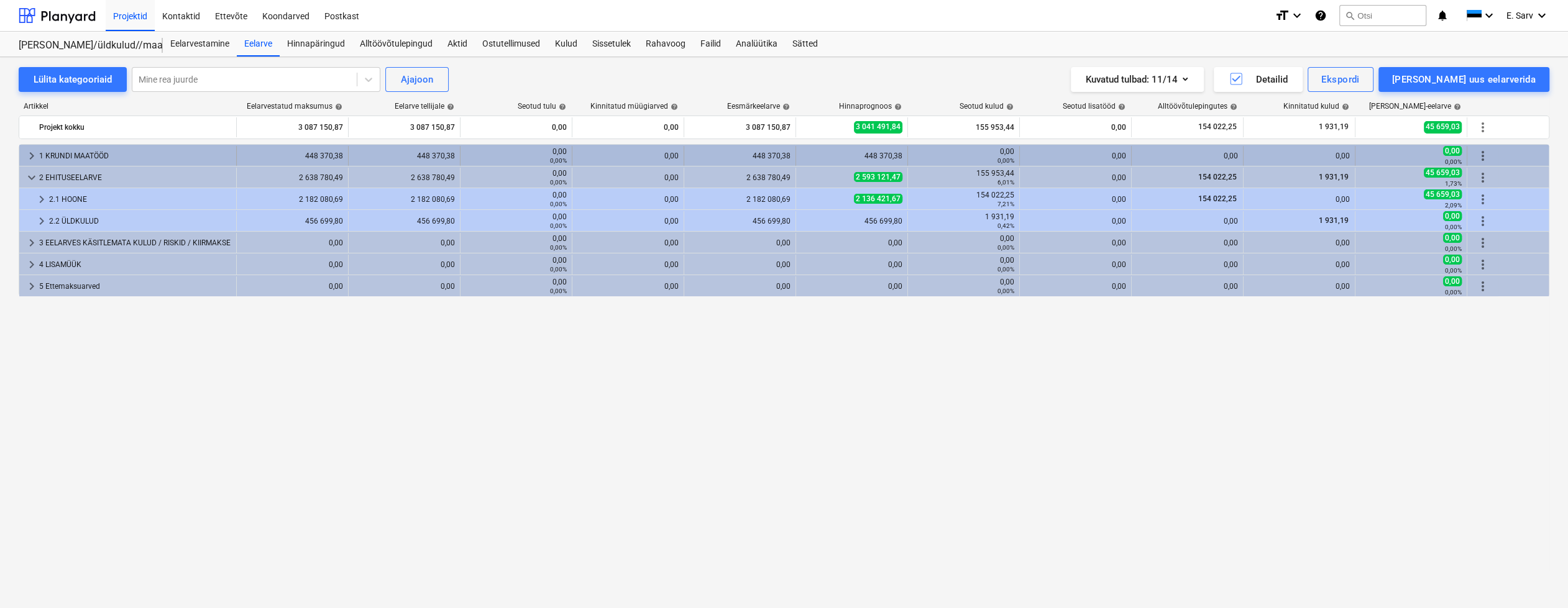
click at [29, 155] on span "keyboard_arrow_right" at bounding box center [32, 156] width 15 height 15
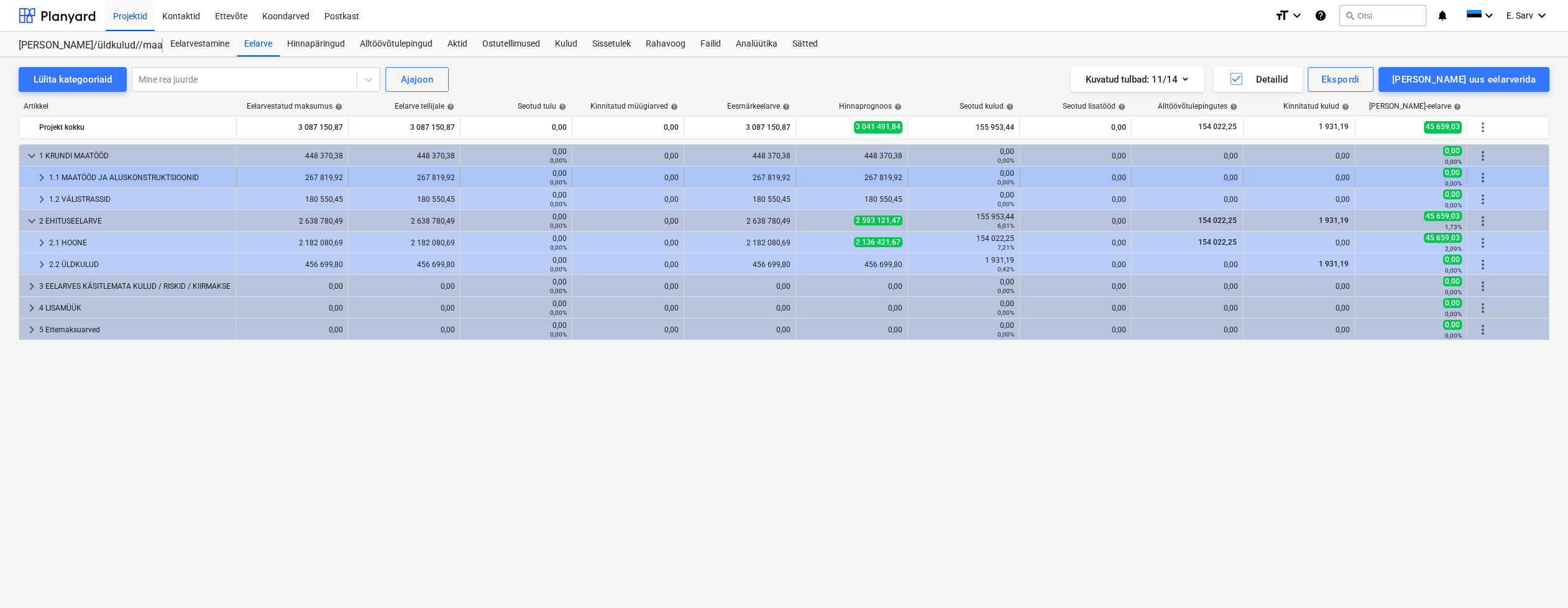
click at [40, 175] on span "keyboard_arrow_right" at bounding box center [42, 178] width 15 height 15
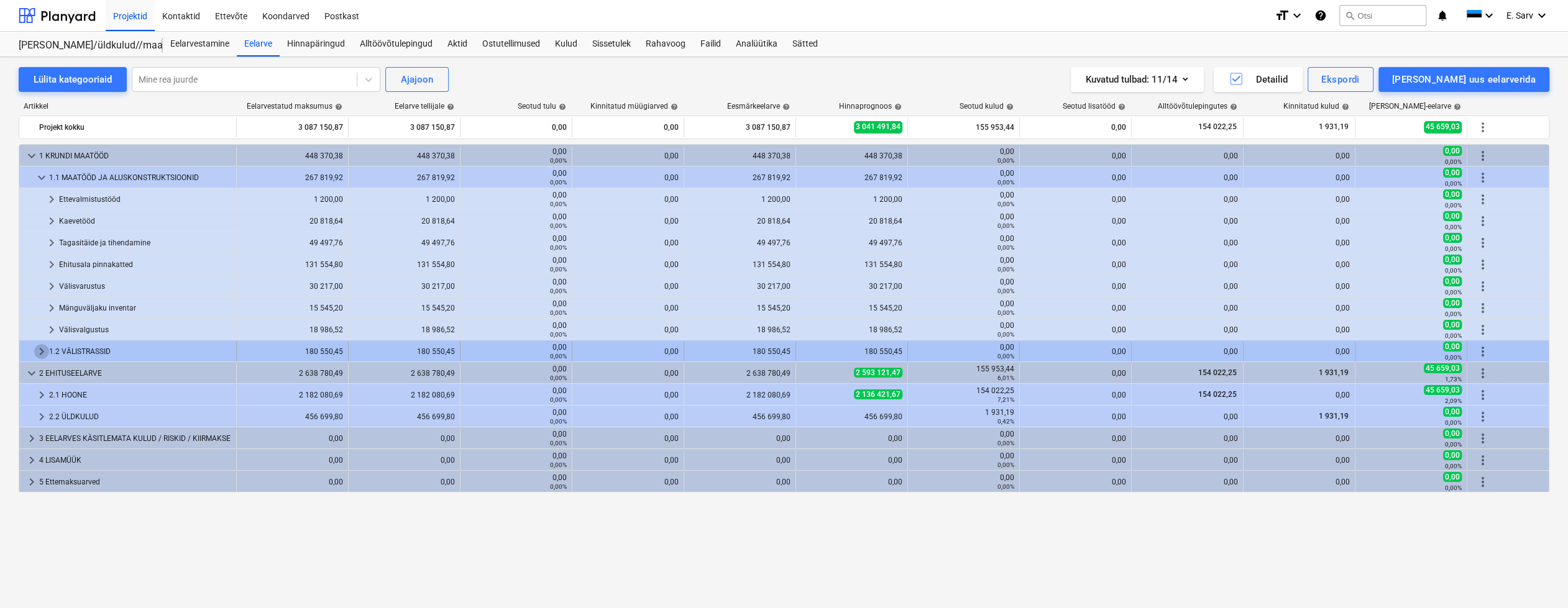
click at [42, 348] on span "keyboard_arrow_right" at bounding box center [42, 352] width 15 height 15
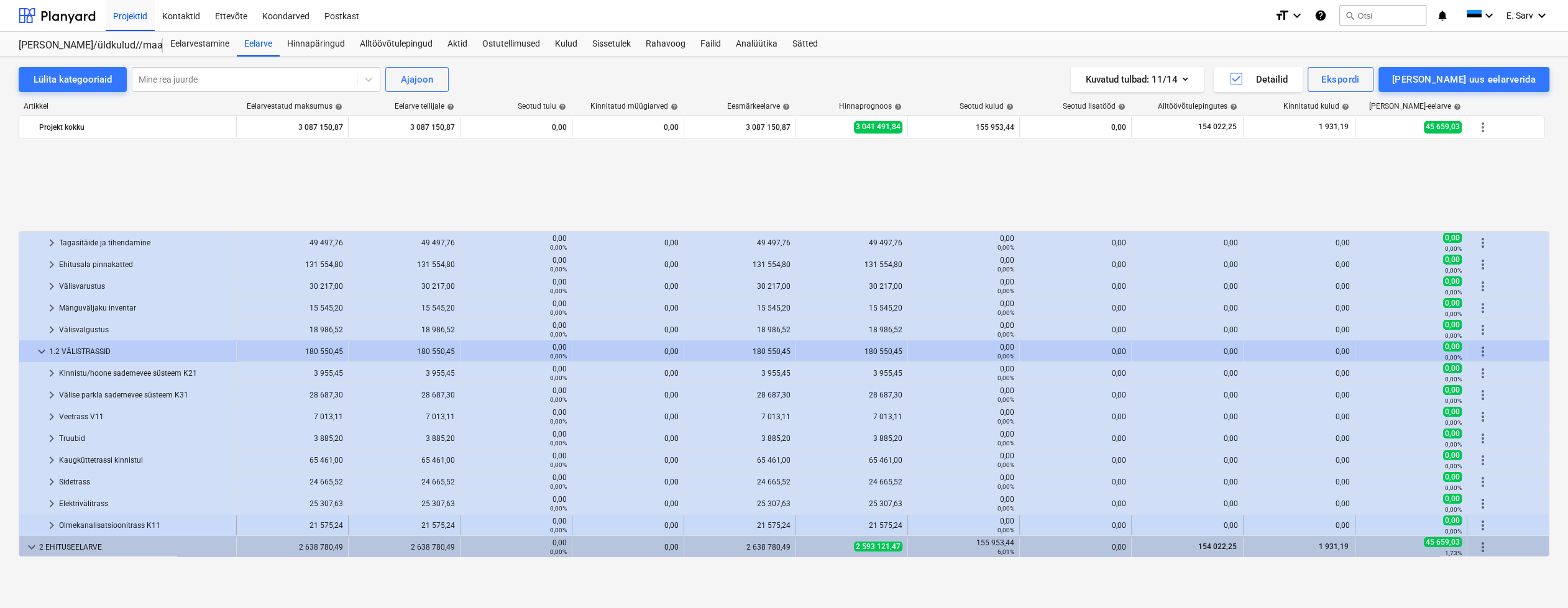
scroll to position [109, 0]
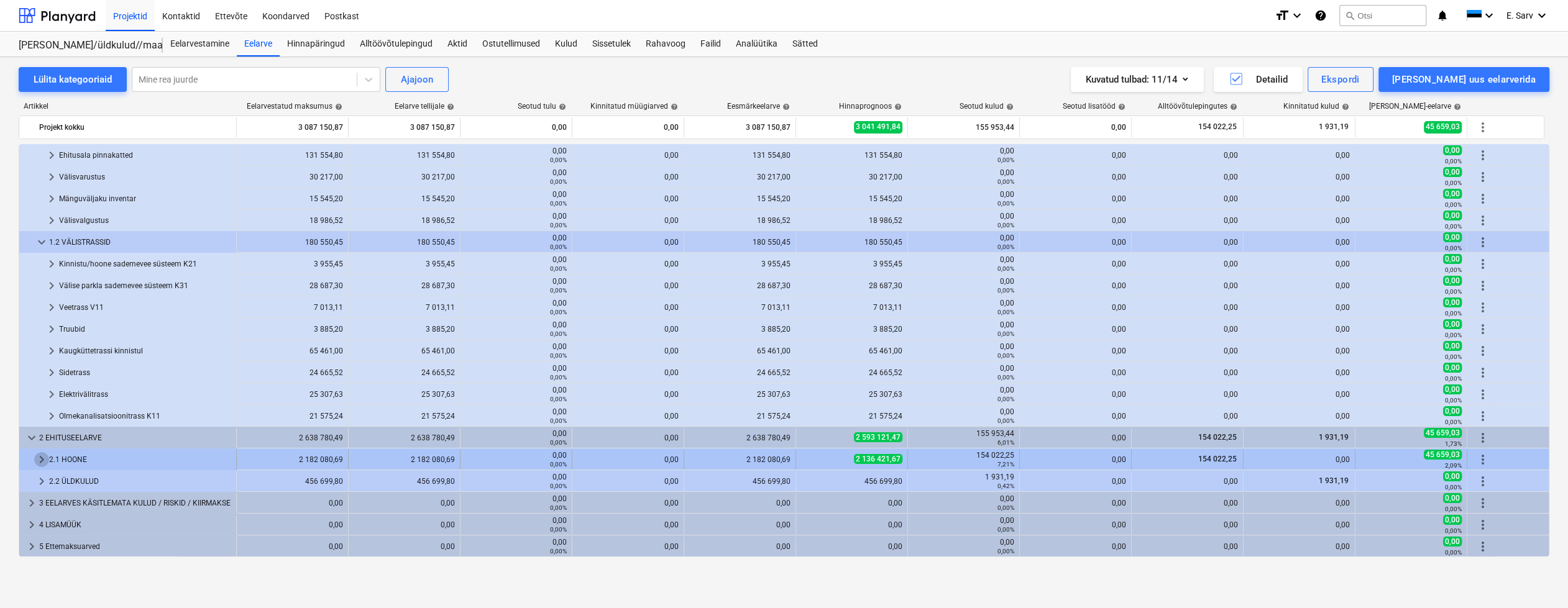
click at [44, 458] on span "keyboard_arrow_right" at bounding box center [42, 460] width 15 height 15
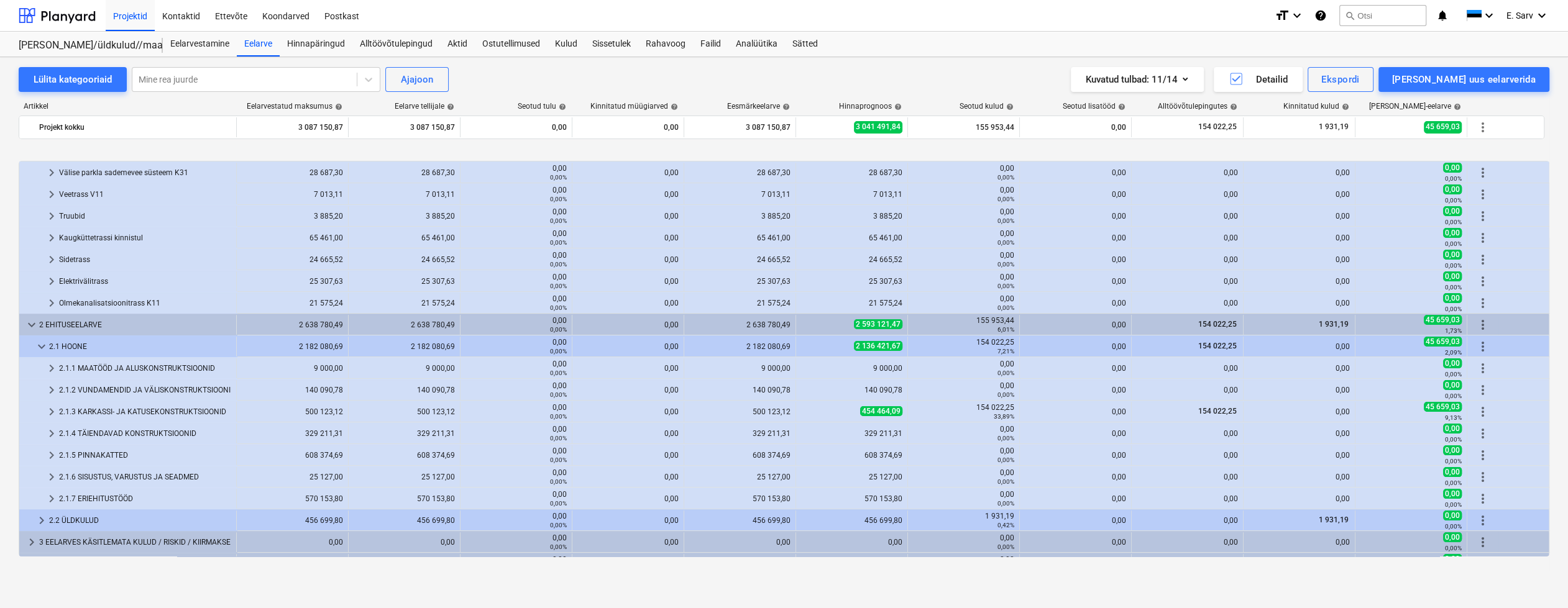
scroll to position [262, 0]
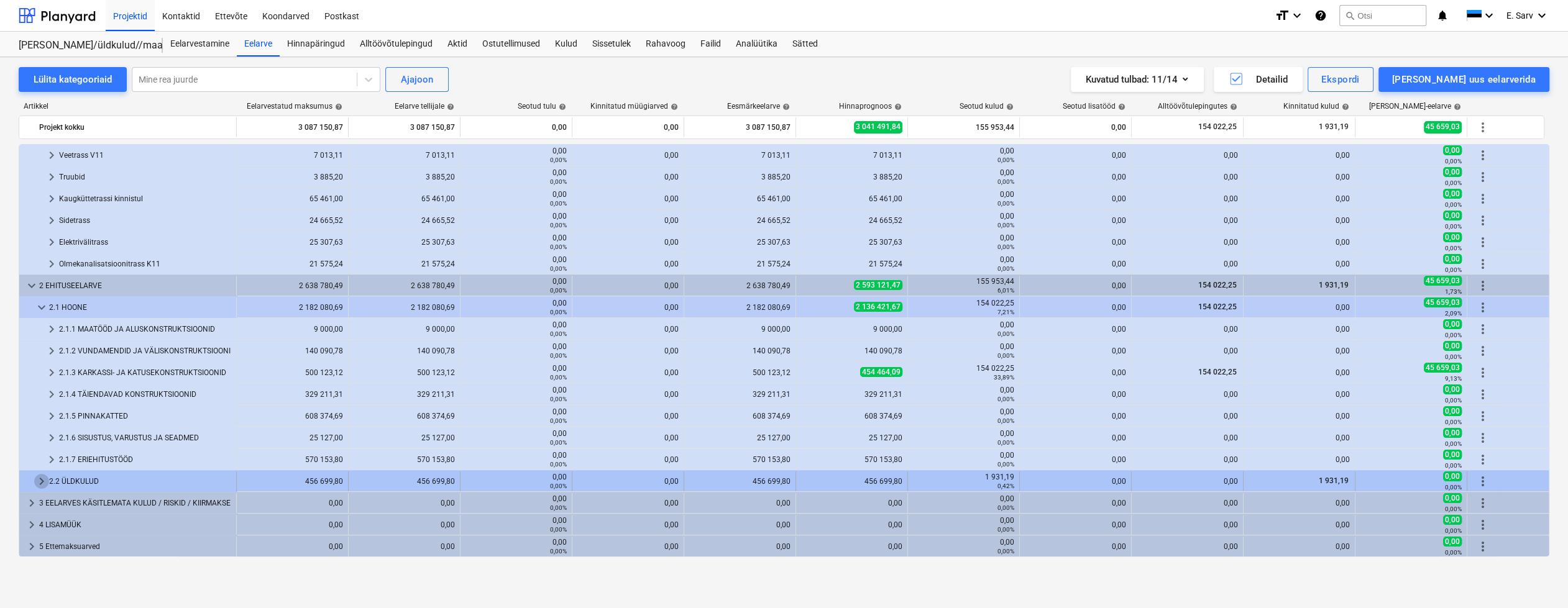
click at [42, 479] on span "keyboard_arrow_right" at bounding box center [42, 481] width 15 height 15
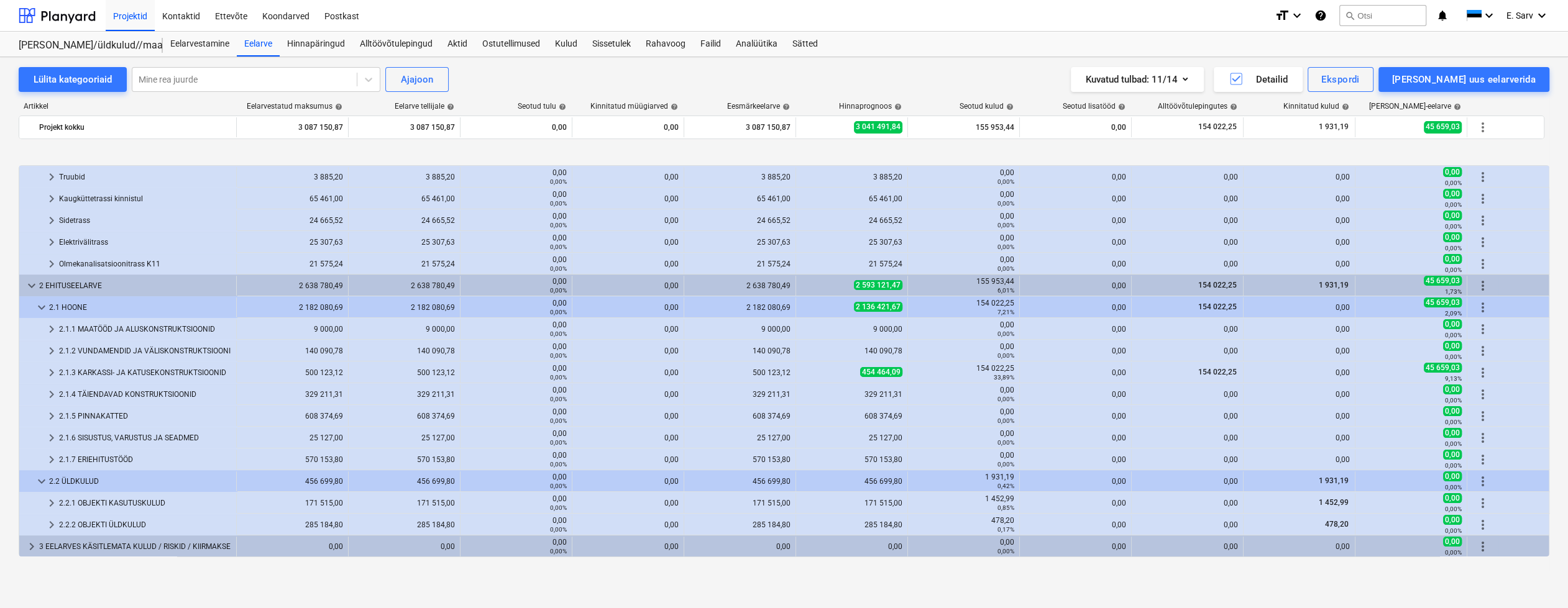
scroll to position [305, 0]
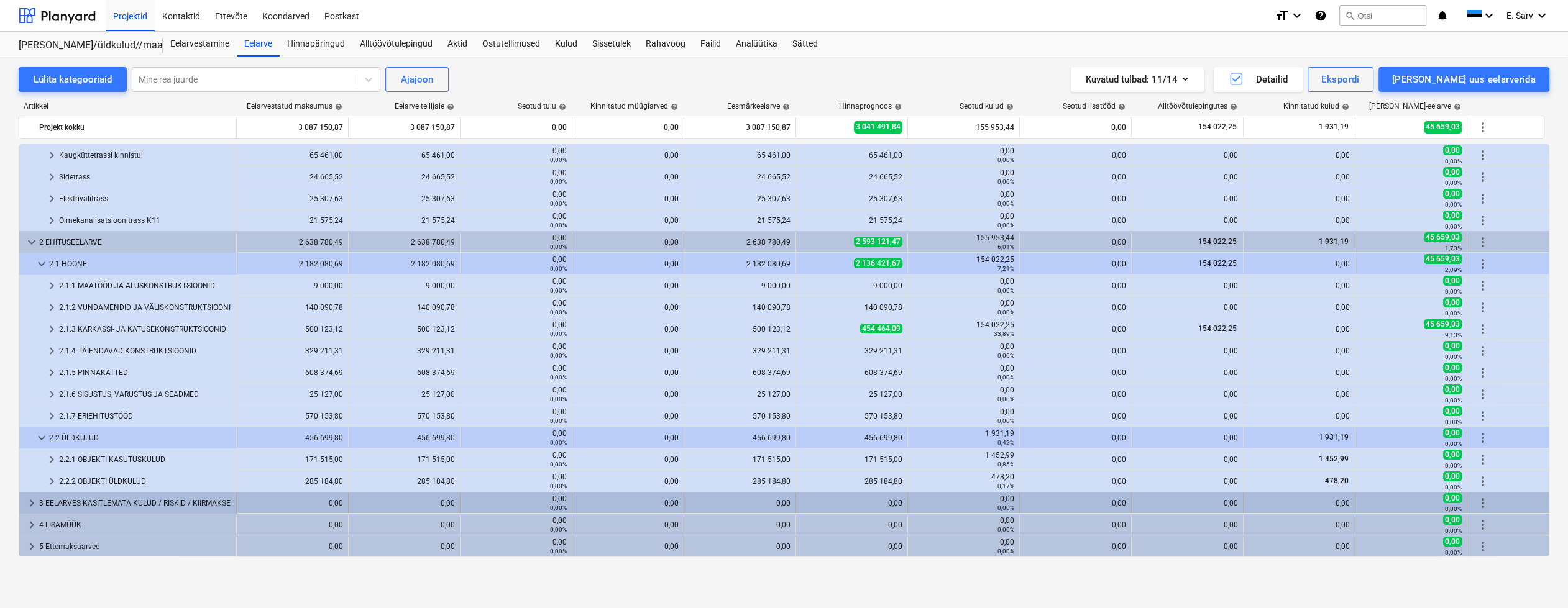
click at [31, 502] on span "keyboard_arrow_right" at bounding box center [32, 504] width 15 height 15
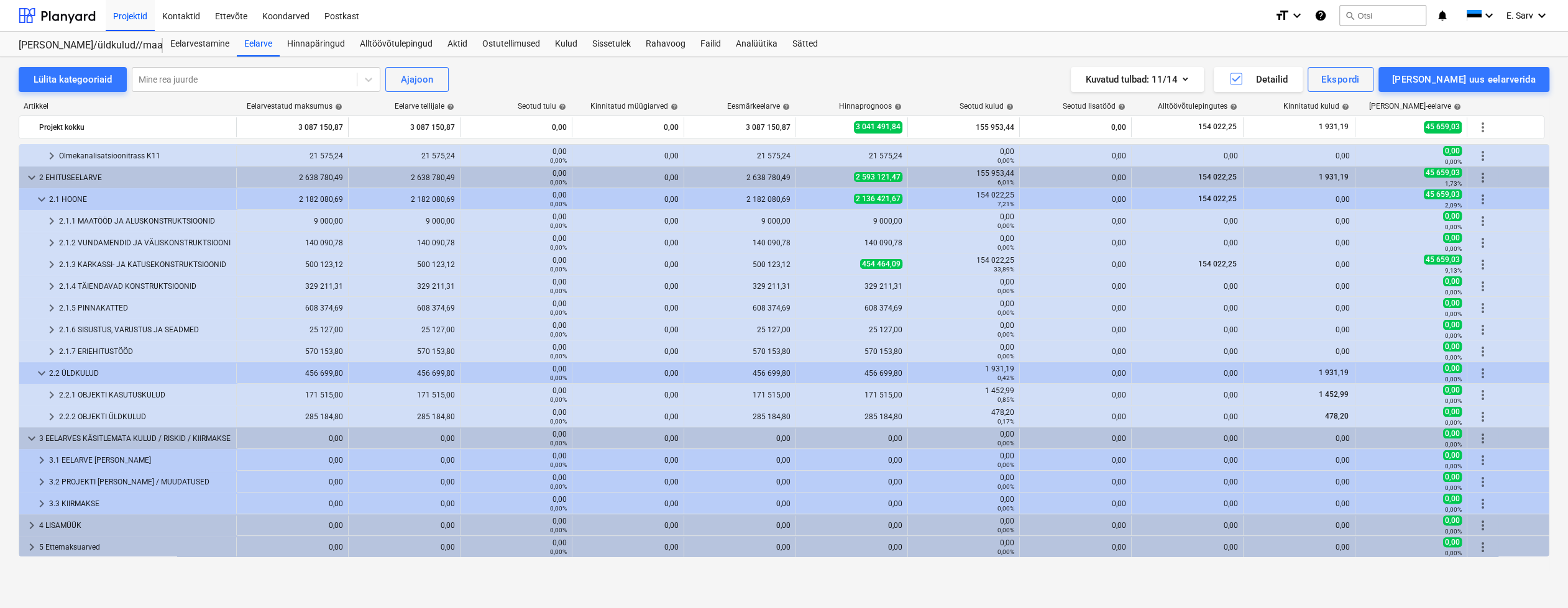
scroll to position [371, 0]
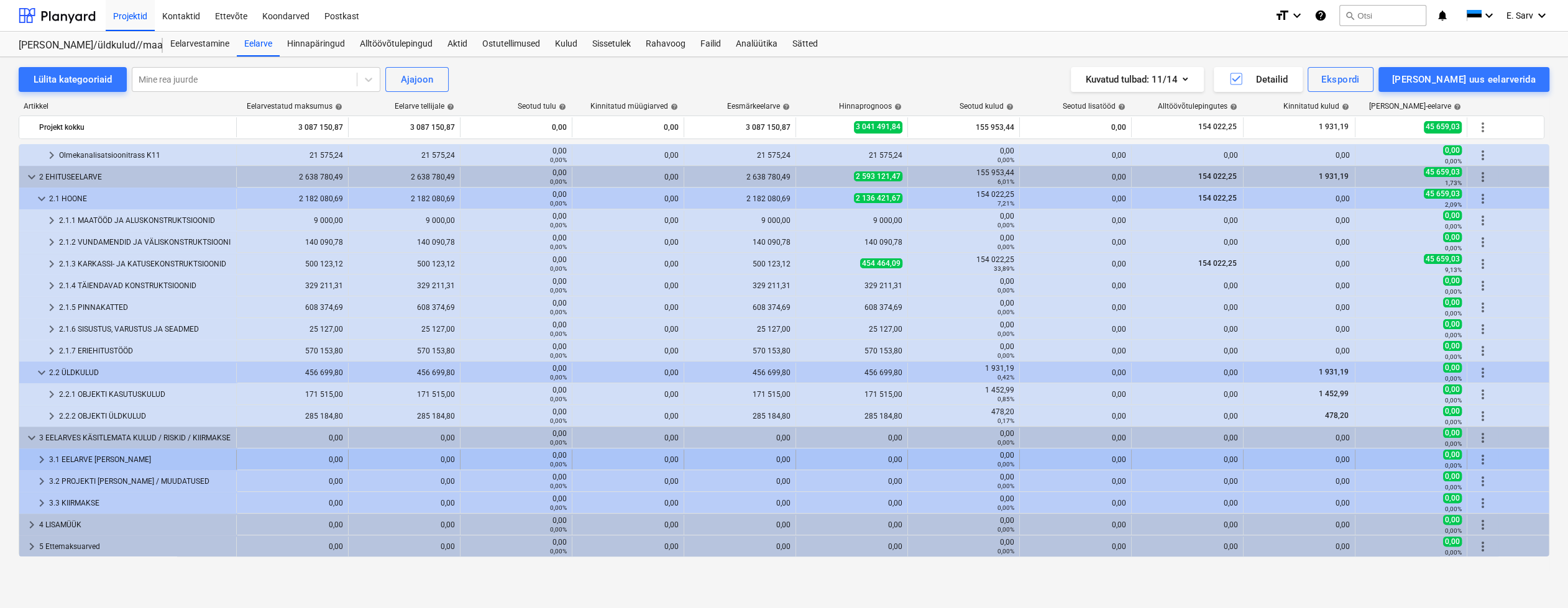
click at [44, 460] on span "keyboard_arrow_right" at bounding box center [42, 460] width 15 height 15
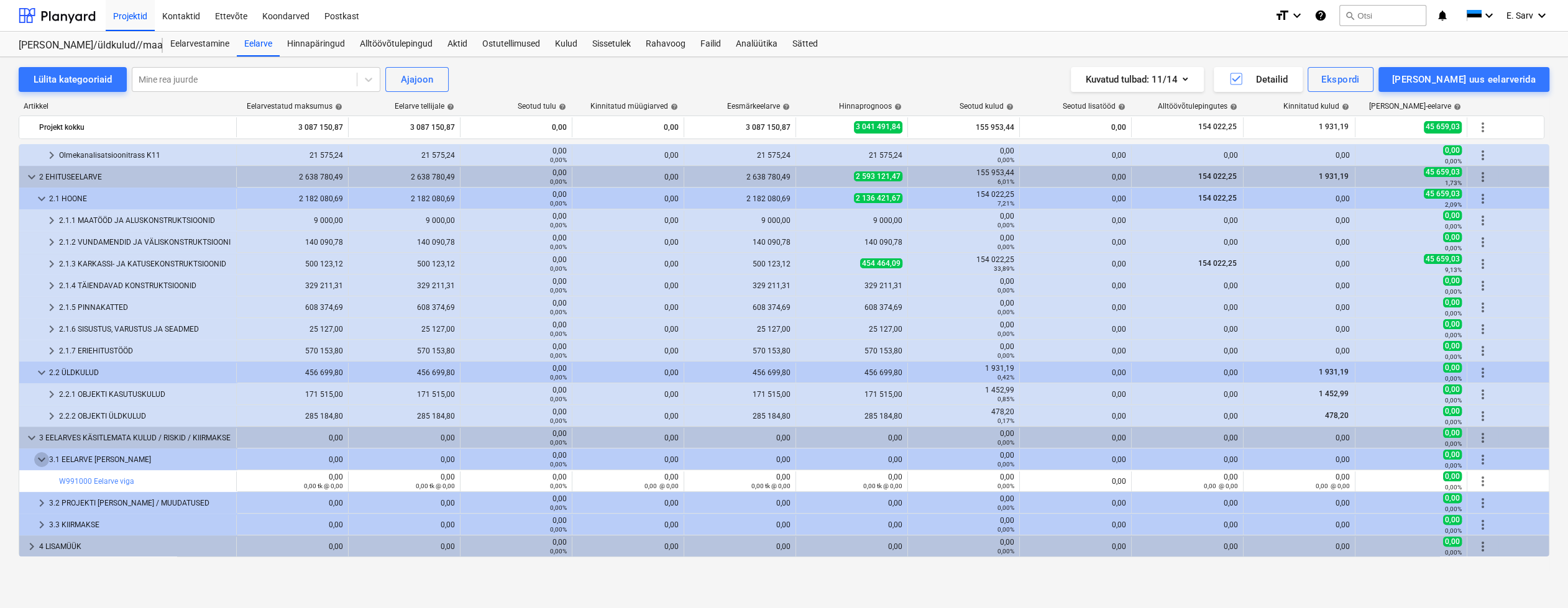
click at [44, 460] on span "keyboard_arrow_down" at bounding box center [42, 460] width 15 height 15
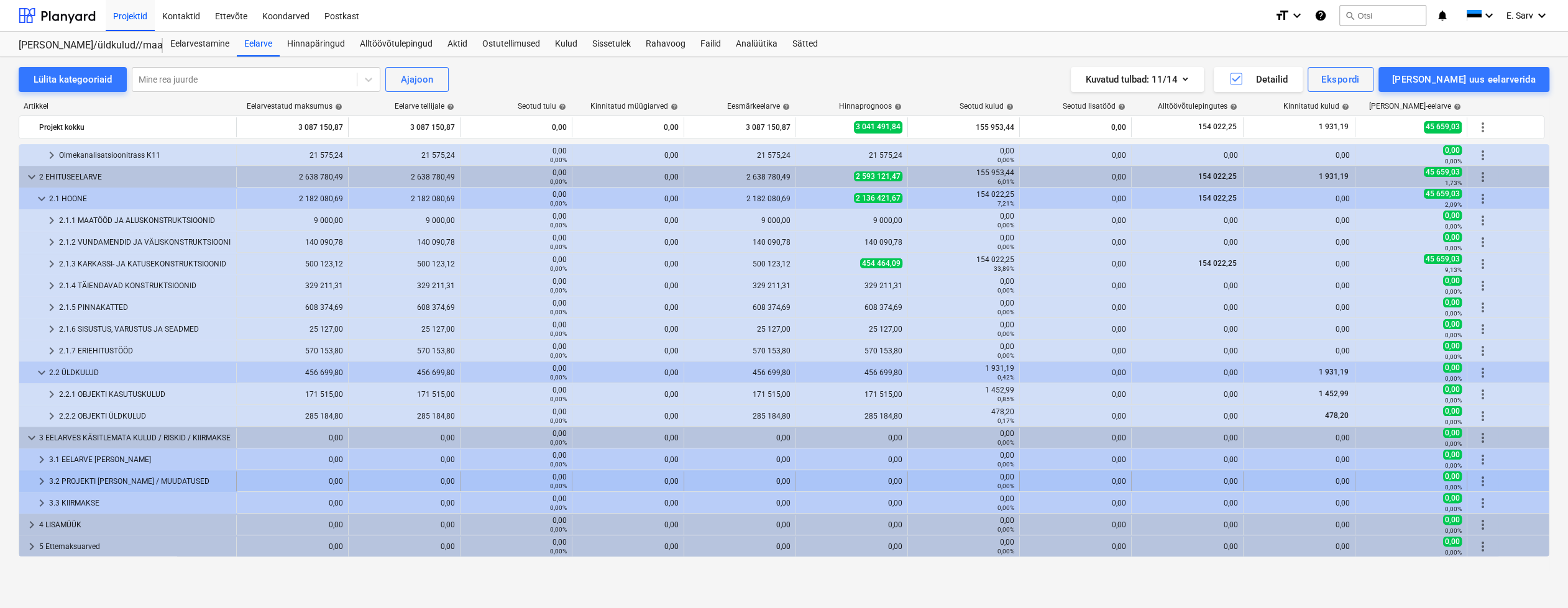
click at [36, 483] on span "keyboard_arrow_right" at bounding box center [42, 481] width 15 height 15
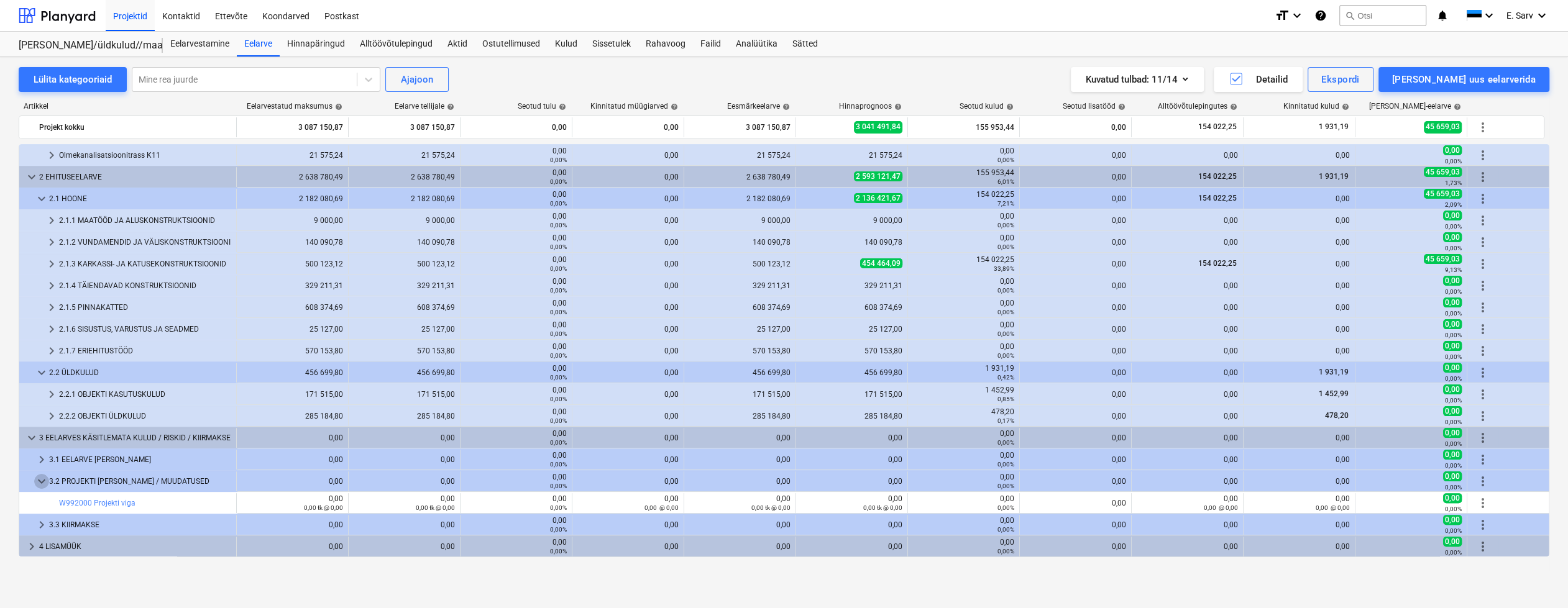
click at [36, 483] on span "keyboard_arrow_down" at bounding box center [42, 481] width 15 height 15
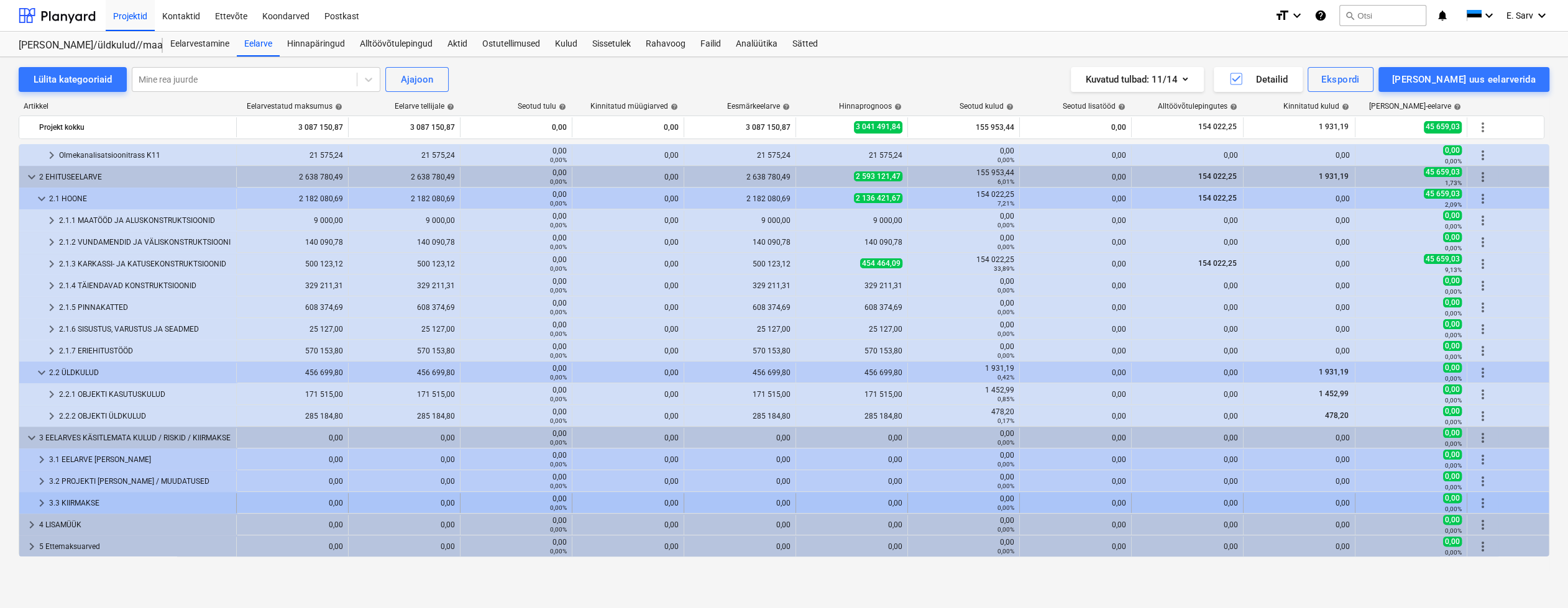
click at [36, 494] on div "keyboard_arrow_right" at bounding box center [42, 503] width 15 height 20
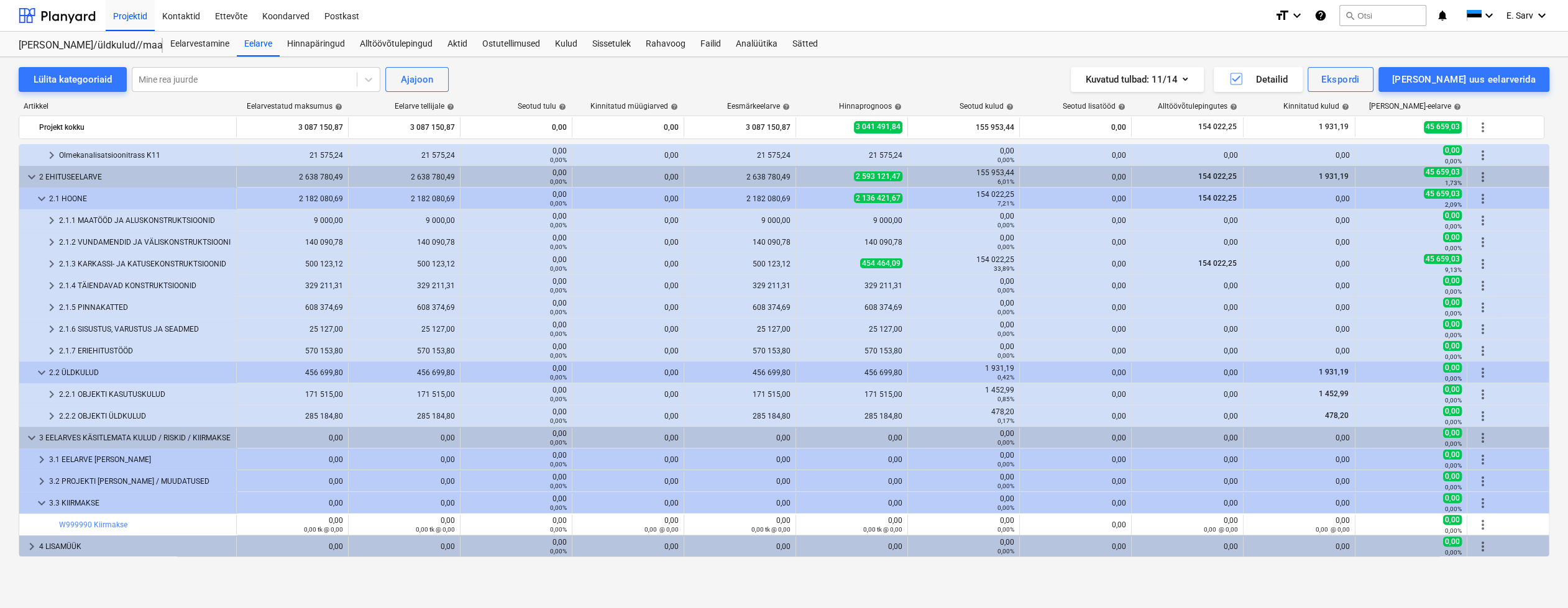
click at [36, 494] on div "keyboard_arrow_down" at bounding box center [42, 503] width 15 height 20
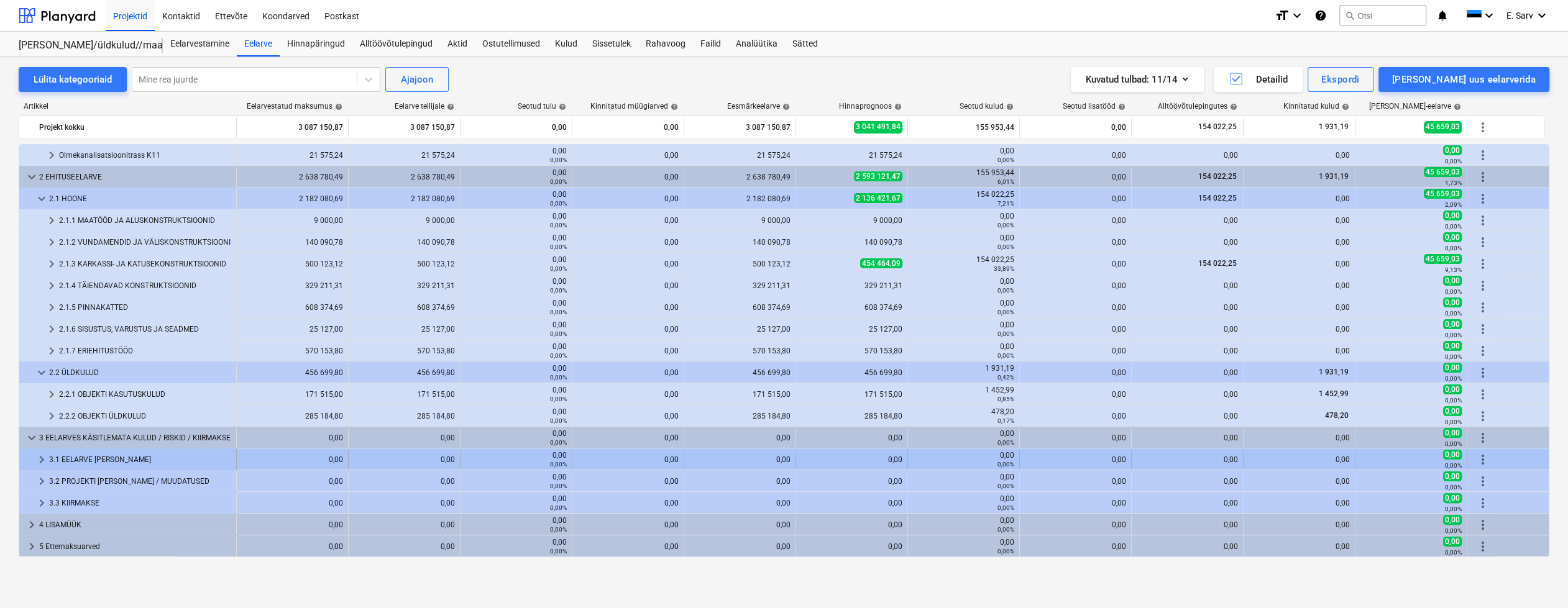
click at [64, 458] on div "3.1 EELARVE [PERSON_NAME]" at bounding box center [141, 459] width 182 height 20
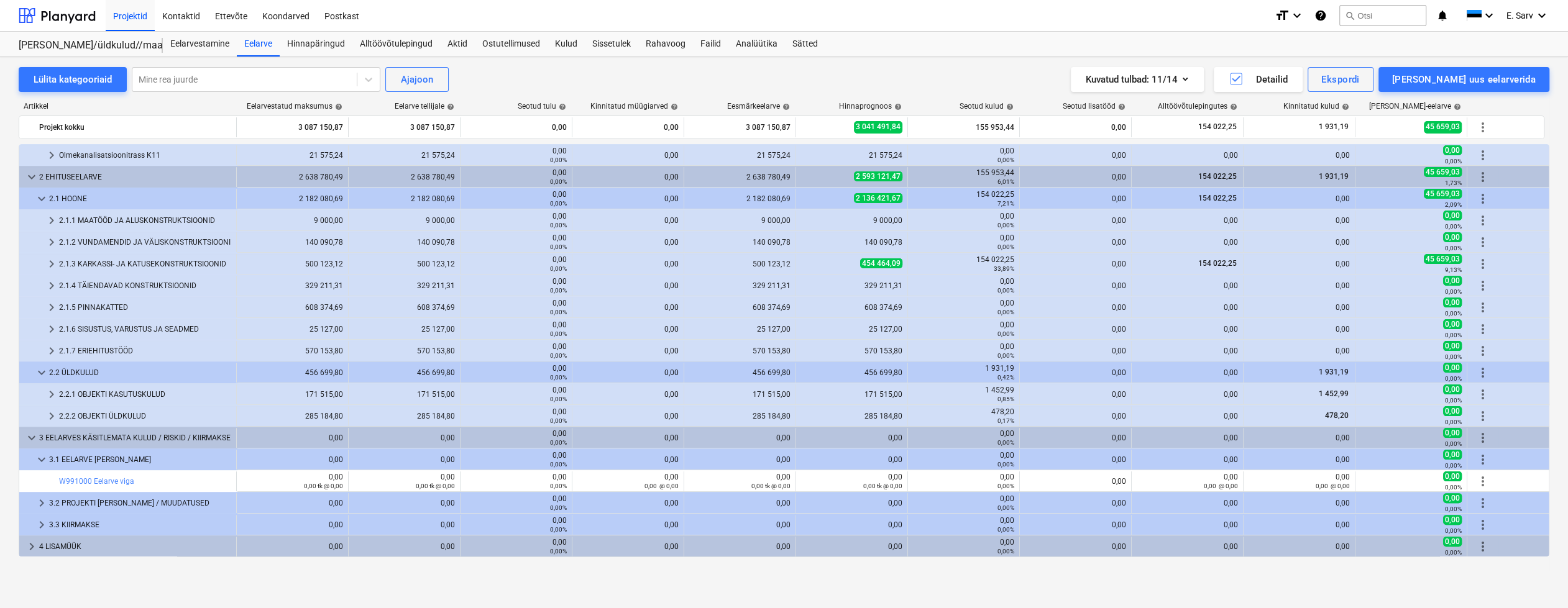
click at [64, 458] on div "3.1 EELARVE [PERSON_NAME]" at bounding box center [141, 459] width 182 height 20
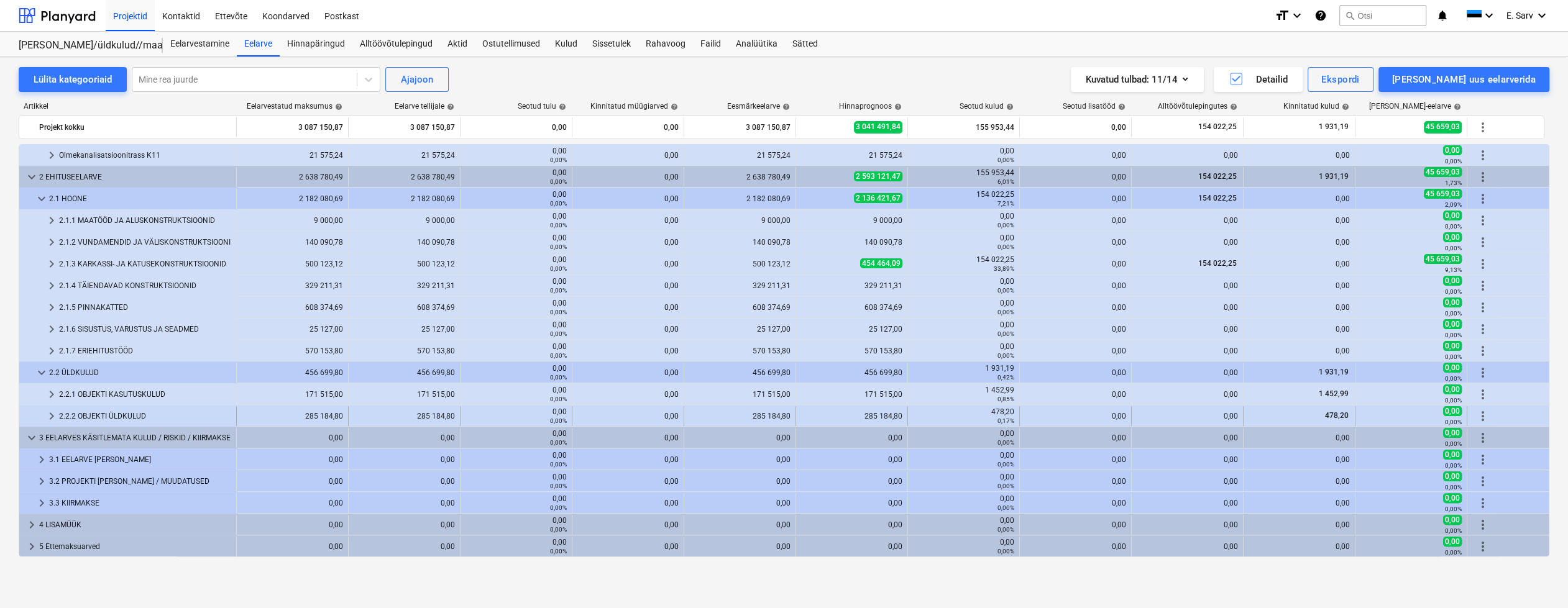
click at [81, 412] on div "2.2.2 OBJEKTI ÜLDKULUD" at bounding box center [144, 416] width 172 height 20
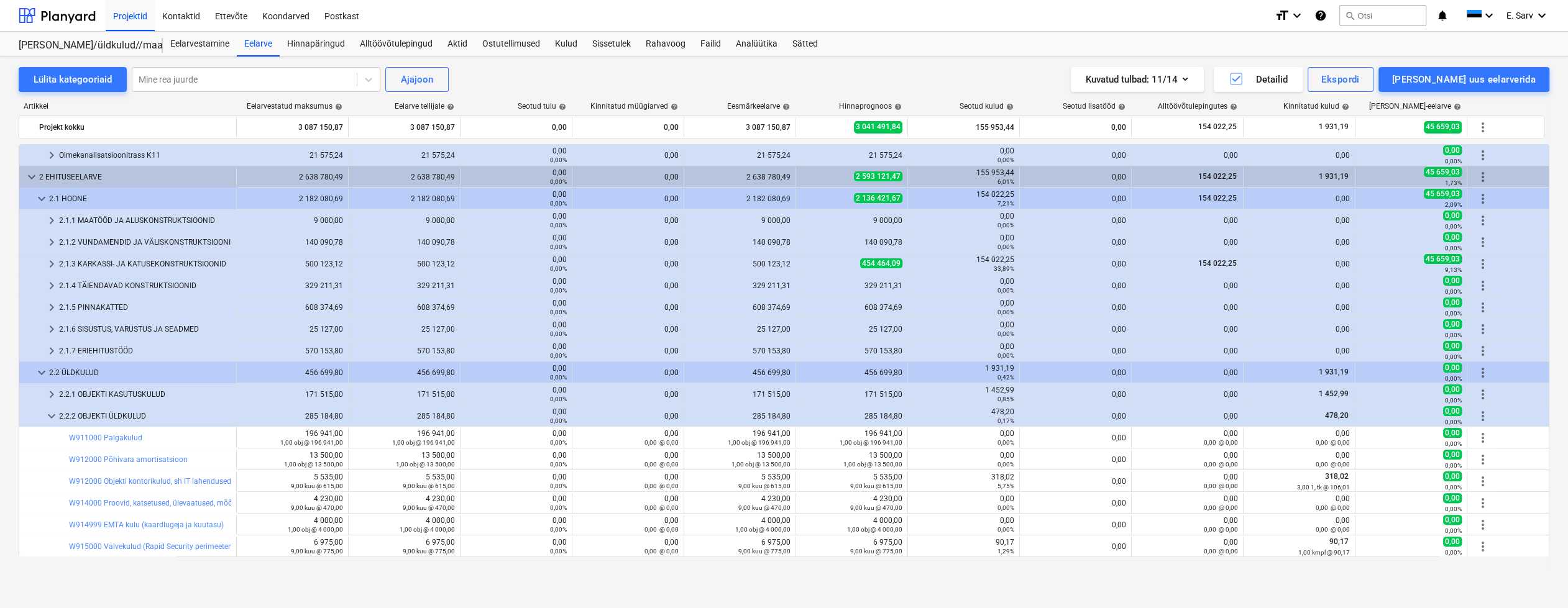
click at [81, 412] on div "2.2.2 OBJEKTI ÜLDKULUD" at bounding box center [144, 416] width 172 height 20
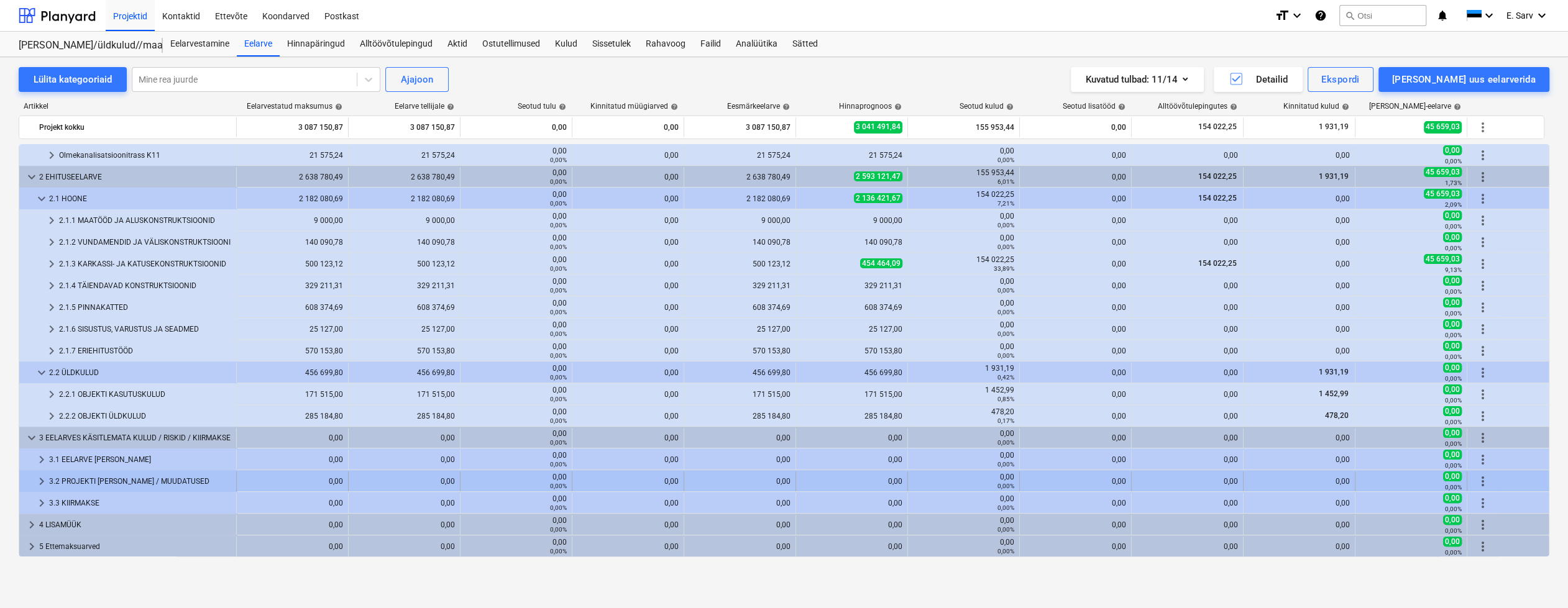
click at [70, 481] on div "3.2 PROJEKTI [PERSON_NAME] / MUUDATUSED" at bounding box center [141, 481] width 182 height 20
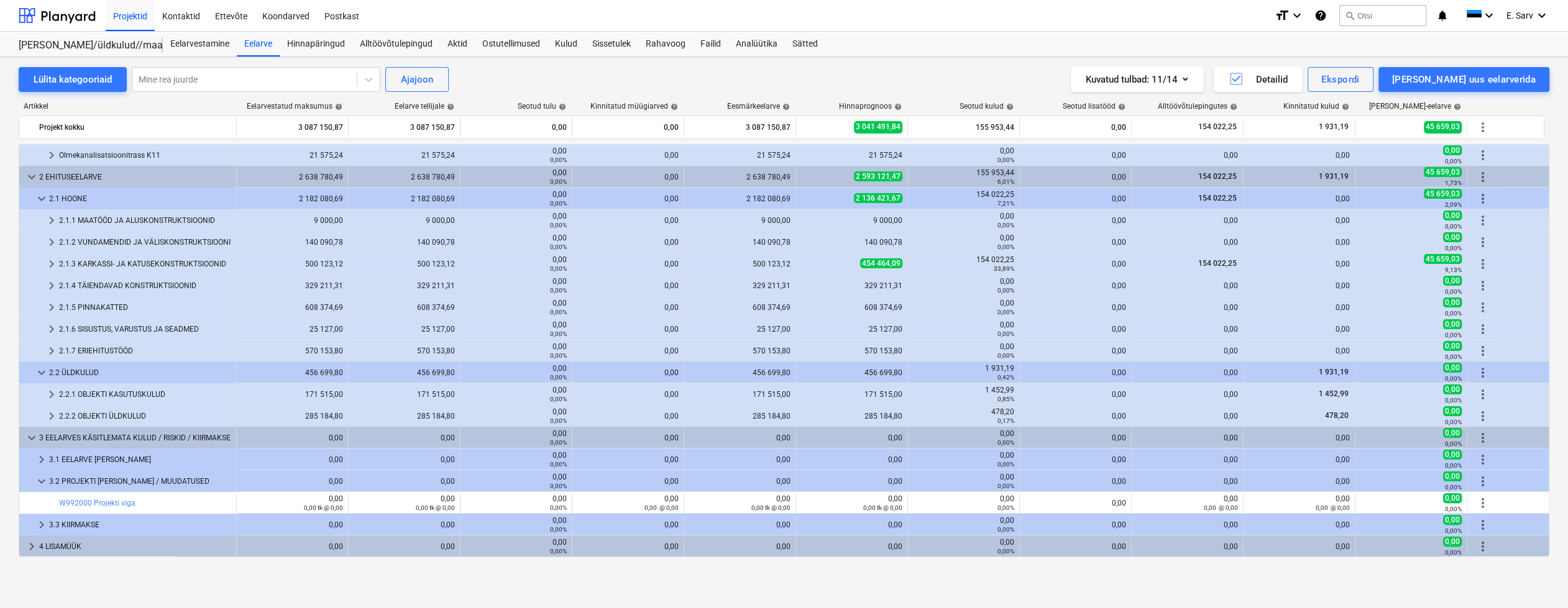
click at [70, 481] on div "3.2 PROJEKTI [PERSON_NAME] / MUUDATUSED" at bounding box center [141, 481] width 182 height 20
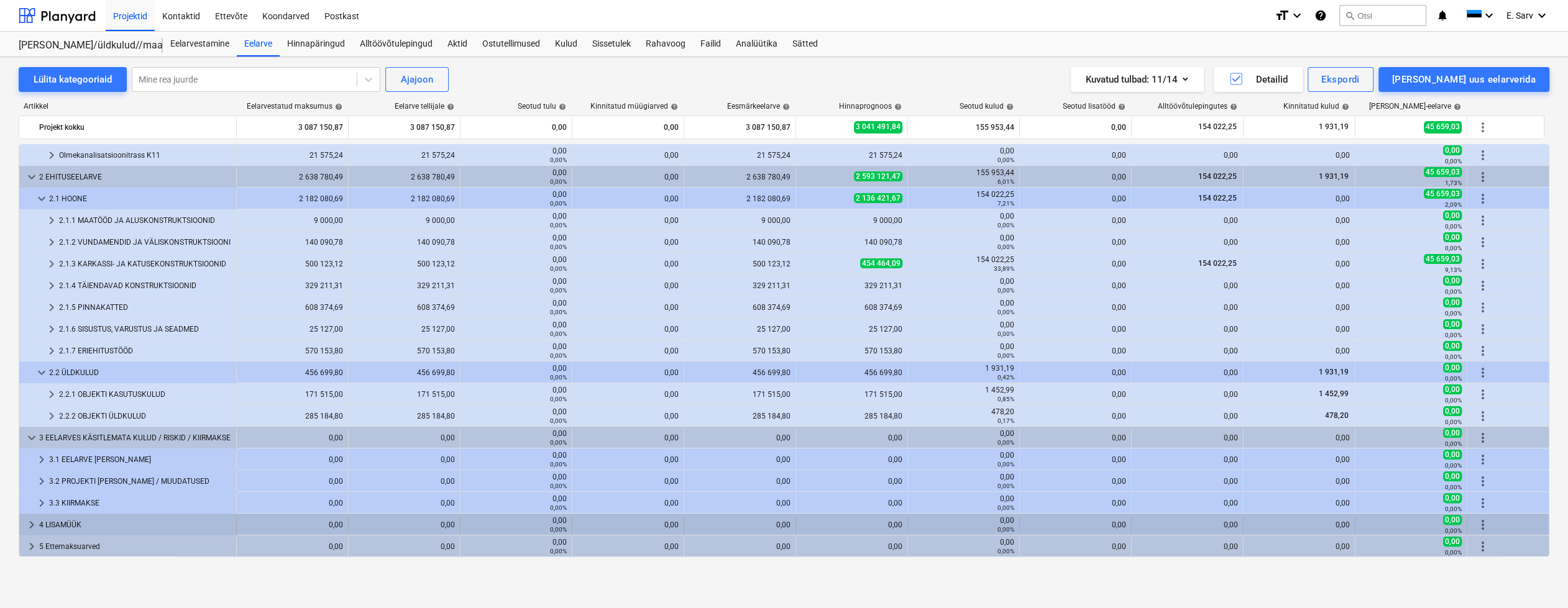
click at [27, 524] on span "keyboard_arrow_right" at bounding box center [32, 525] width 15 height 15
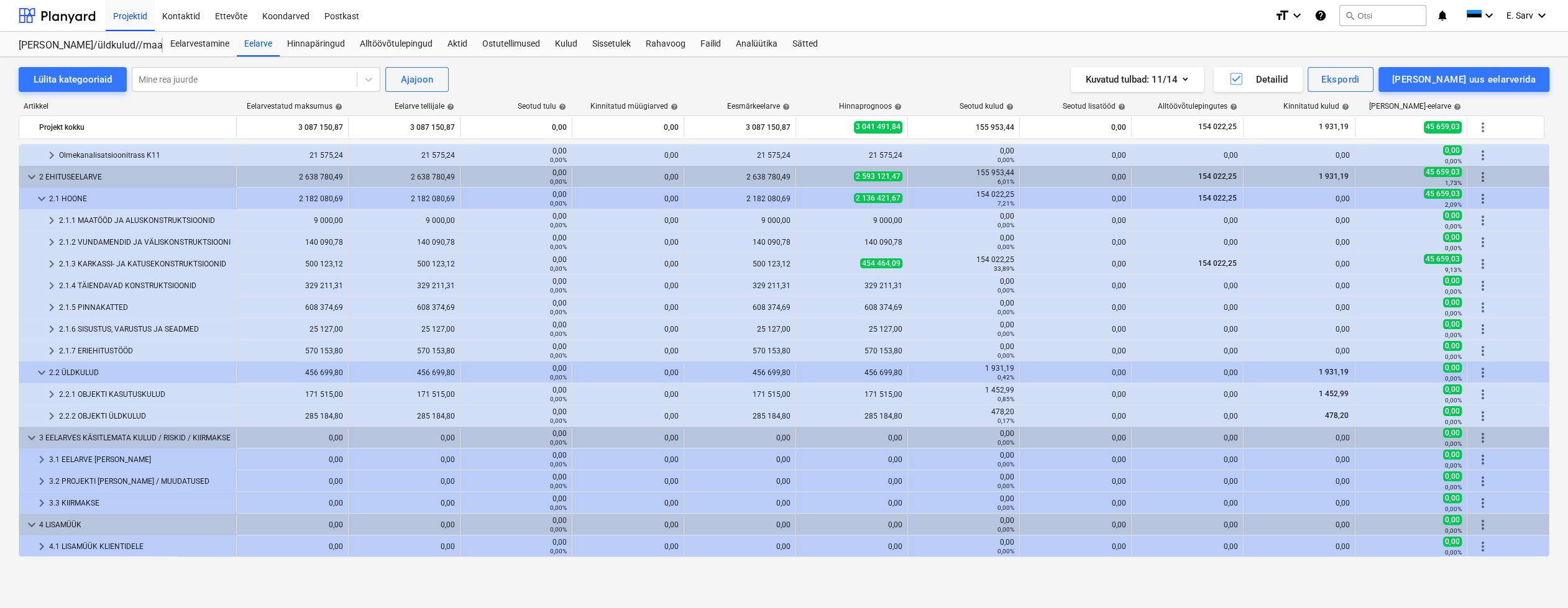
scroll to position [392, 0]
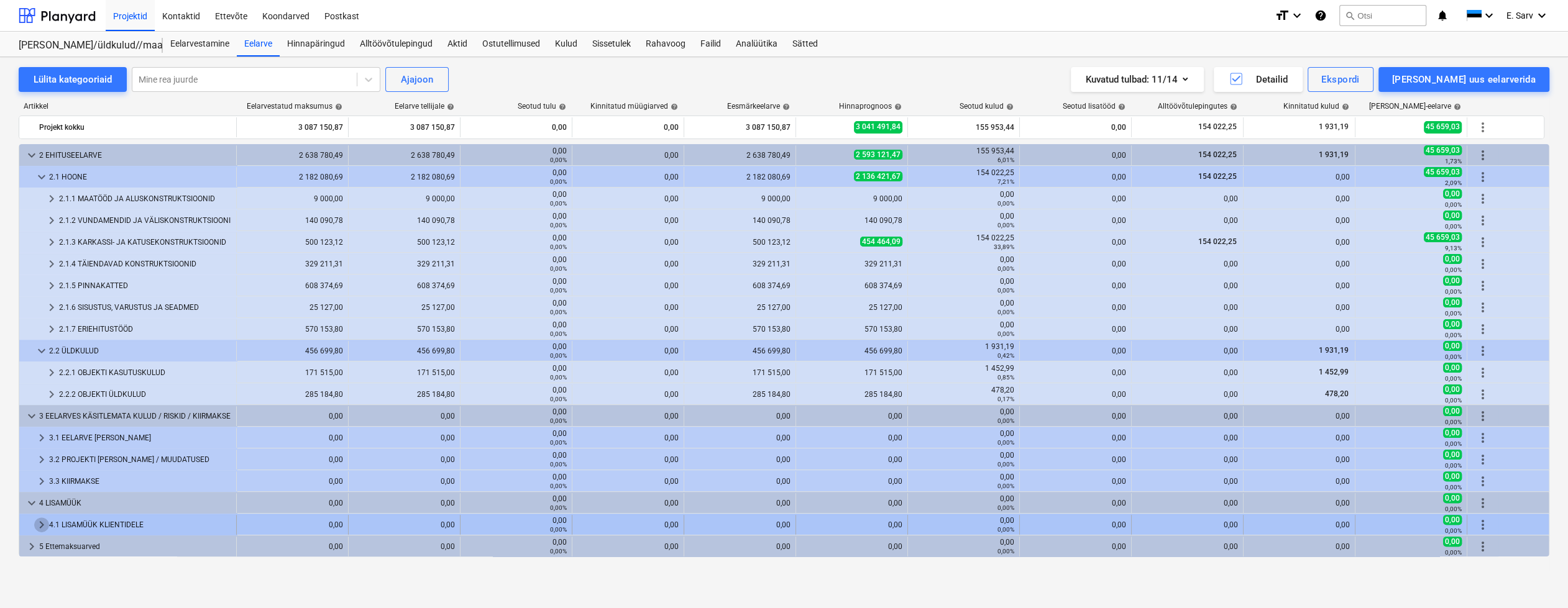
click at [36, 524] on span "keyboard_arrow_right" at bounding box center [42, 525] width 15 height 15
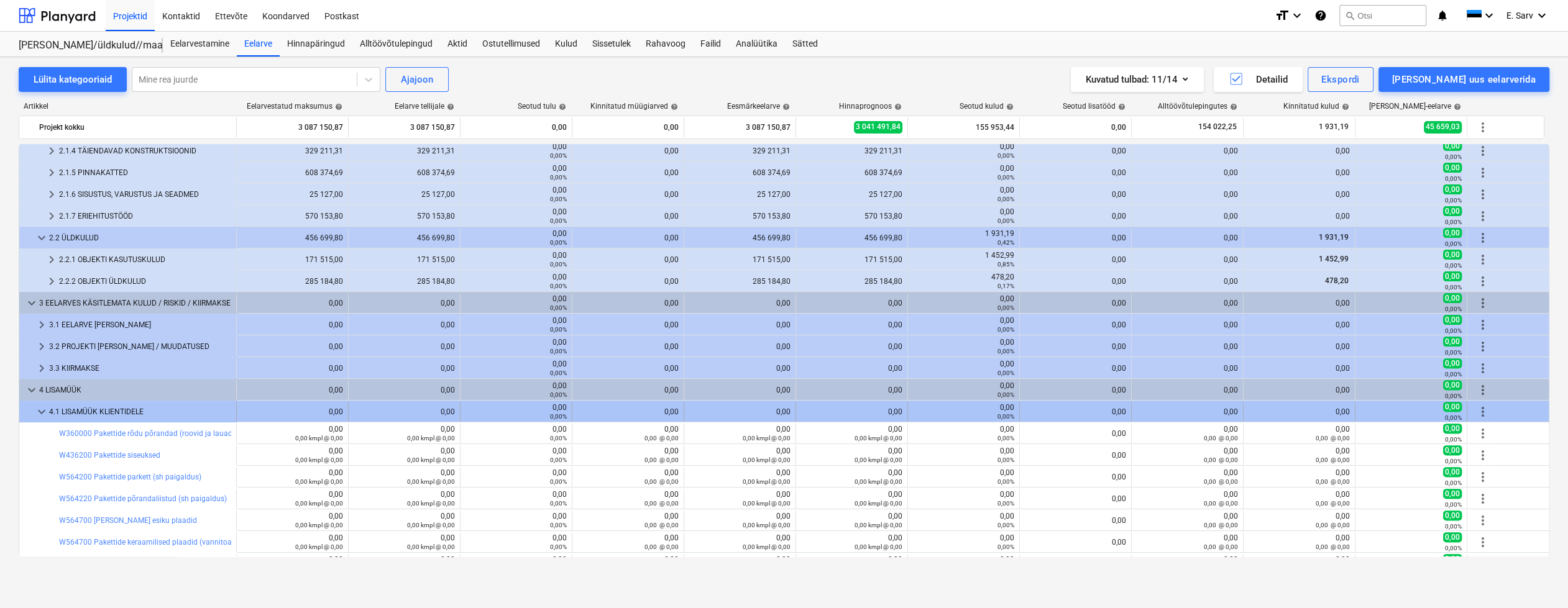
click at [37, 406] on span "keyboard_arrow_down" at bounding box center [42, 412] width 15 height 15
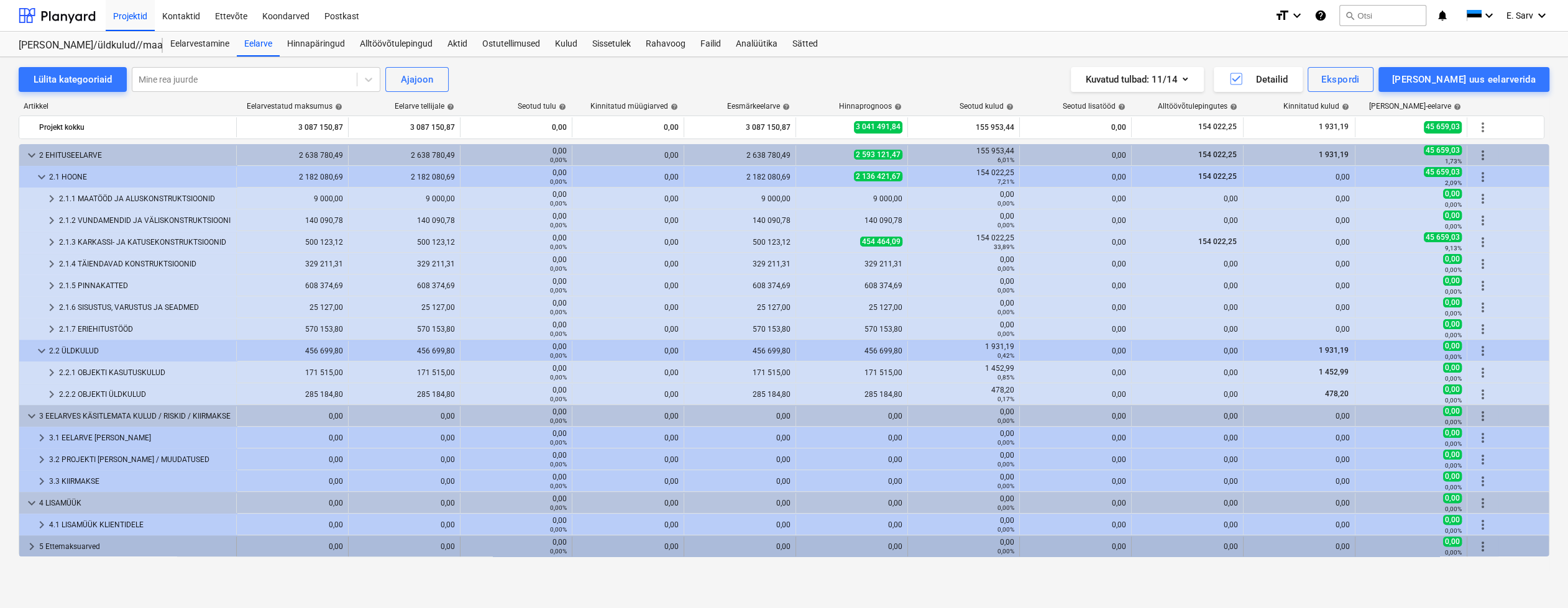
click at [30, 542] on span "keyboard_arrow_right" at bounding box center [32, 547] width 15 height 15
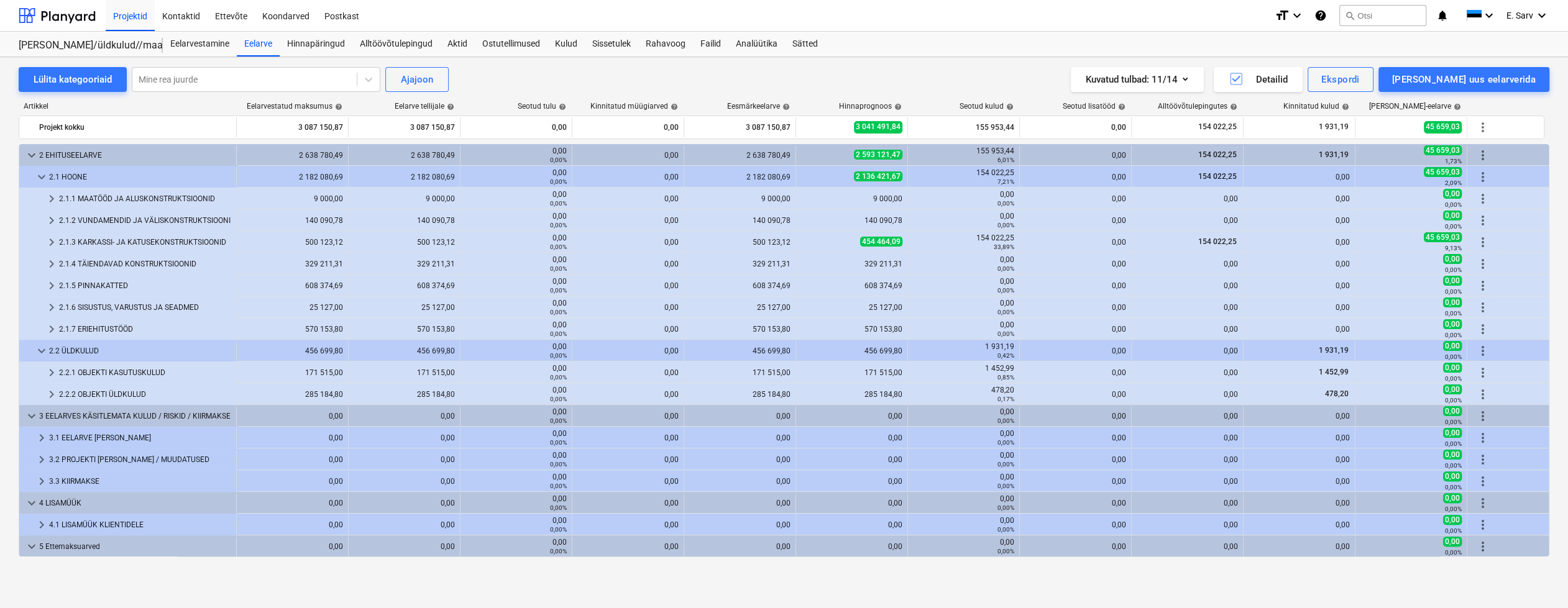
scroll to position [414, 0]
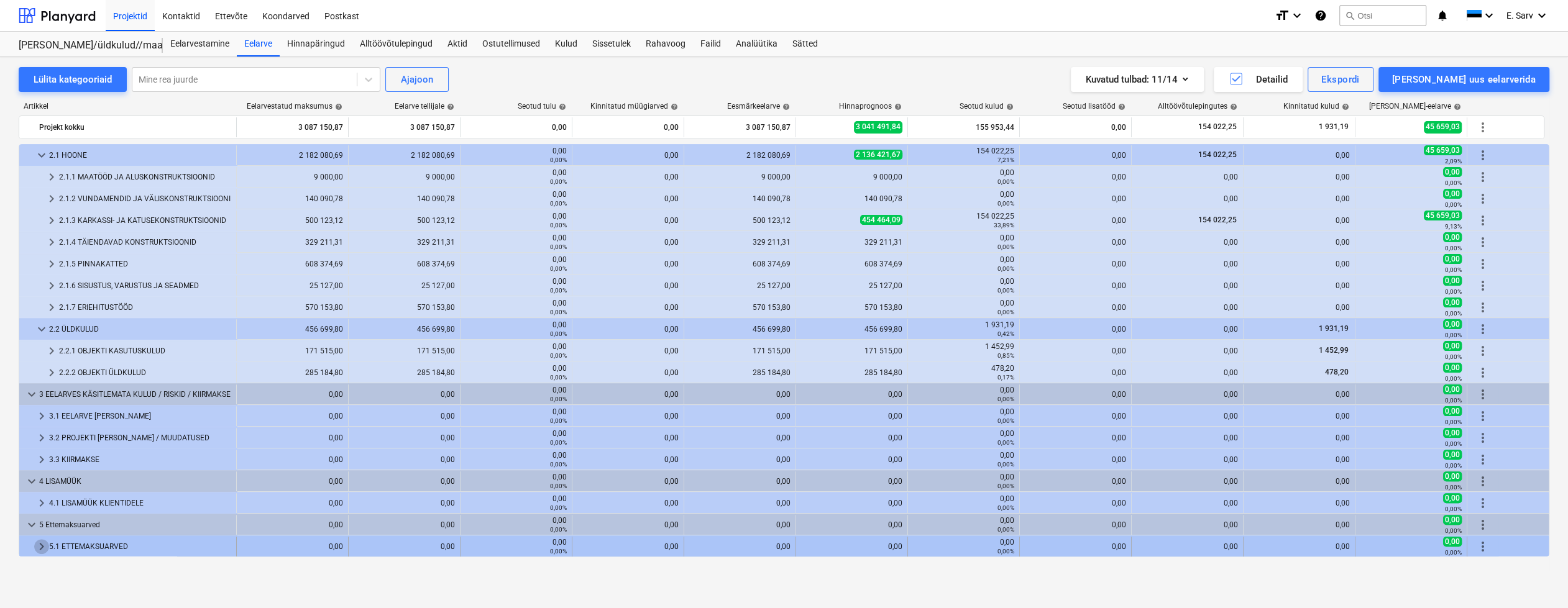
click at [35, 545] on span "keyboard_arrow_right" at bounding box center [42, 547] width 15 height 15
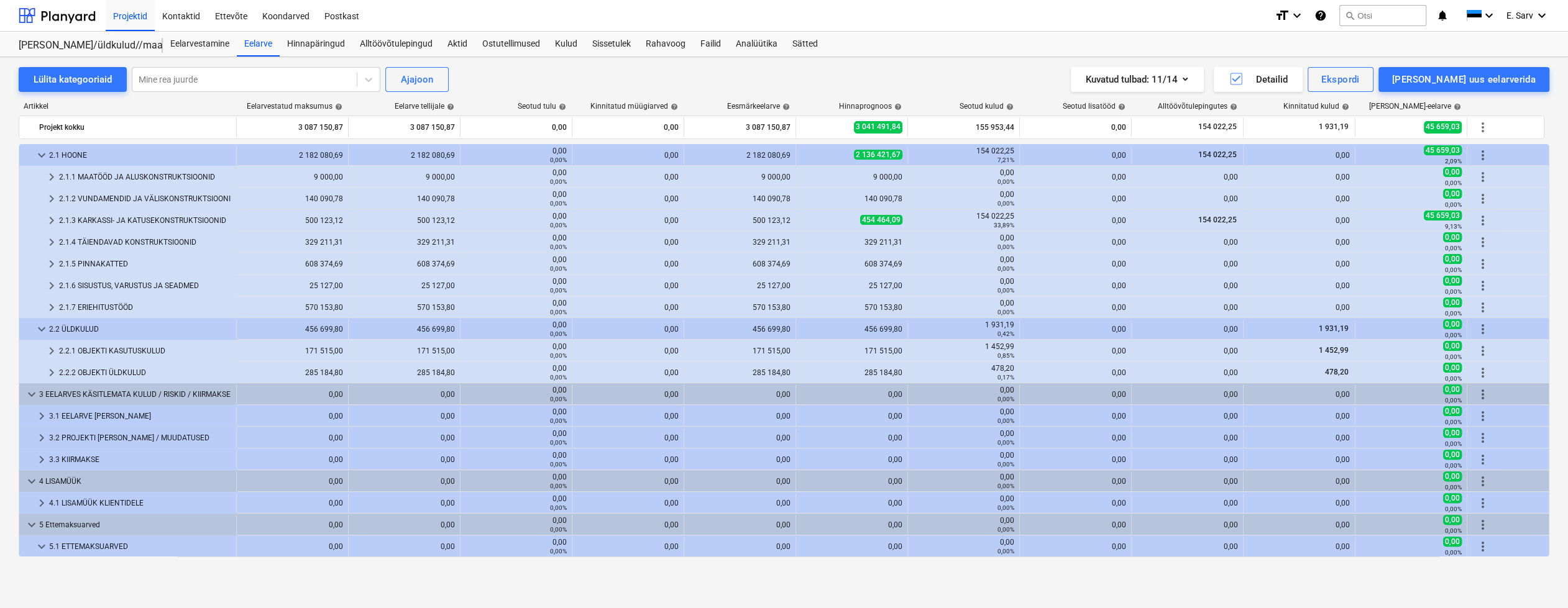
scroll to position [436, 0]
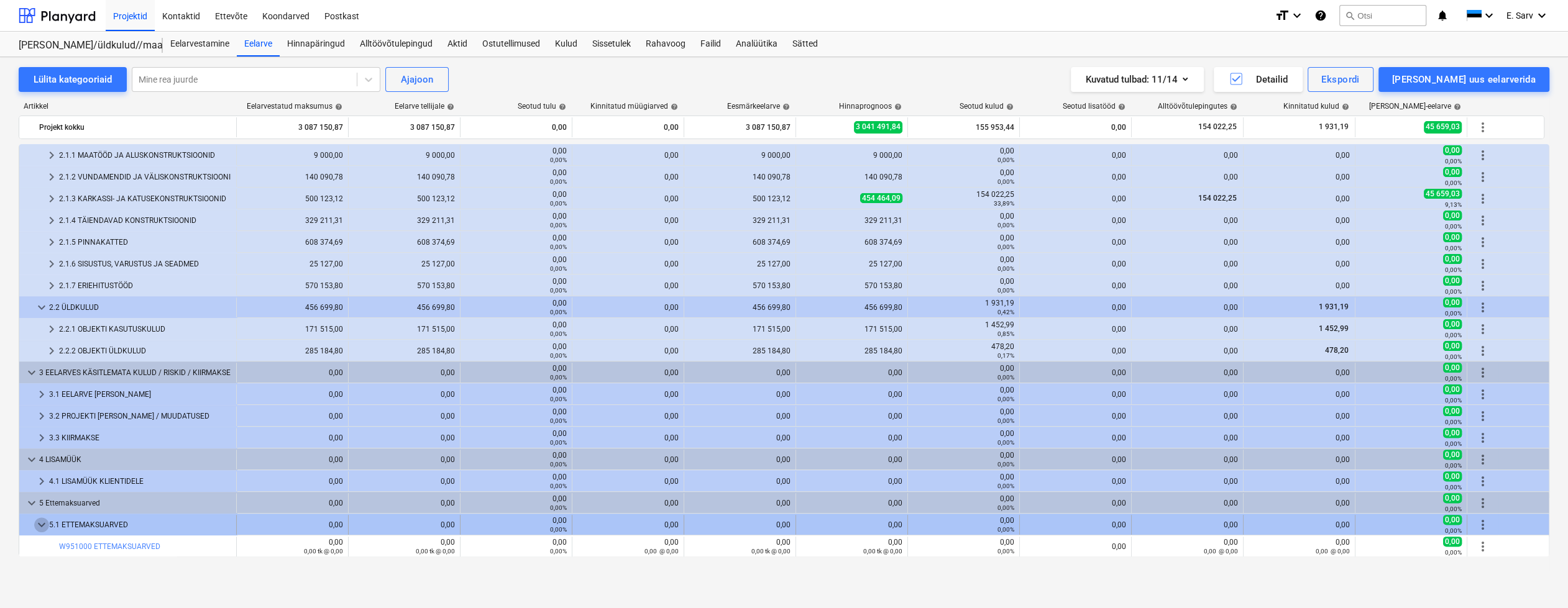
click at [42, 523] on span "keyboard_arrow_down" at bounding box center [42, 525] width 15 height 15
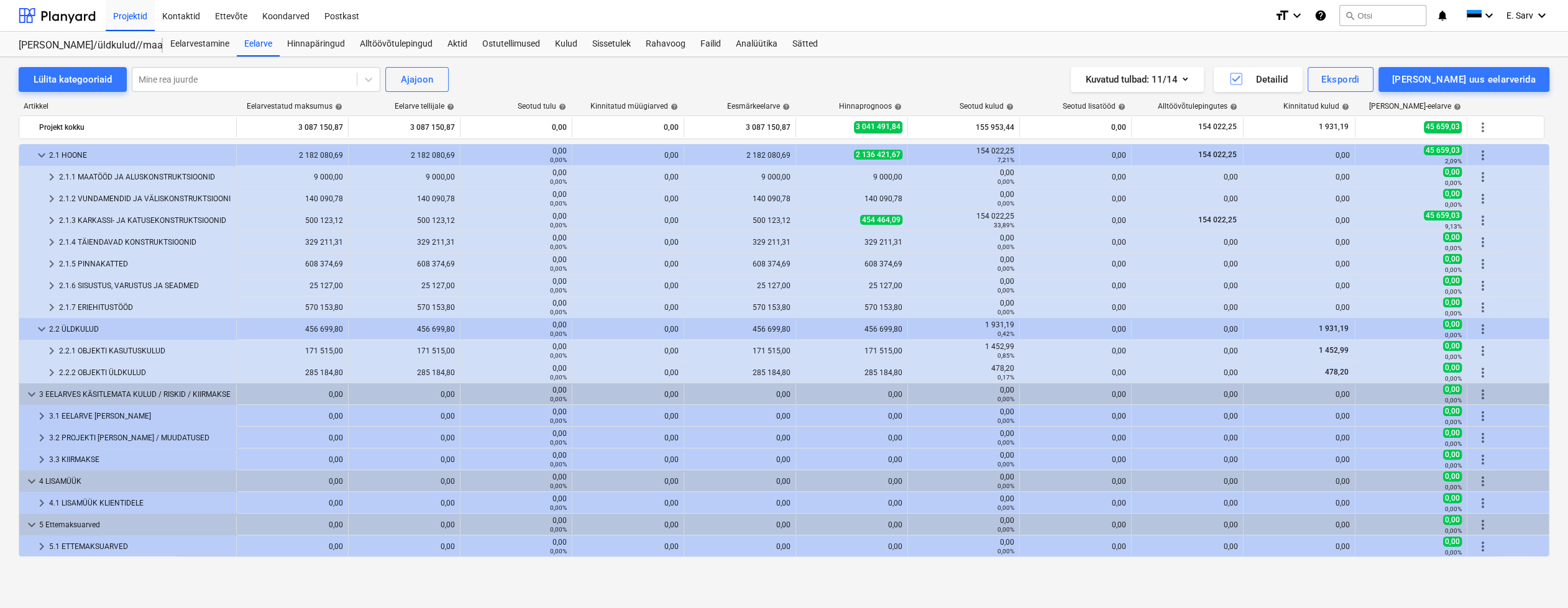
scroll to position [414, 0]
click at [32, 522] on span "keyboard_arrow_down" at bounding box center [32, 525] width 15 height 15
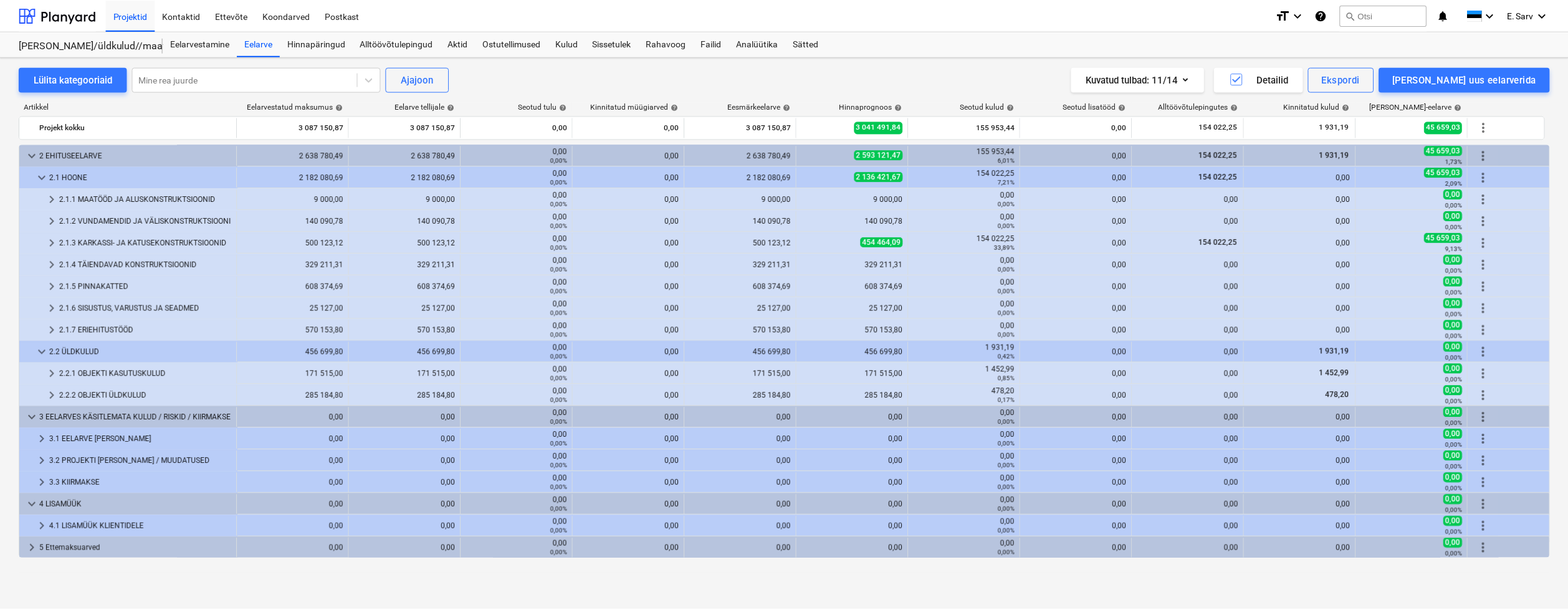
scroll to position [393, 0]
click at [59, 81] on div "Lülita kategooriaid" at bounding box center [73, 79] width 78 height 16
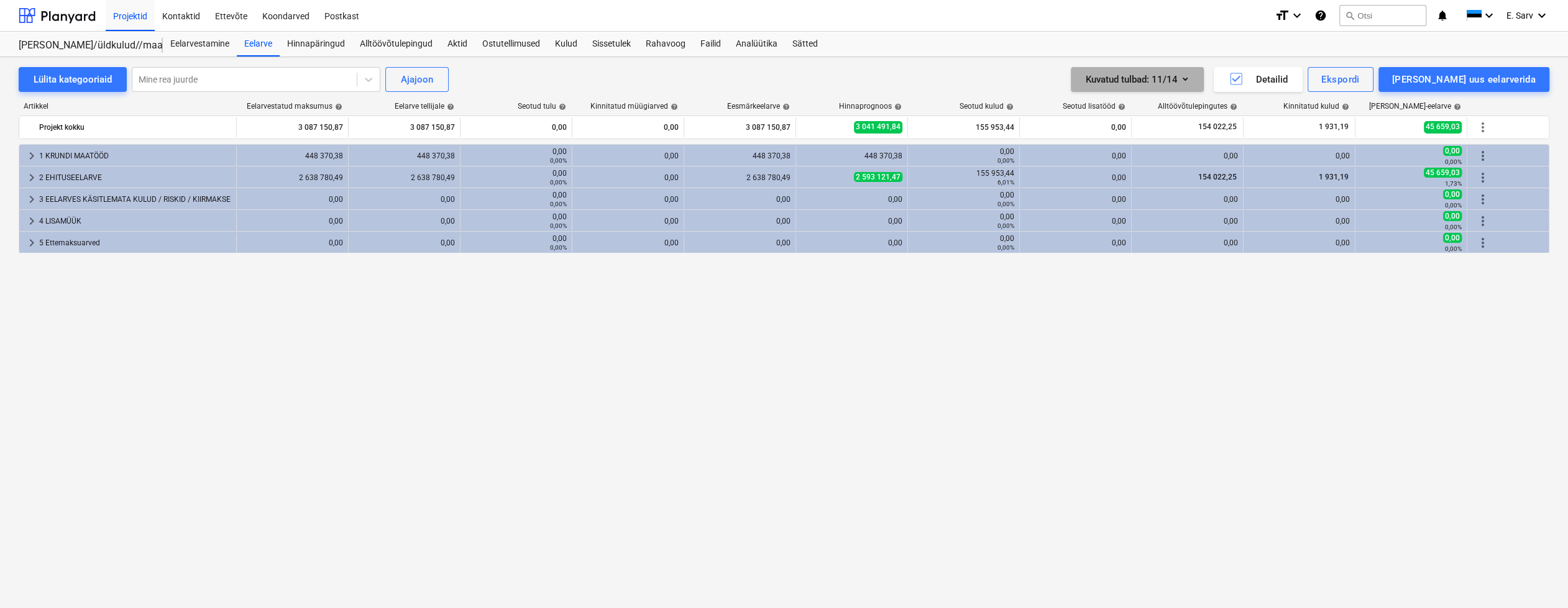
click at [1187, 80] on icon "button" at bounding box center [1184, 78] width 5 height 3
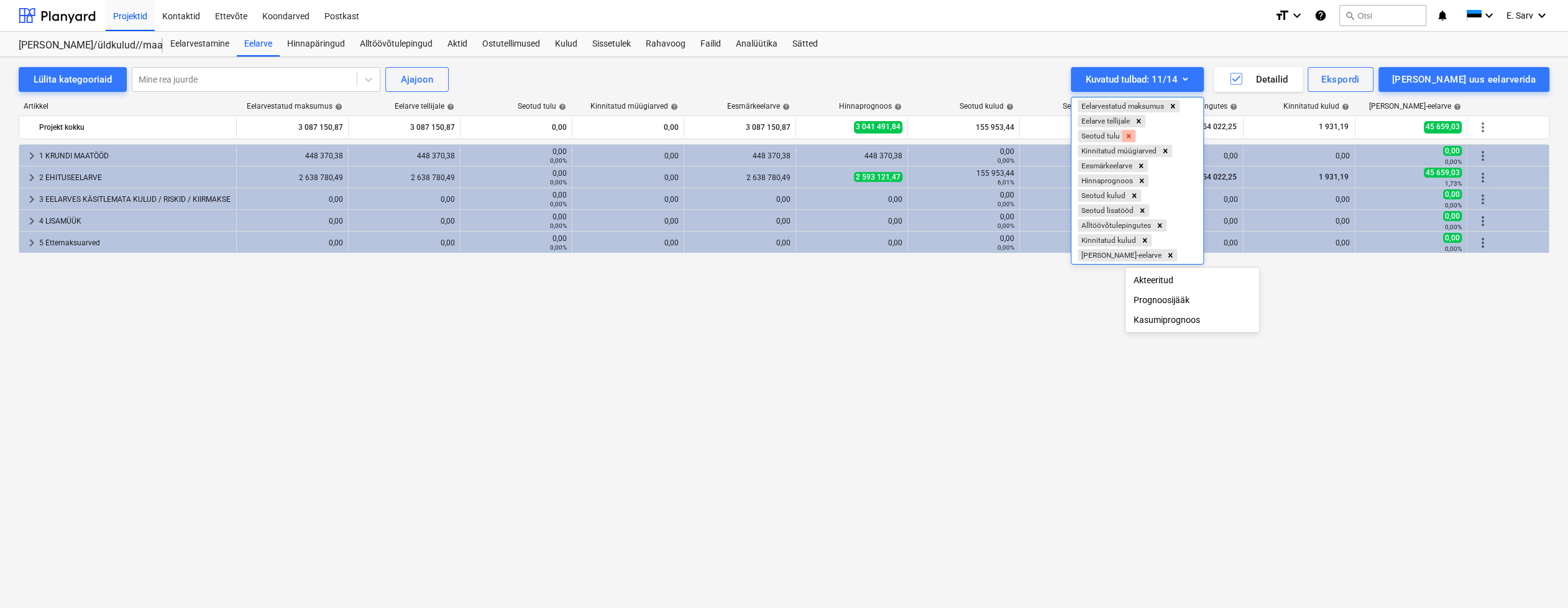
click at [1133, 136] on icon "Remove Seotud tulu" at bounding box center [1128, 135] width 8 height 8
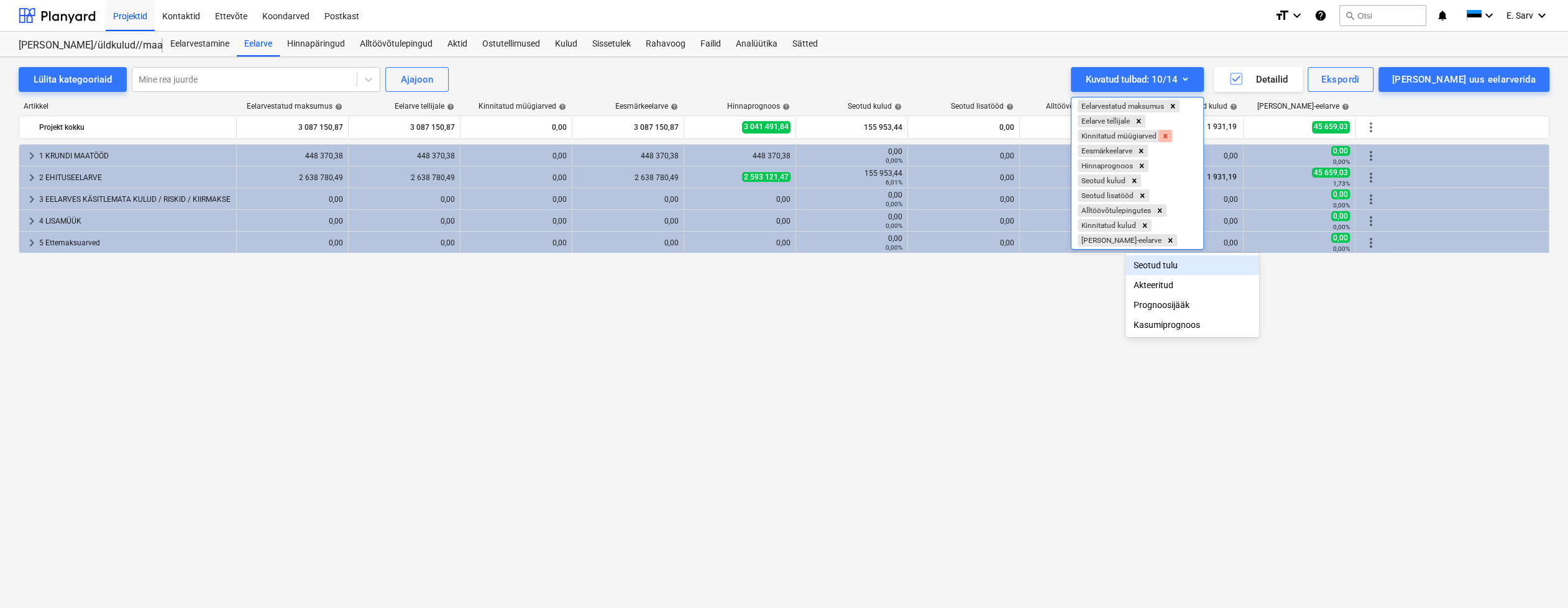
click at [1169, 136] on icon "Remove Kinnitatud müügiarved" at bounding box center [1165, 135] width 8 height 8
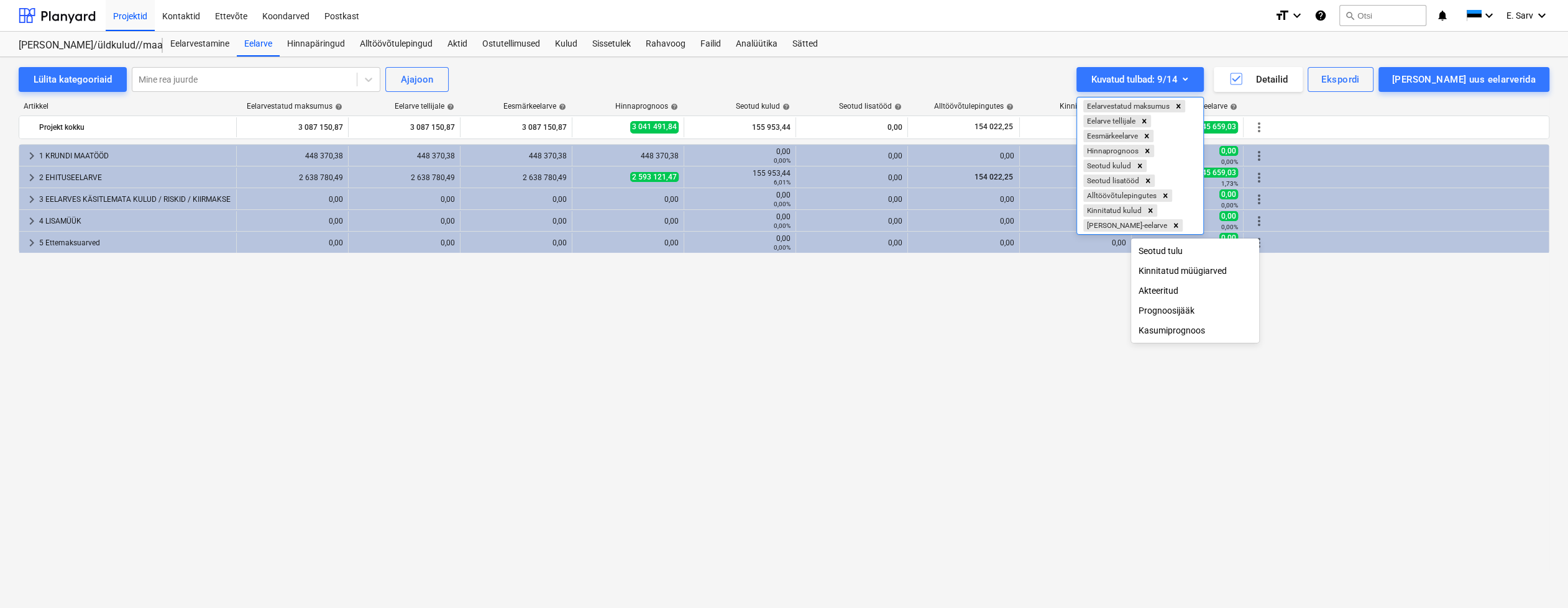
click at [1176, 315] on div "Prognoosijääk" at bounding box center [1195, 310] width 128 height 20
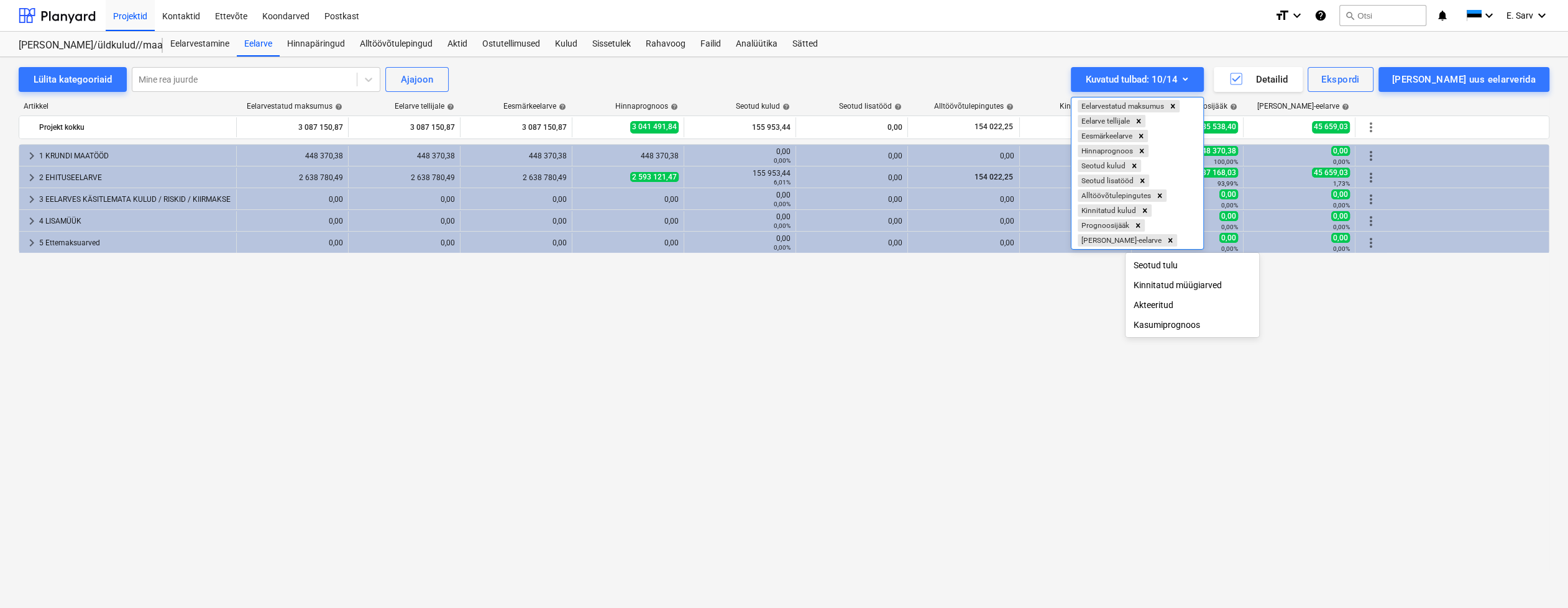
click at [1171, 328] on div "Kasumiprognoos" at bounding box center [1192, 324] width 133 height 20
click at [959, 358] on div at bounding box center [784, 304] width 1568 height 608
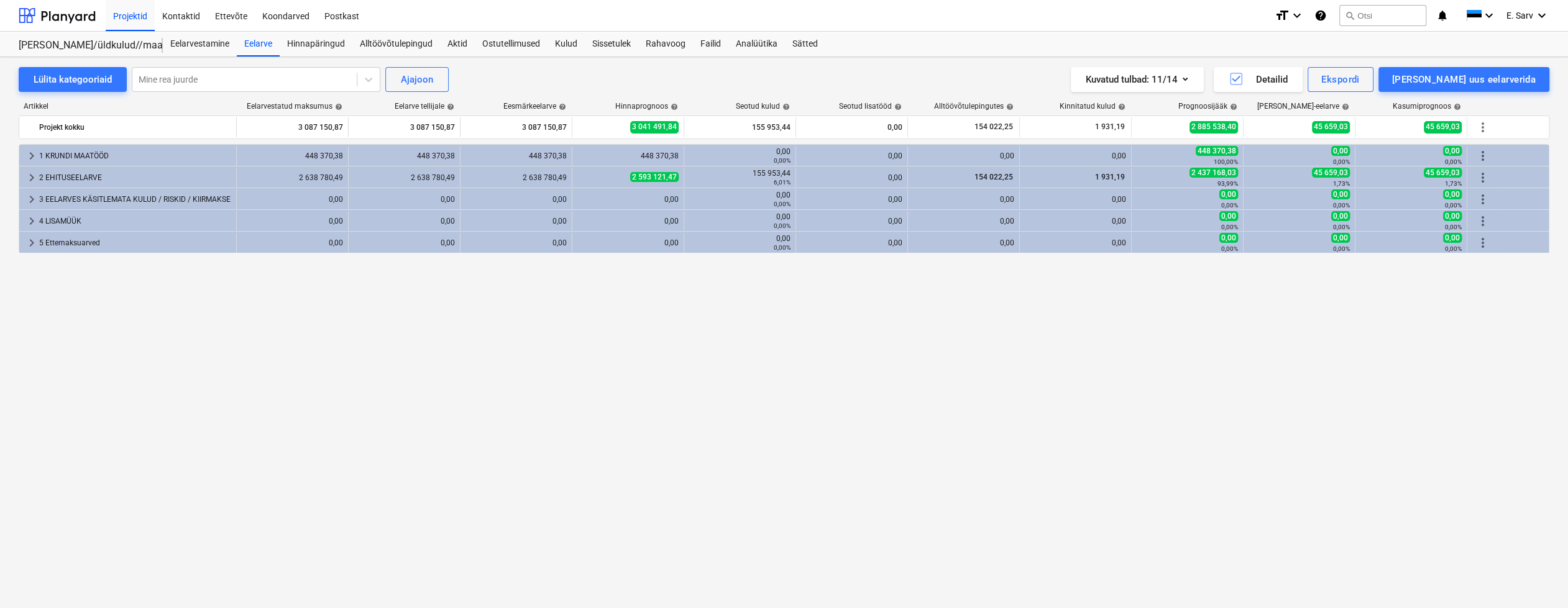
click at [1233, 107] on span "help" at bounding box center [1232, 107] width 10 height 7
click at [578, 435] on div "keyboard_arrow_right 1 KRUNDI MAATÖÖD 448 370,38 448 370,38 448 370,38 448 370,…" at bounding box center [784, 350] width 1531 height 412
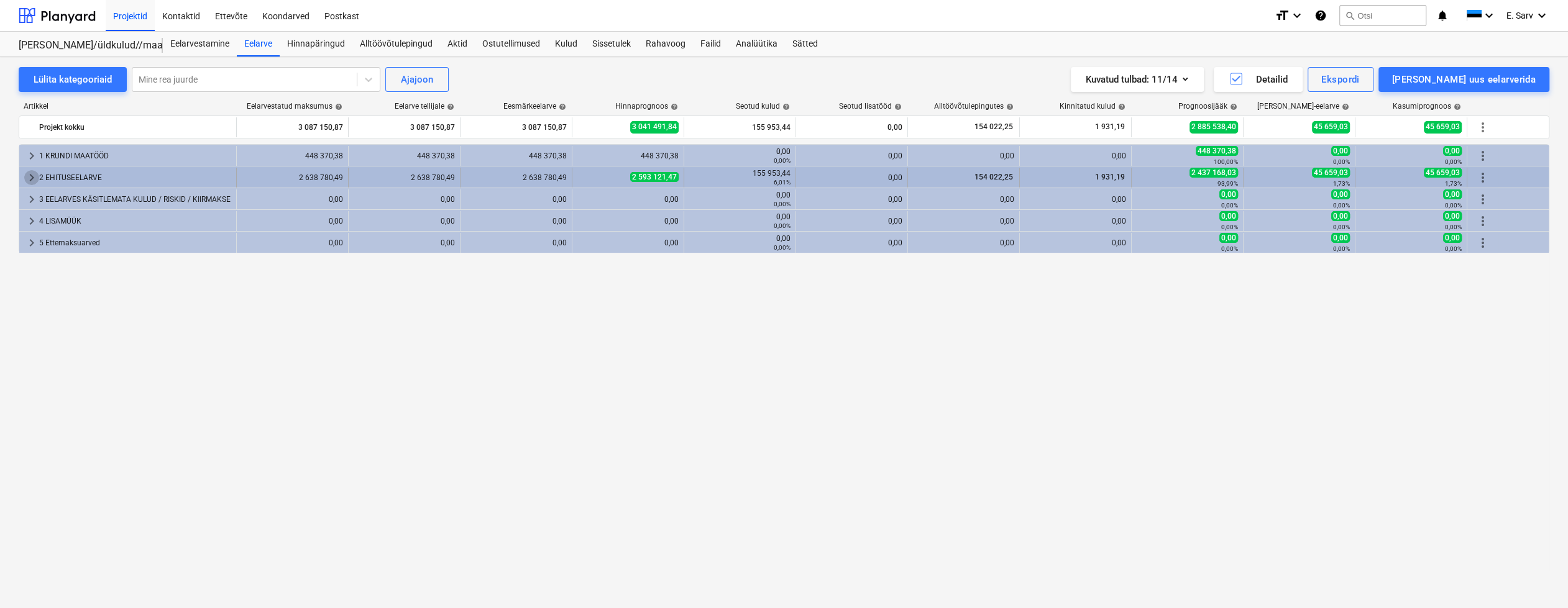
click at [31, 176] on span "keyboard_arrow_right" at bounding box center [32, 178] width 15 height 15
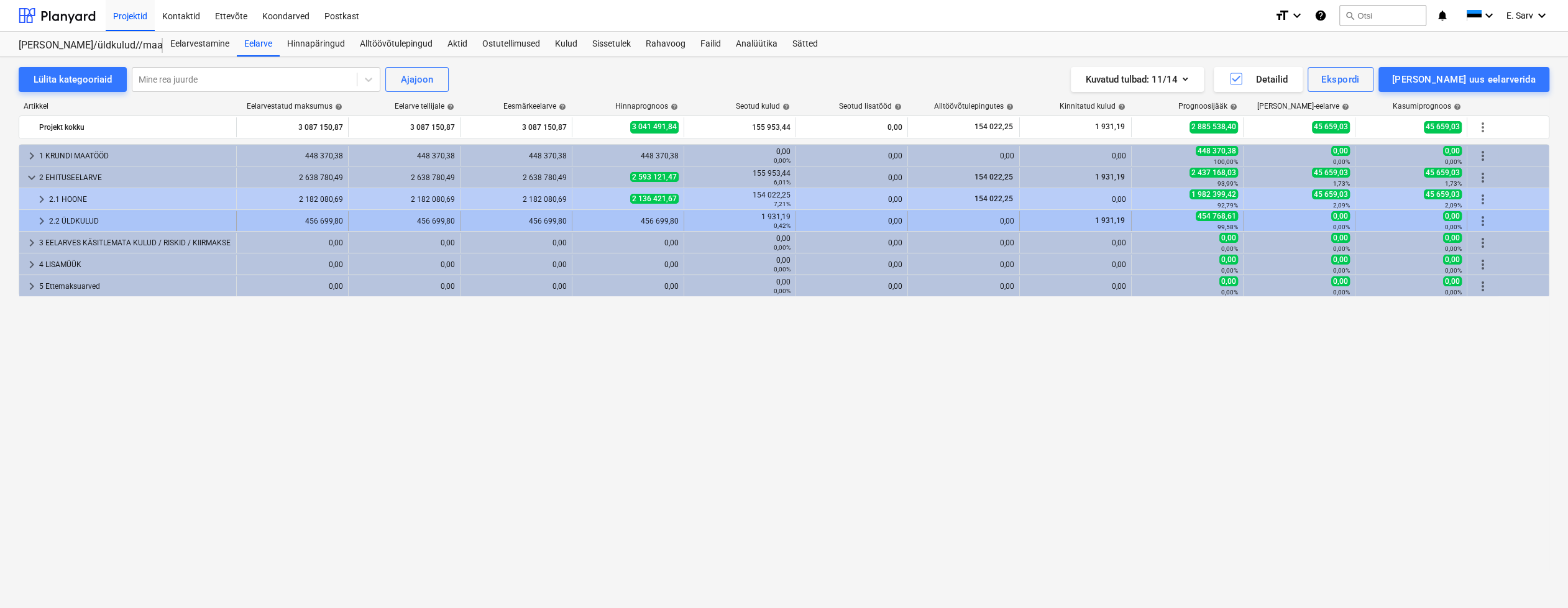
click at [35, 219] on span "keyboard_arrow_right" at bounding box center [42, 222] width 15 height 15
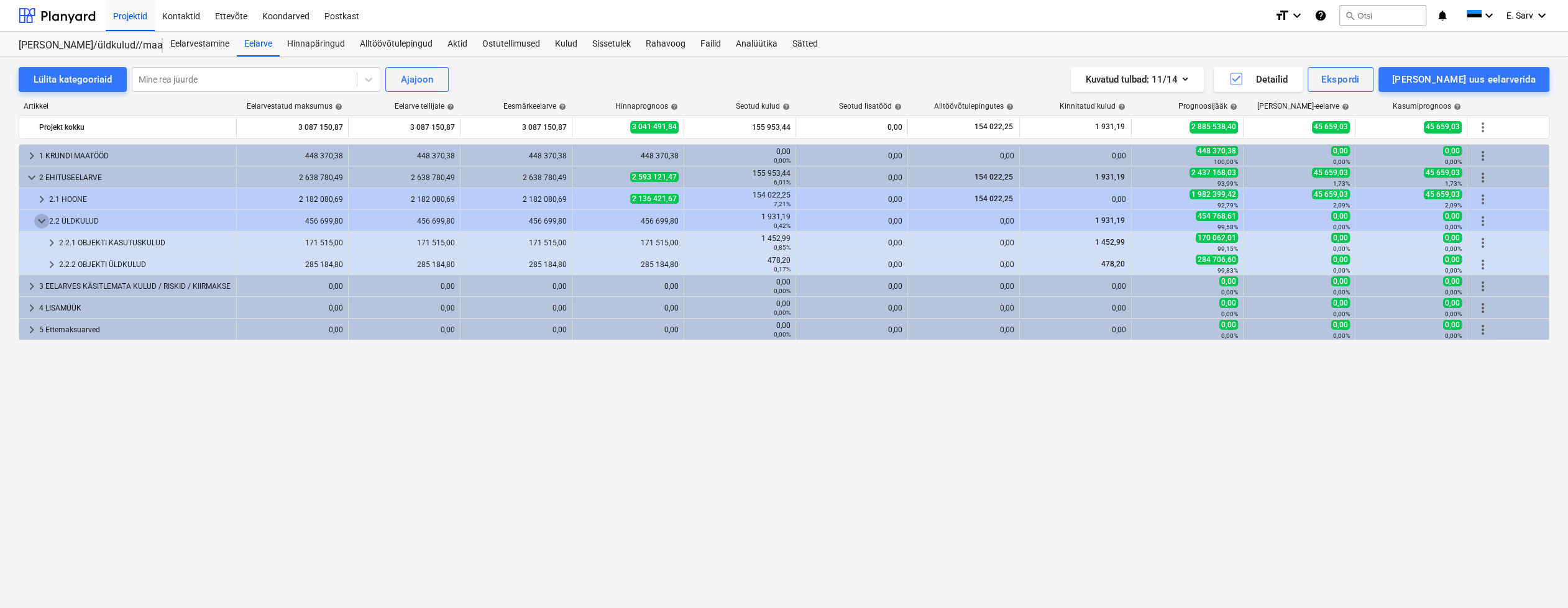
click at [35, 219] on span "keyboard_arrow_down" at bounding box center [42, 222] width 15 height 15
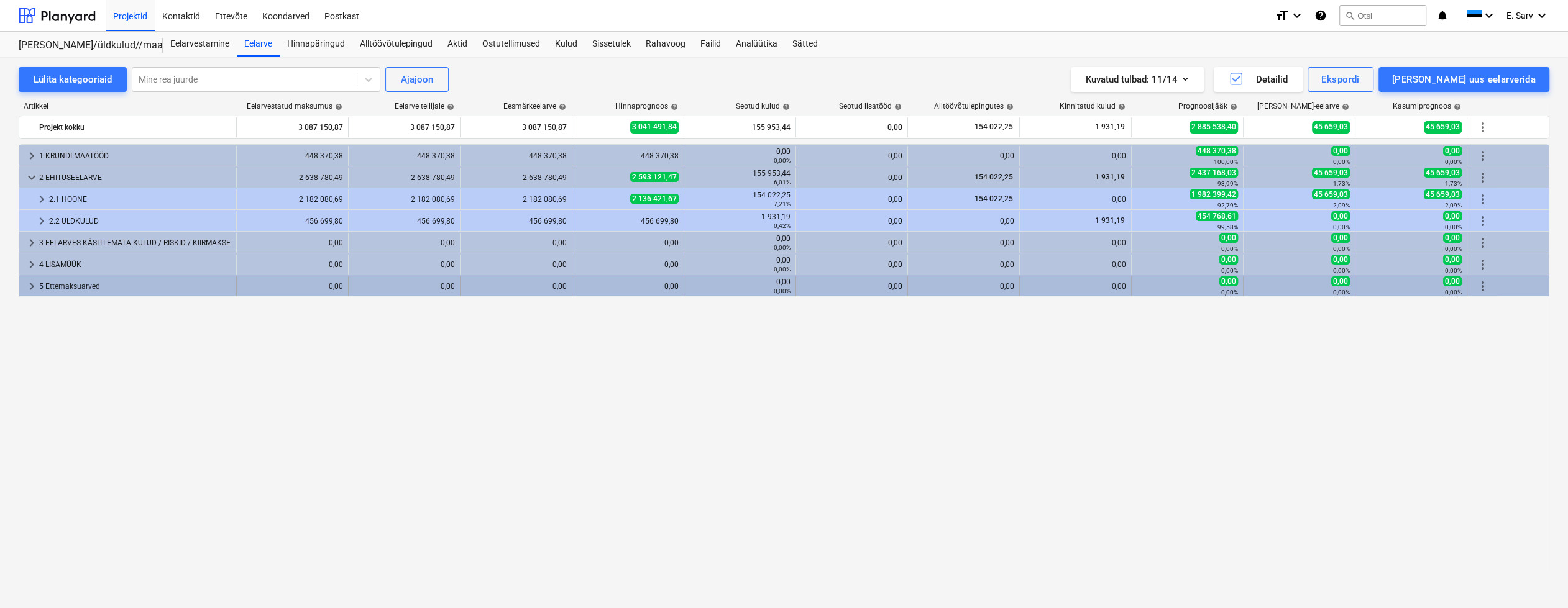
click at [1481, 287] on span "more_vert" at bounding box center [1483, 287] width 15 height 15
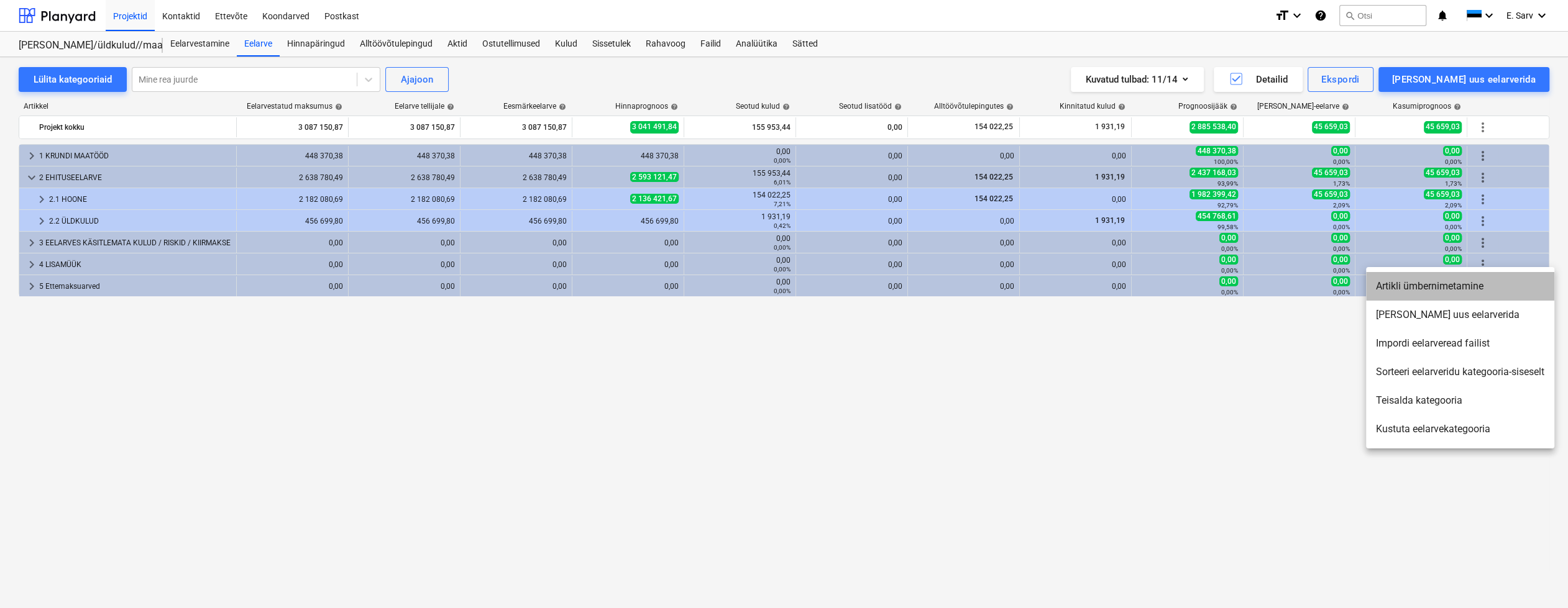
click at [1419, 287] on li "Artikli ümbernimetamine" at bounding box center [1460, 286] width 188 height 29
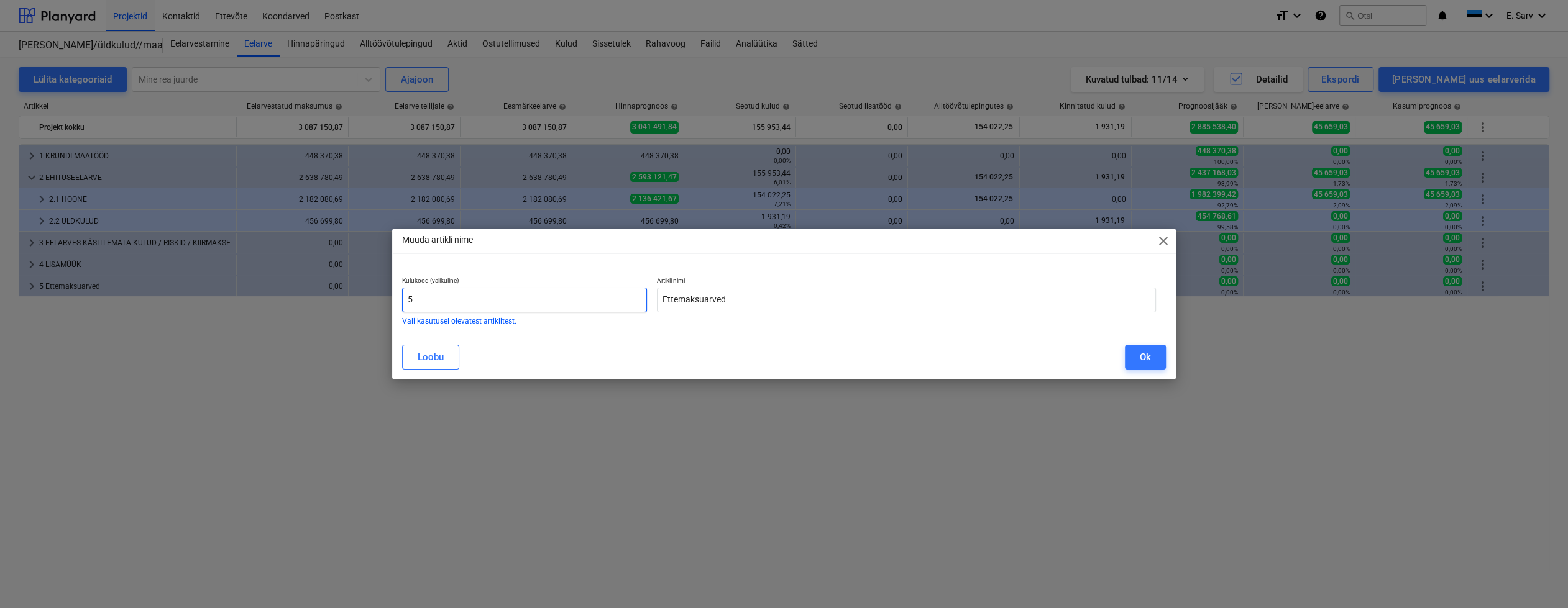
drag, startPoint x: 416, startPoint y: 303, endPoint x: 396, endPoint y: 304, distance: 20.0
click at [396, 304] on div "Kulukood (valikuline) 5 Vali kasutusel olevatest artiklitest. Artikli nimi Ette…" at bounding box center [784, 300] width 784 height 68
type input "4"
click at [1142, 358] on div "Ok" at bounding box center [1145, 357] width 11 height 16
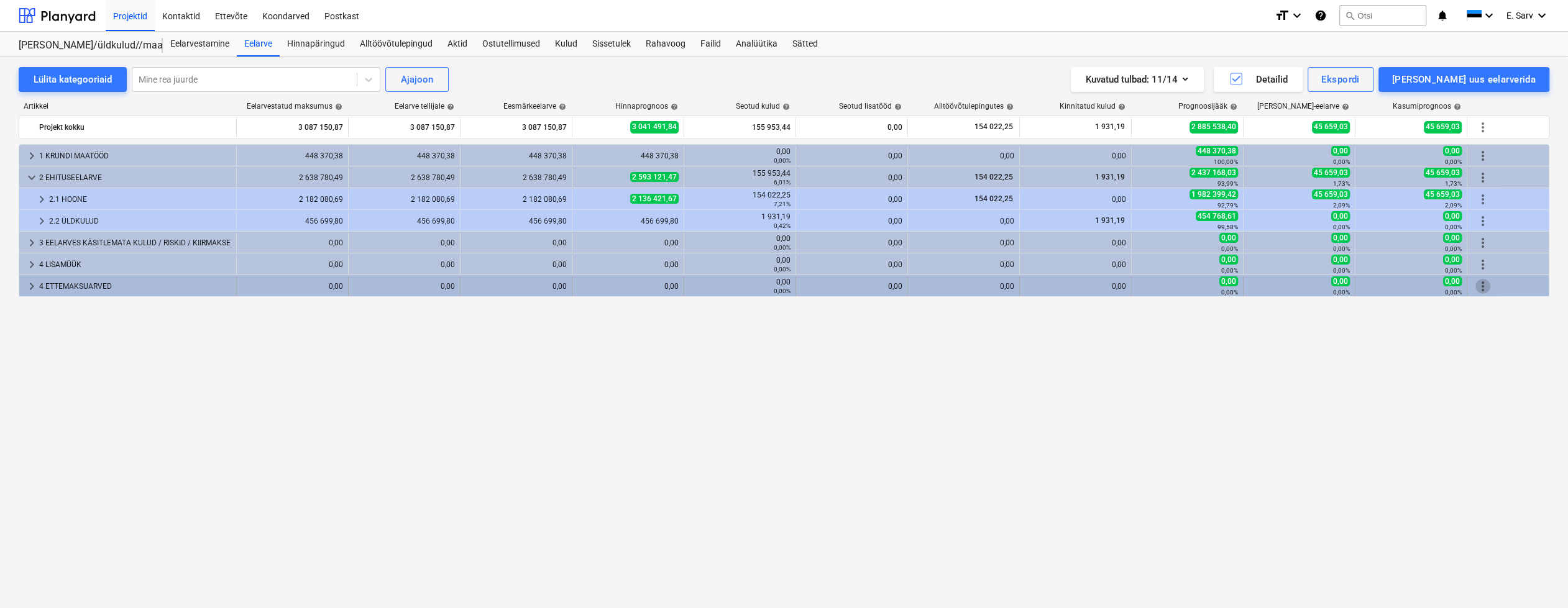
click at [1478, 285] on span "more_vert" at bounding box center [1483, 287] width 15 height 15
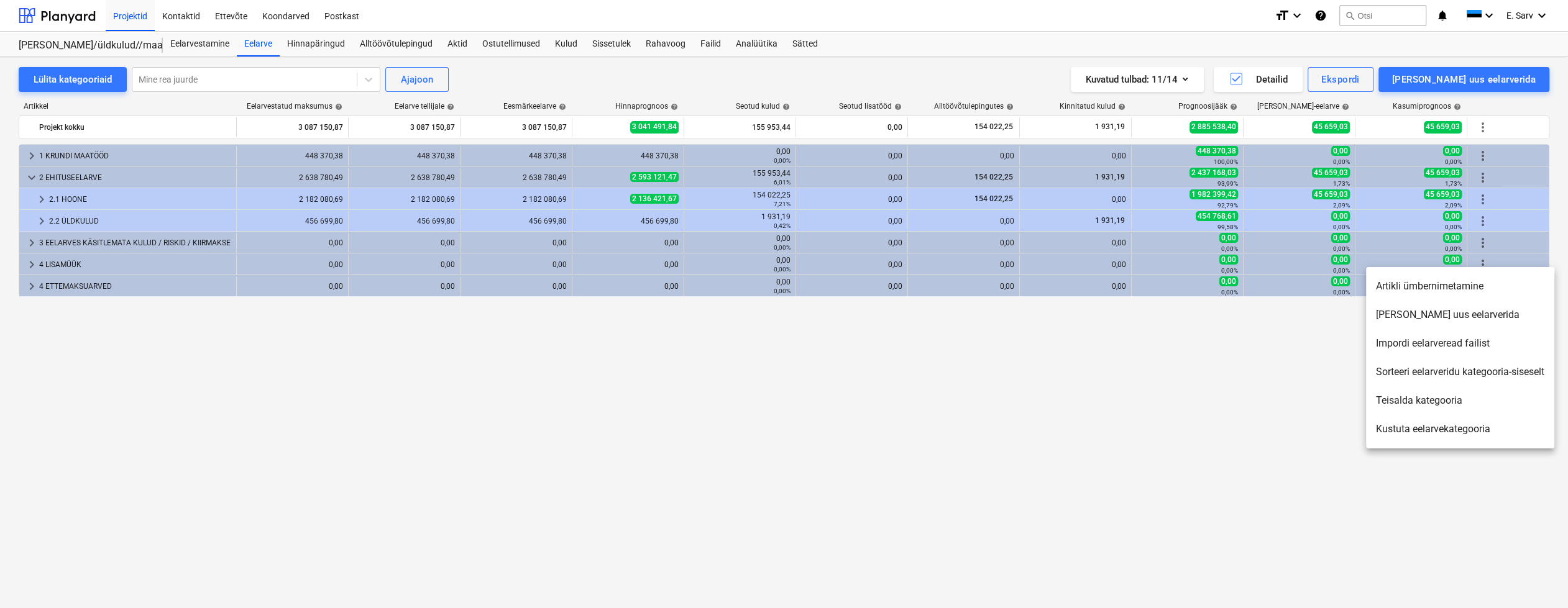
click at [1425, 285] on li "Artikli ümbernimetamine" at bounding box center [1460, 286] width 188 height 29
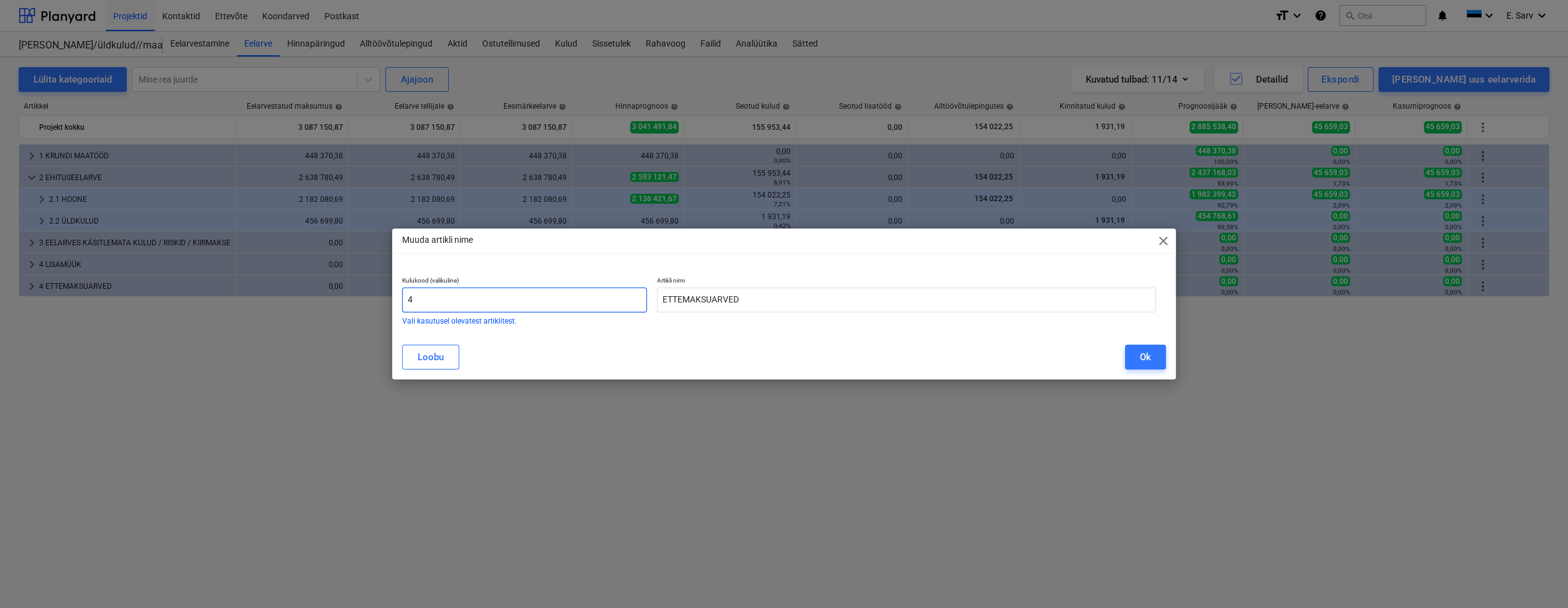
drag, startPoint x: 417, startPoint y: 294, endPoint x: 404, endPoint y: 294, distance: 13.0
click at [404, 294] on input "4" at bounding box center [524, 300] width 245 height 25
type input "5"
click at [1148, 357] on div "Ok" at bounding box center [1145, 357] width 11 height 16
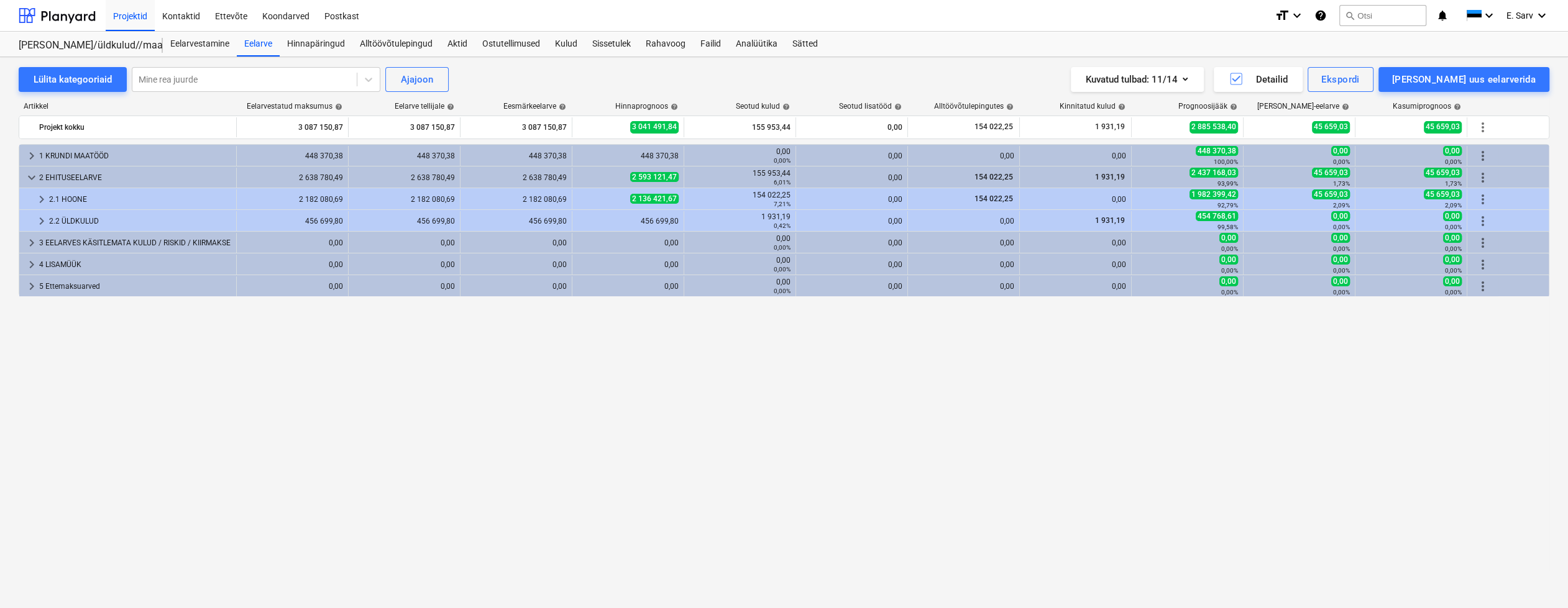
click at [709, 402] on div "keyboard_arrow_right 1 KRUNDI MAATÖÖD 448 370,38 448 370,38 448 370,38 448 370,…" at bounding box center [784, 350] width 1531 height 412
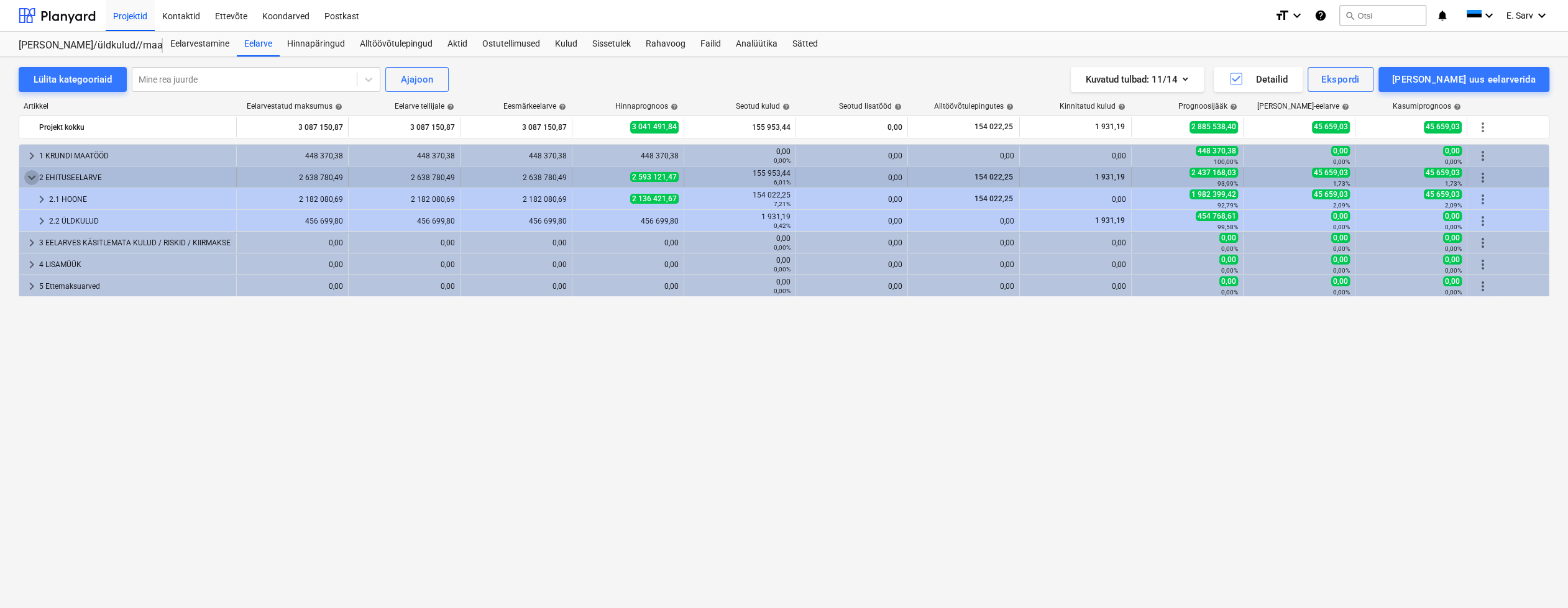
click at [31, 173] on span "keyboard_arrow_down" at bounding box center [32, 178] width 15 height 15
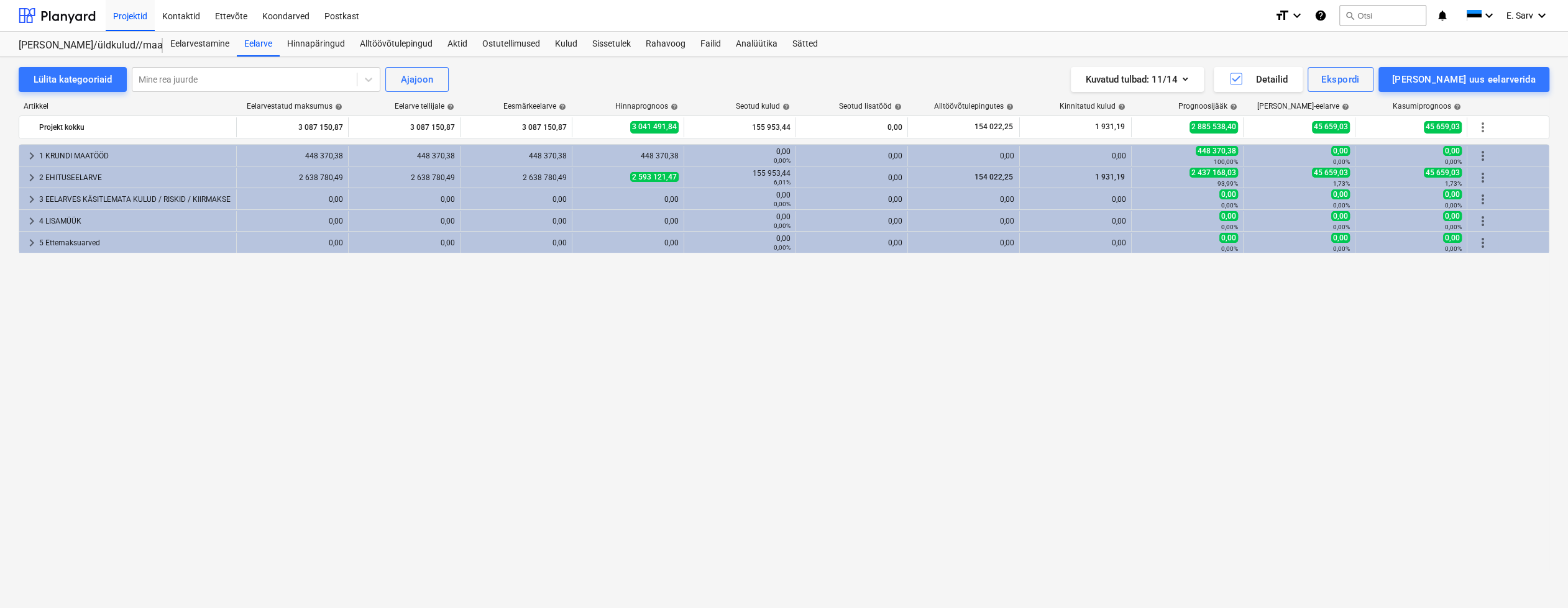
click at [727, 489] on div "keyboard_arrow_right 1 KRUNDI MAATÖÖD 448 370,38 448 370,38 448 370,38 448 370,…" at bounding box center [784, 350] width 1531 height 412
click at [68, 21] on div at bounding box center [57, 15] width 77 height 31
